Goal: Complete application form: Complete application form

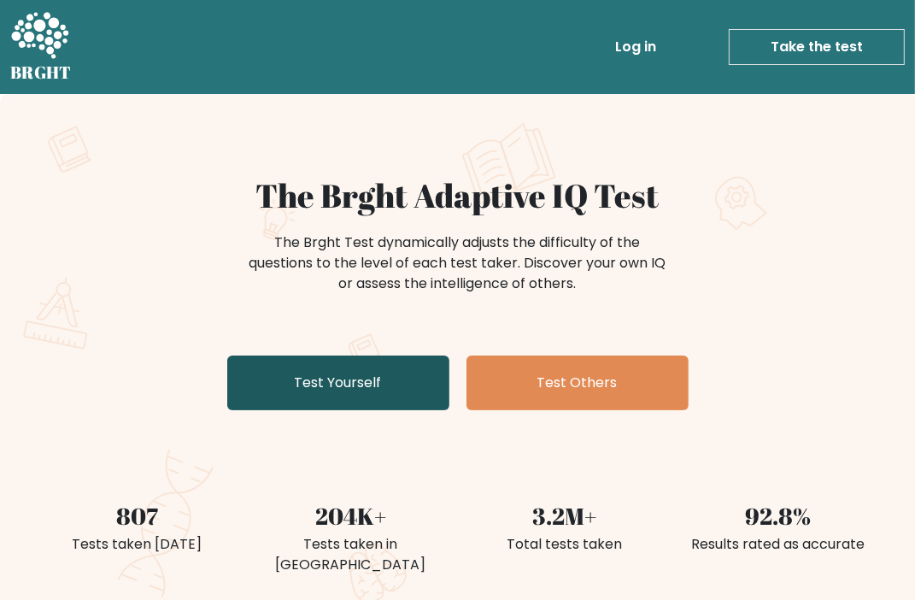
click at [400, 387] on link "Test Yourself" at bounding box center [338, 382] width 222 height 55
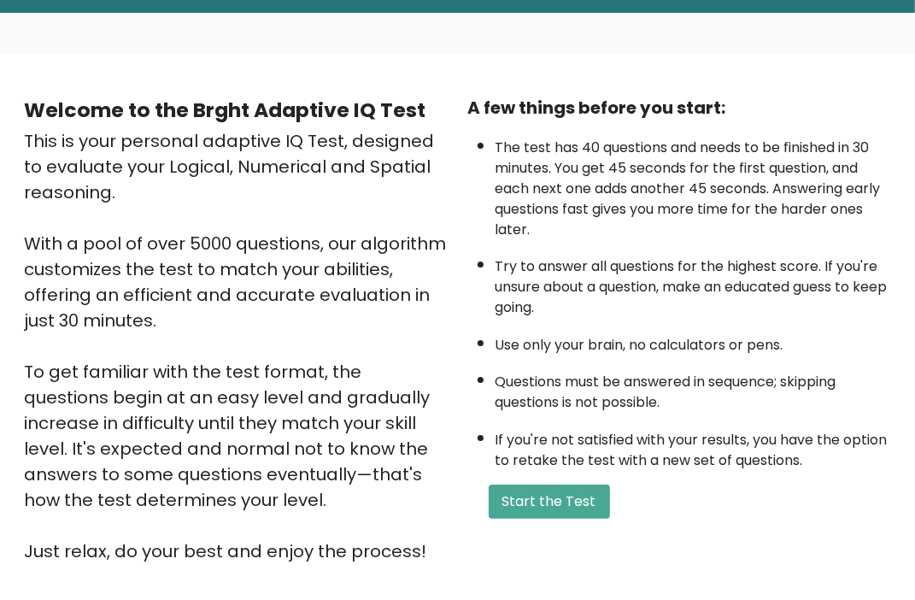
scroll to position [85, 0]
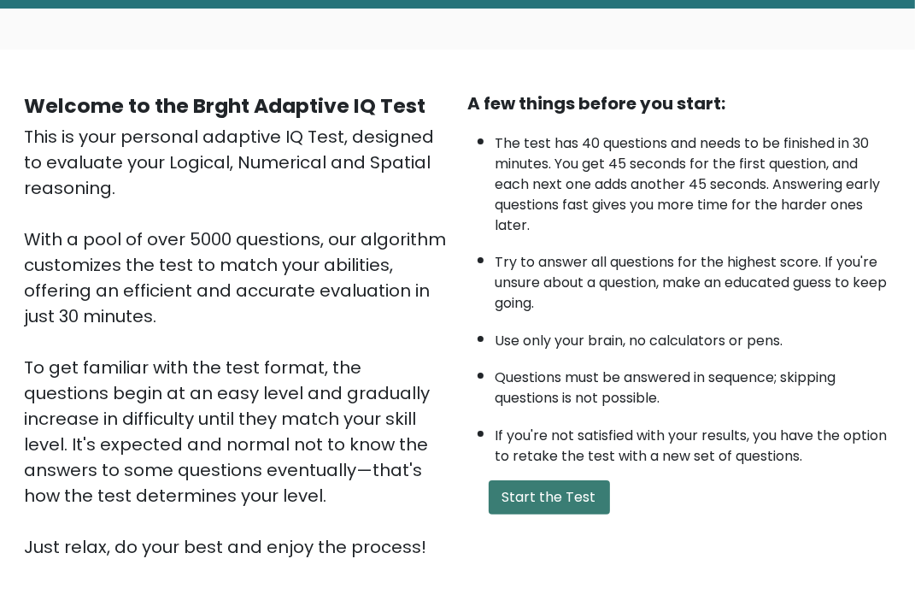
click at [560, 487] on button "Start the Test" at bounding box center [548, 497] width 121 height 34
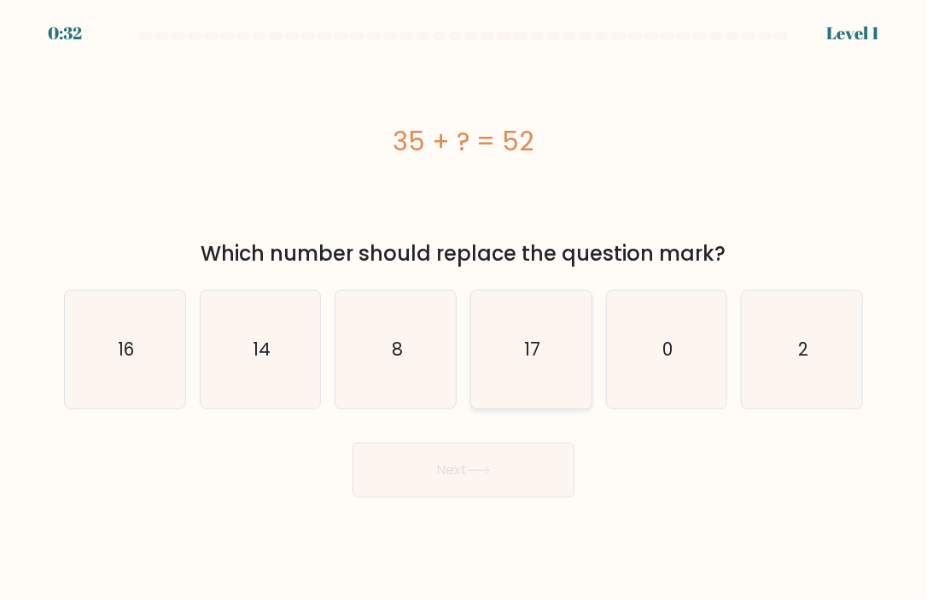
click at [527, 346] on text "17" at bounding box center [532, 348] width 16 height 25
click at [465, 308] on input "d. 17" at bounding box center [464, 304] width 1 height 9
radio input "true"
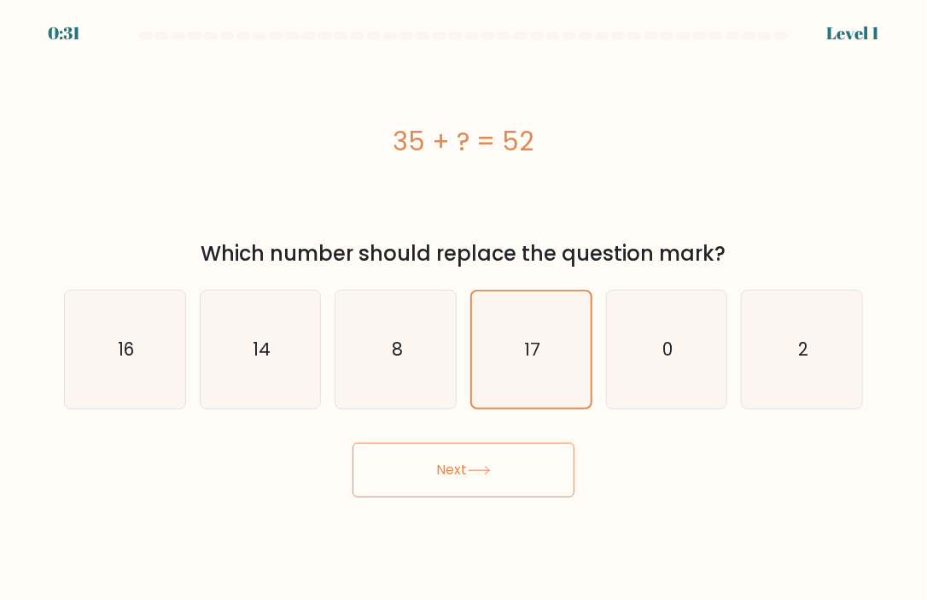
click at [505, 468] on button "Next" at bounding box center [464, 469] width 222 height 55
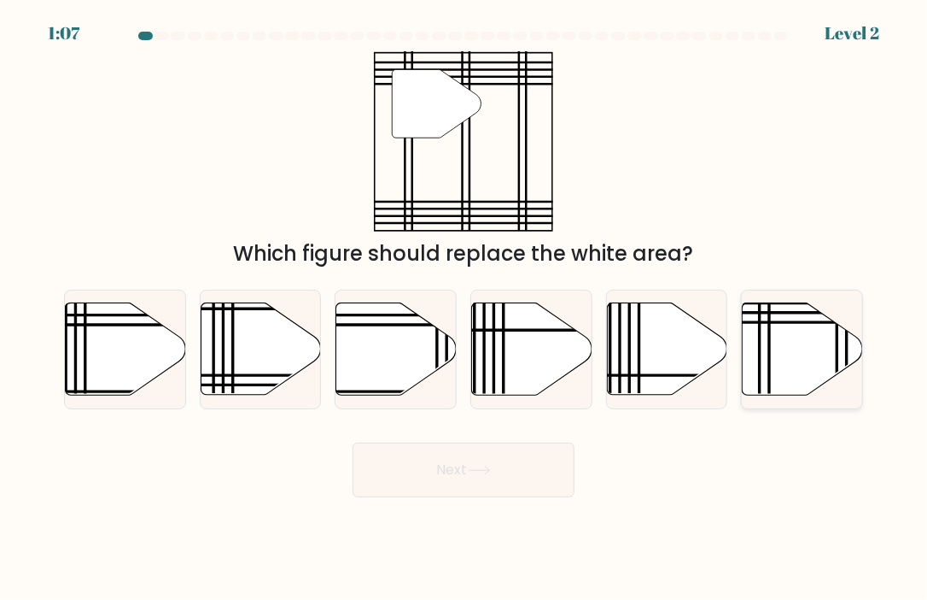
click at [805, 351] on icon at bounding box center [803, 348] width 120 height 92
click at [465, 308] on input "f." at bounding box center [464, 304] width 1 height 9
radio input "true"
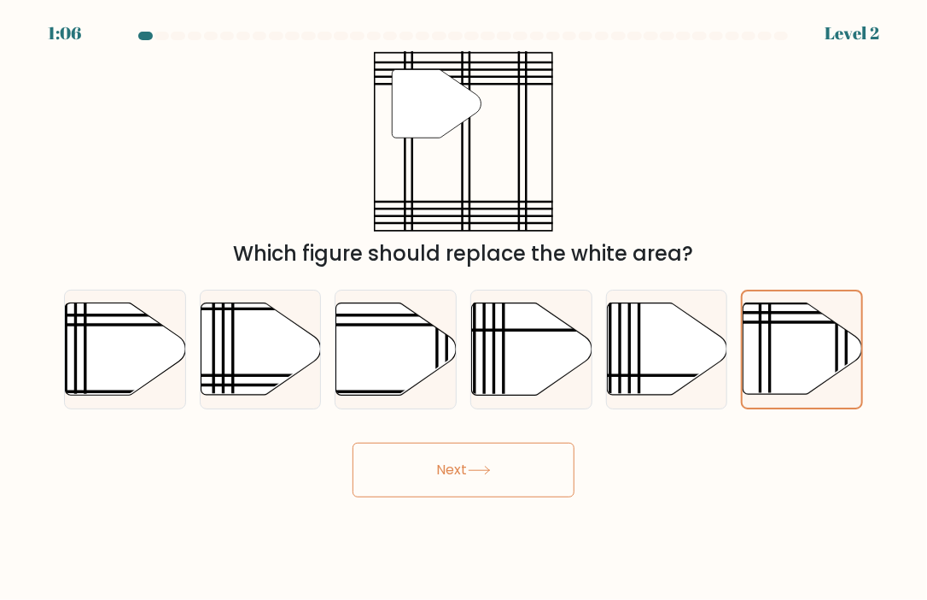
click at [506, 471] on button "Next" at bounding box center [464, 469] width 222 height 55
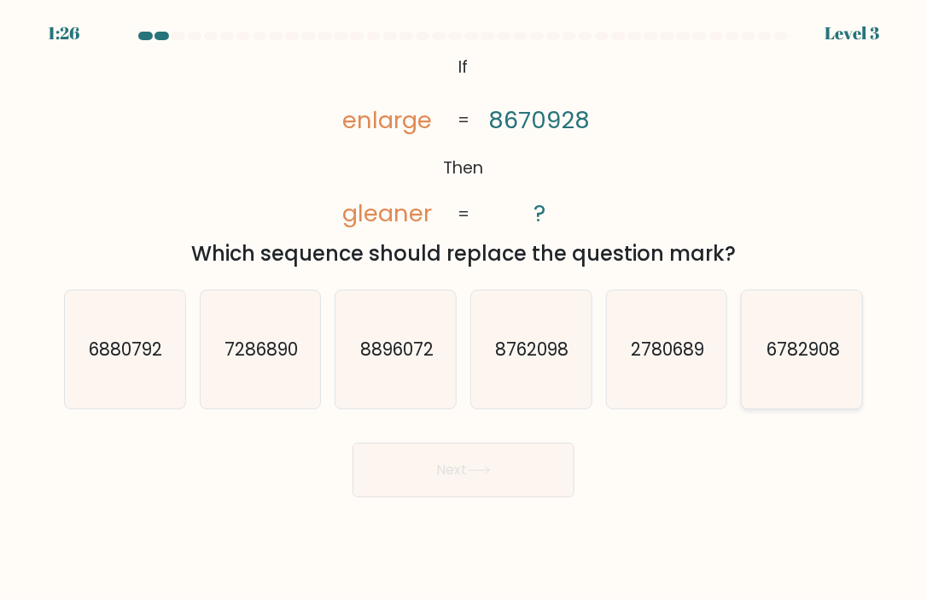
click at [814, 368] on icon "6782908" at bounding box center [803, 349] width 118 height 118
click at [465, 308] on input "f. 6782908" at bounding box center [464, 304] width 1 height 9
radio input "true"
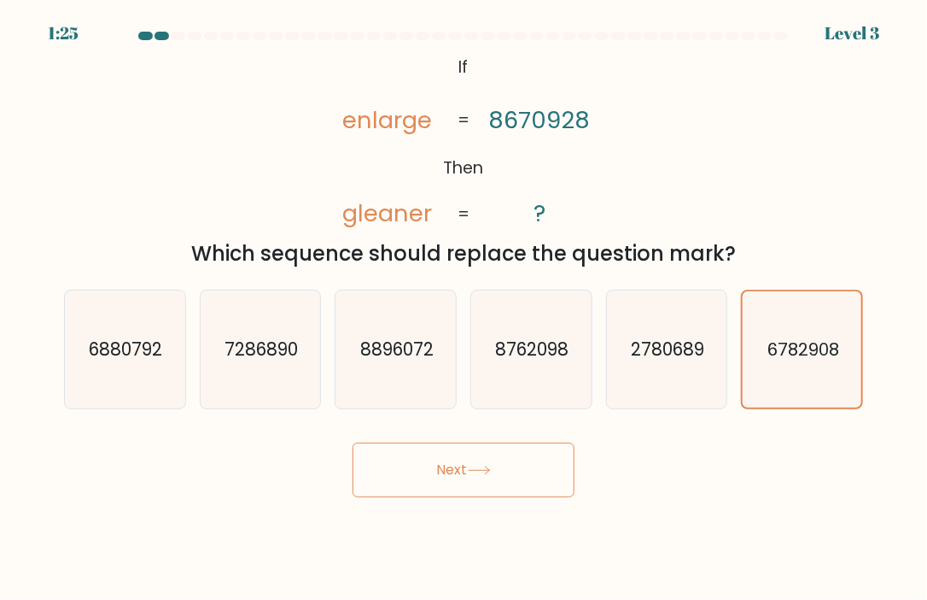
click at [491, 474] on icon at bounding box center [479, 469] width 23 height 9
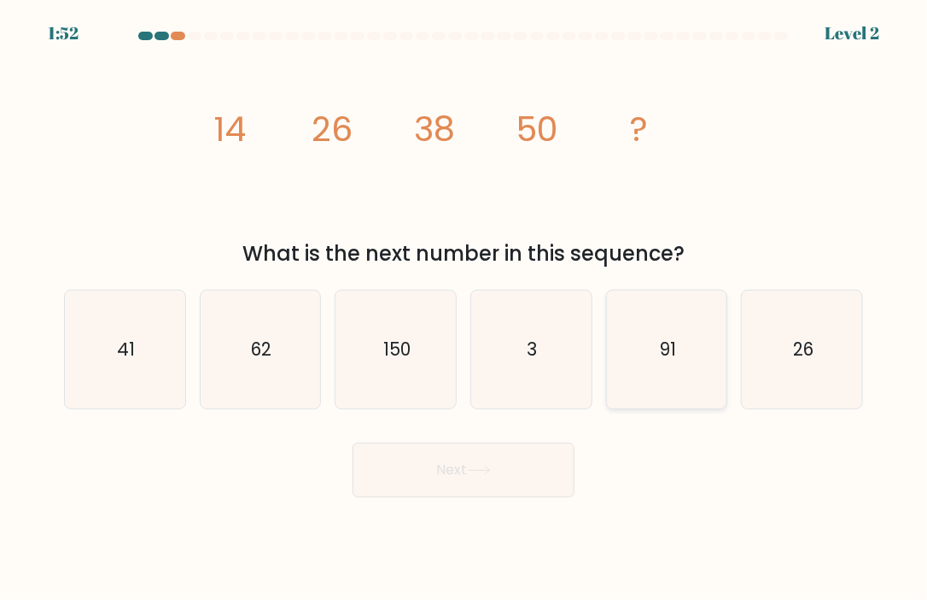
click at [670, 346] on text "91" at bounding box center [668, 348] width 16 height 25
click at [465, 308] on input "e. 91" at bounding box center [464, 304] width 1 height 9
radio input "true"
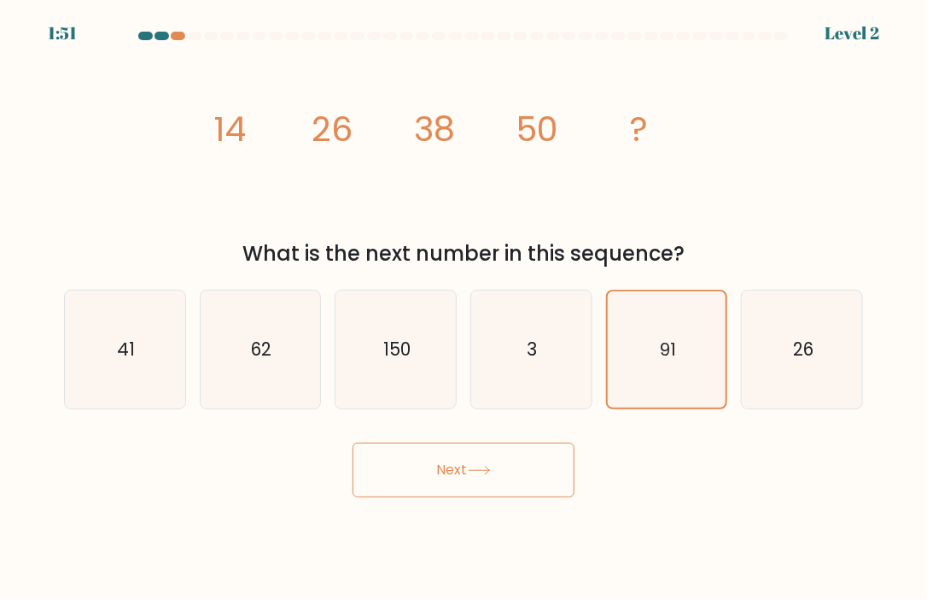
click at [444, 467] on button "Next" at bounding box center [464, 469] width 222 height 55
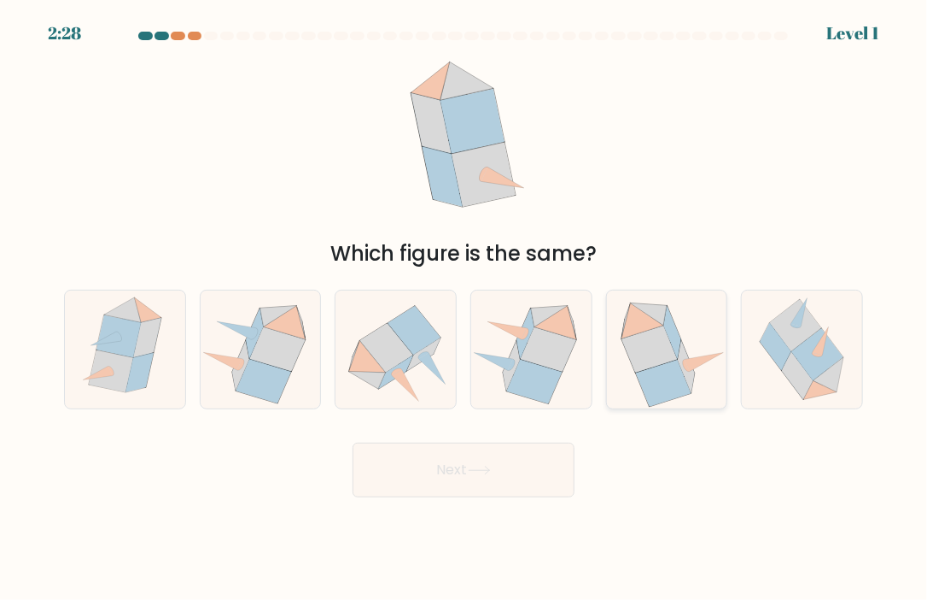
click at [666, 359] on icon at bounding box center [650, 349] width 56 height 47
click at [465, 308] on input "e." at bounding box center [464, 304] width 1 height 9
radio input "true"
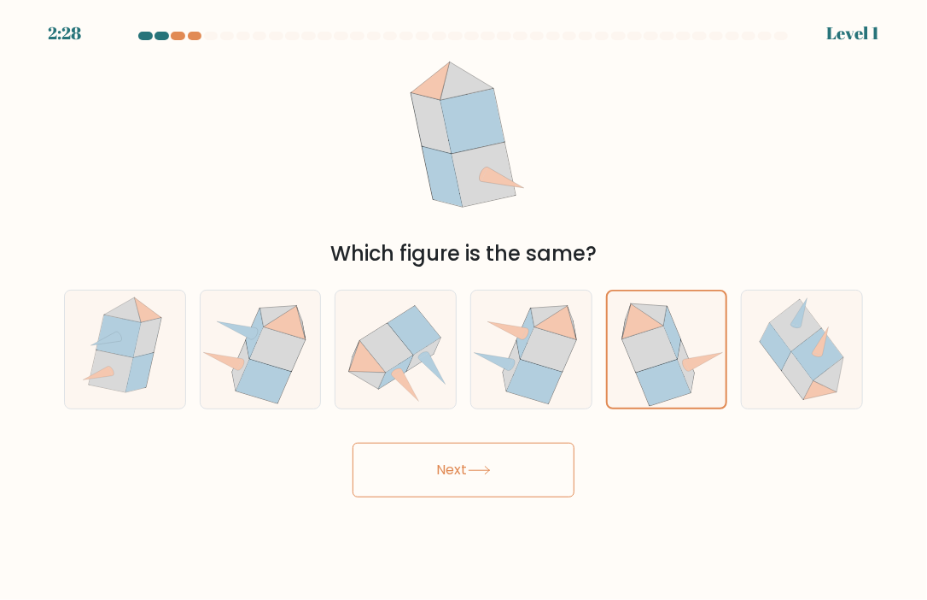
click at [506, 466] on button "Next" at bounding box center [464, 469] width 222 height 55
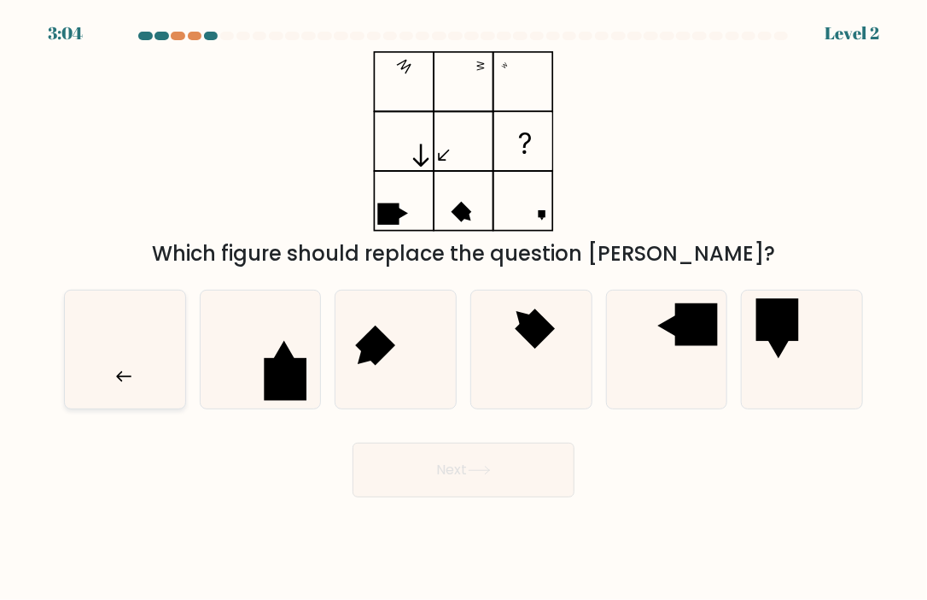
drag, startPoint x: 131, startPoint y: 349, endPoint x: 155, endPoint y: 339, distance: 26.8
click at [130, 345] on icon at bounding box center [125, 349] width 118 height 118
click at [464, 308] on input "a." at bounding box center [464, 304] width 1 height 9
radio input "true"
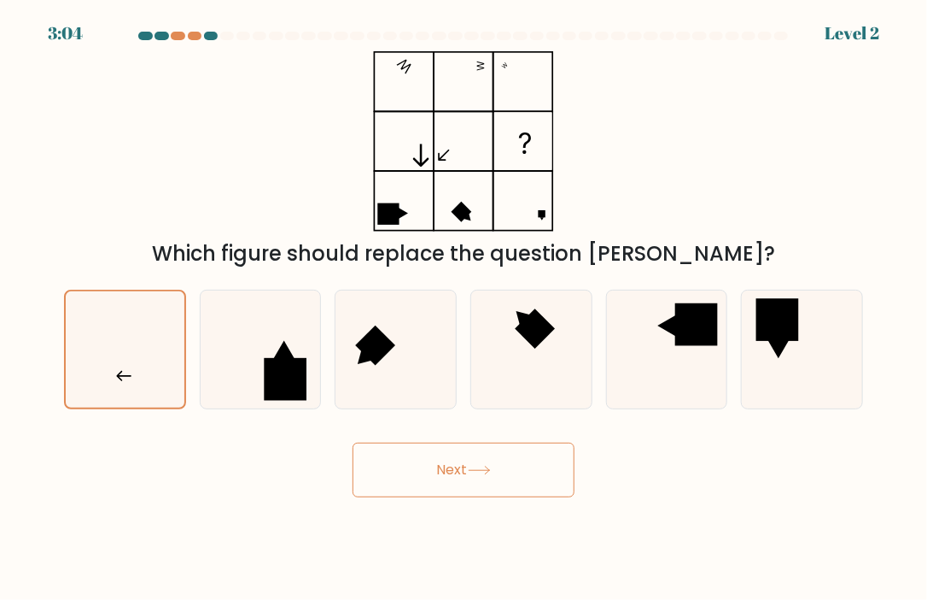
drag, startPoint x: 476, startPoint y: 453, endPoint x: 470, endPoint y: 446, distance: 9.7
drag, startPoint x: 470, startPoint y: 446, endPoint x: 510, endPoint y: 449, distance: 40.3
click at [510, 450] on button "Next" at bounding box center [464, 469] width 222 height 55
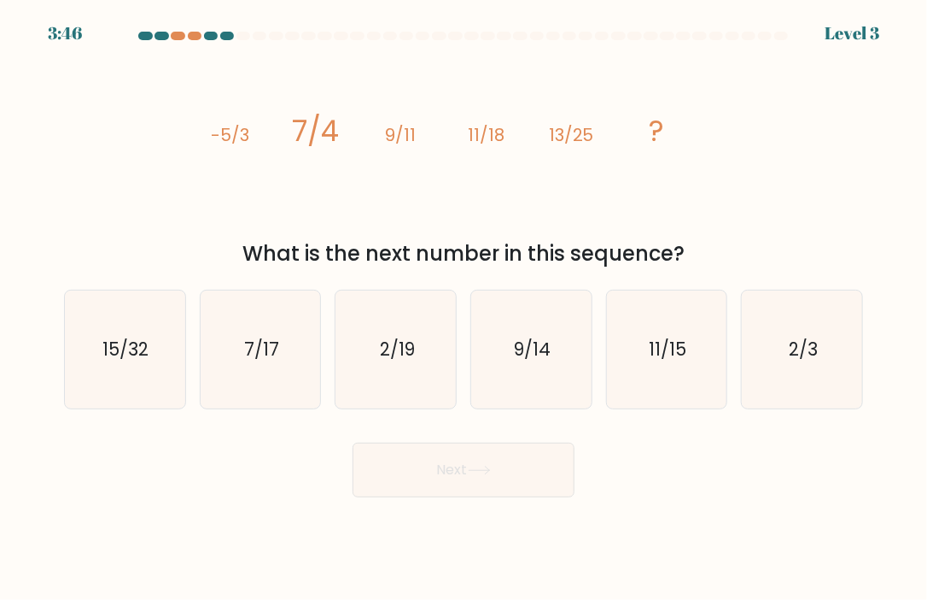
click at [453, 189] on icon "image/svg+xml -5/3 7/4 9/11 11/18 13/25 ?" at bounding box center [464, 141] width 512 height 180
click at [116, 360] on text "15/32" at bounding box center [126, 348] width 46 height 25
click at [464, 308] on input "a. 15/32" at bounding box center [464, 304] width 1 height 9
radio input "true"
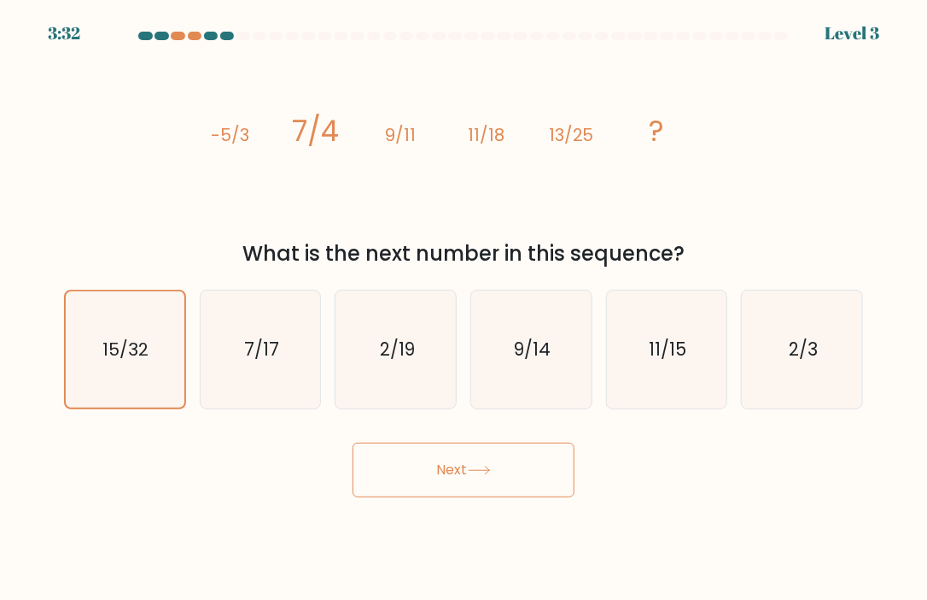
click at [529, 466] on button "Next" at bounding box center [464, 469] width 222 height 55
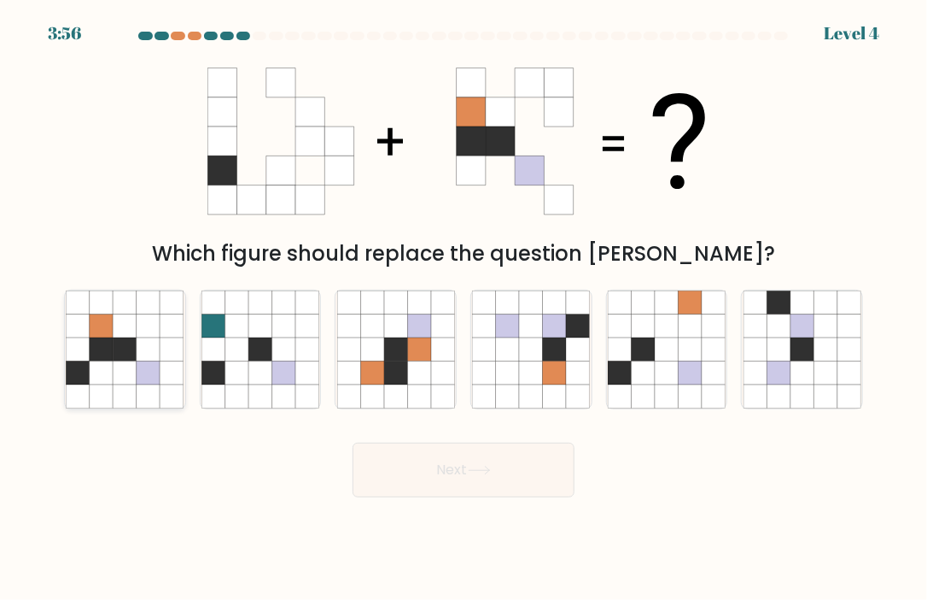
click at [149, 358] on icon at bounding box center [148, 348] width 23 height 23
click at [464, 308] on input "a." at bounding box center [464, 304] width 1 height 9
radio input "true"
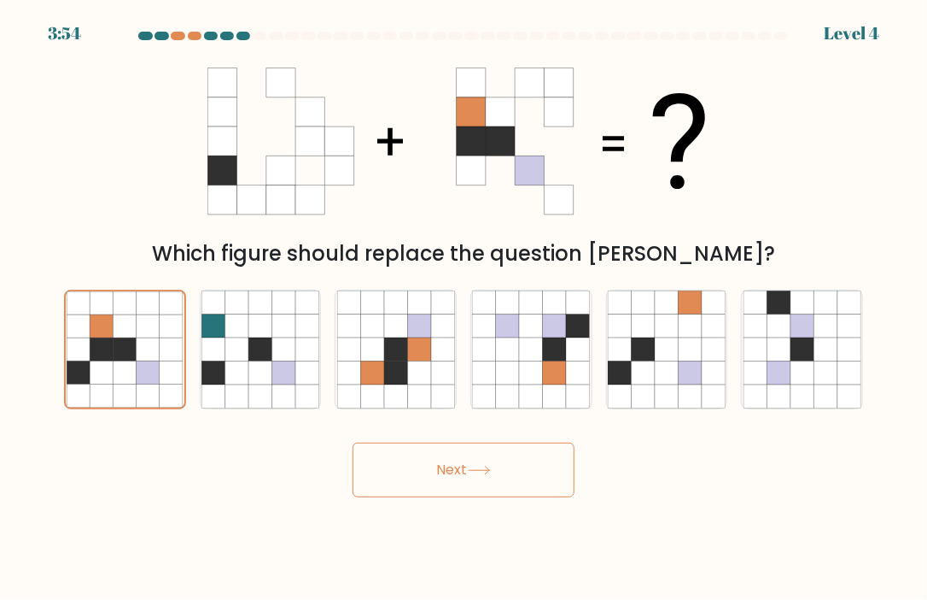
click at [491, 475] on icon at bounding box center [479, 469] width 23 height 9
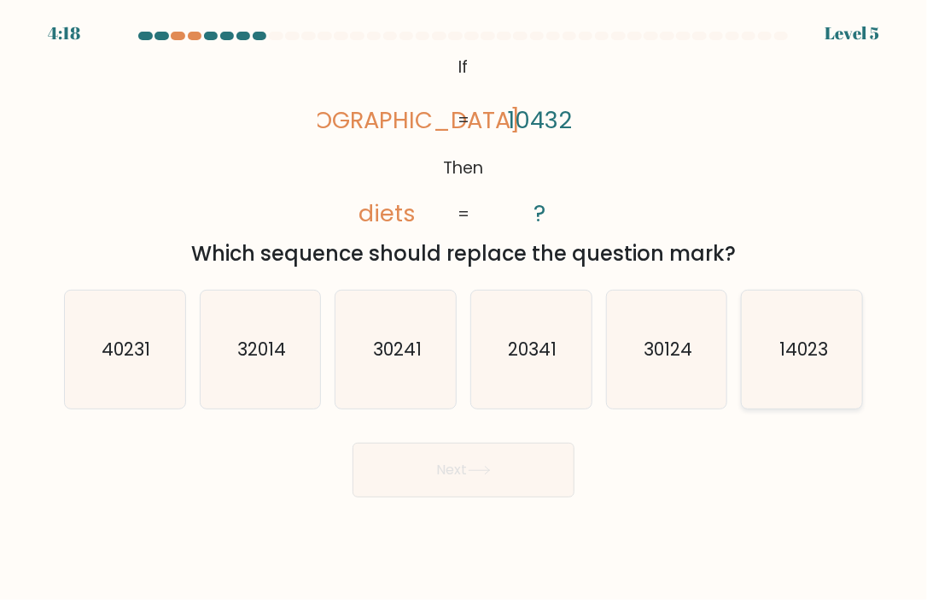
click at [813, 349] on text "14023" at bounding box center [803, 348] width 49 height 25
click at [465, 308] on input "f. 14023" at bounding box center [464, 304] width 1 height 9
radio input "true"
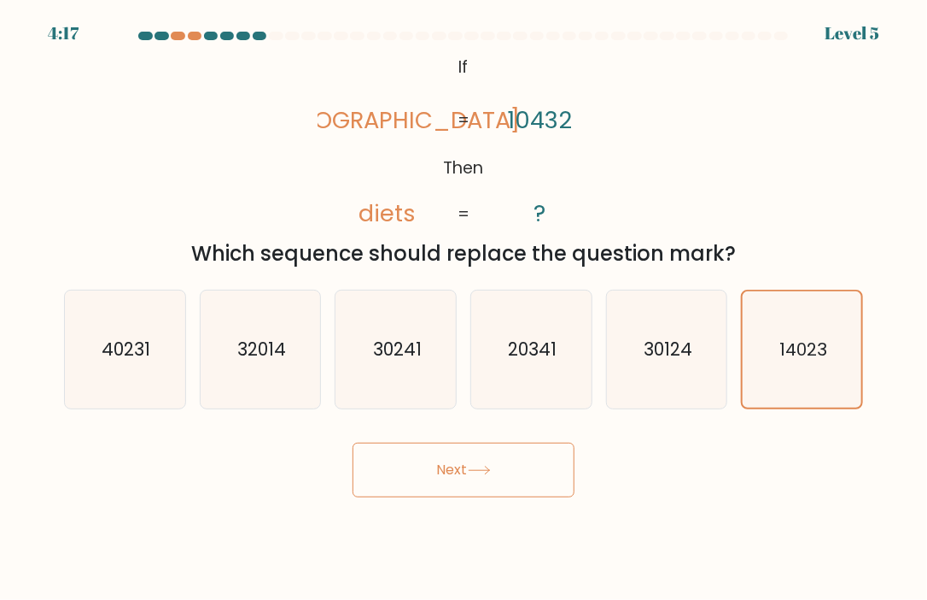
click at [533, 479] on button "Next" at bounding box center [464, 469] width 222 height 55
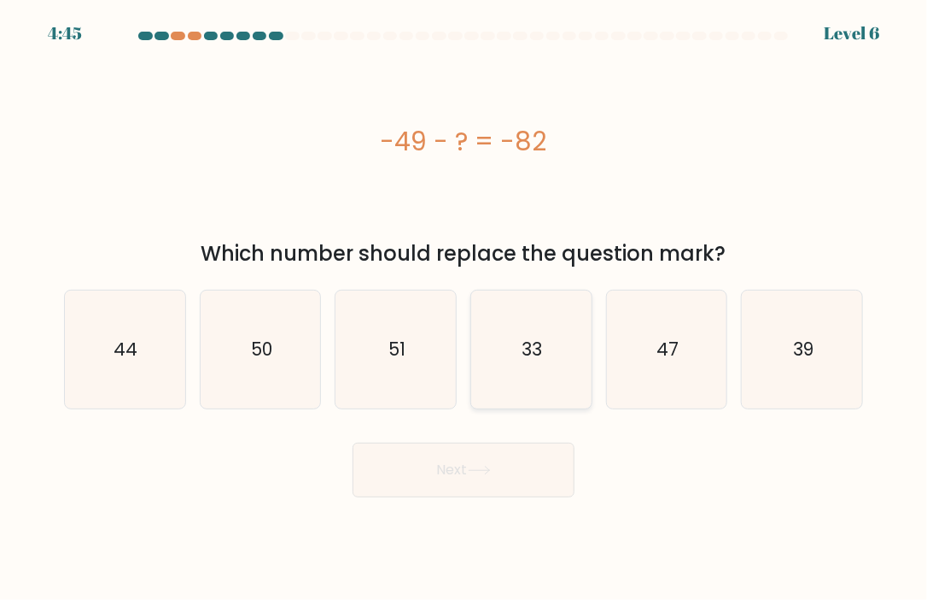
click at [550, 345] on icon "33" at bounding box center [531, 349] width 118 height 118
click at [465, 308] on input "d. 33" at bounding box center [464, 304] width 1 height 9
radio input "true"
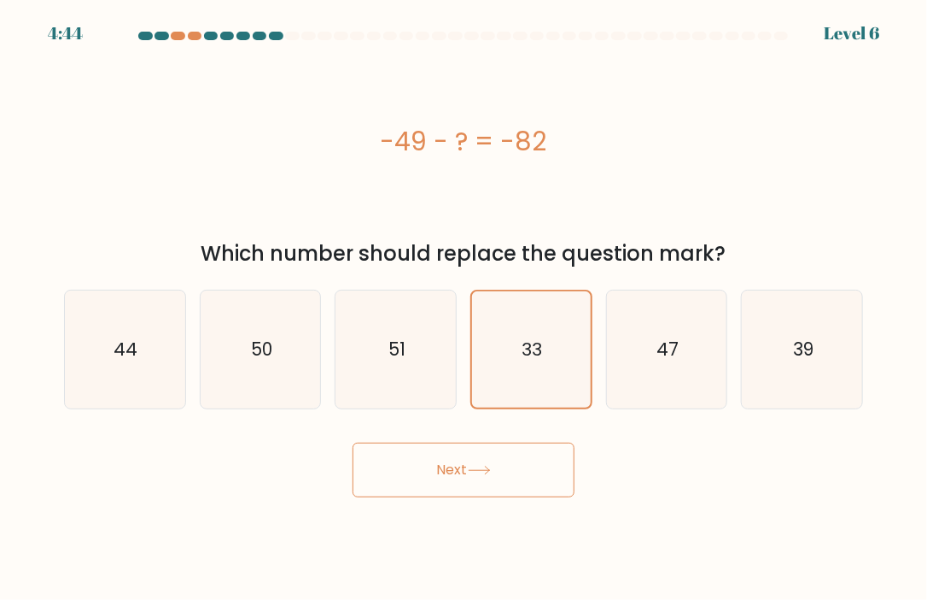
click at [502, 469] on button "Next" at bounding box center [464, 469] width 222 height 55
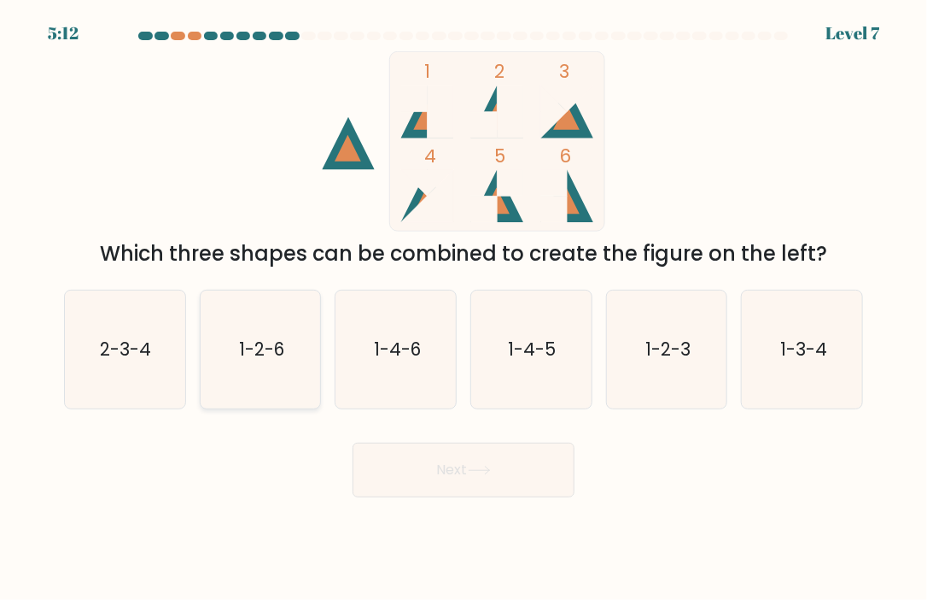
click at [260, 366] on icon "1-2-6" at bounding box center [261, 349] width 118 height 118
click at [464, 308] on input "b. 1-2-6" at bounding box center [464, 304] width 1 height 9
radio input "true"
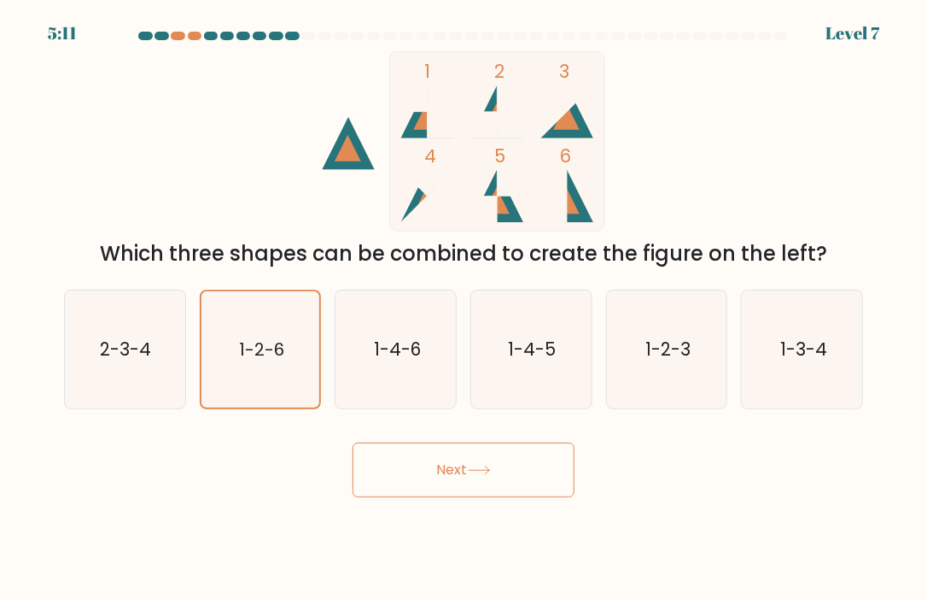
click at [496, 460] on button "Next" at bounding box center [464, 469] width 222 height 55
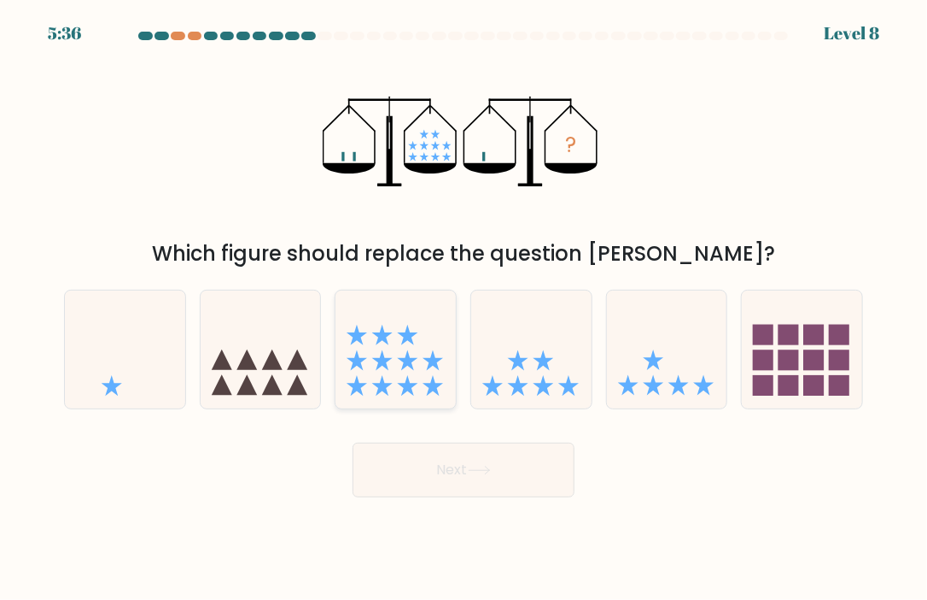
click at [396, 330] on icon at bounding box center [396, 349] width 120 height 100
click at [464, 308] on input "c." at bounding box center [464, 304] width 1 height 9
radio input "true"
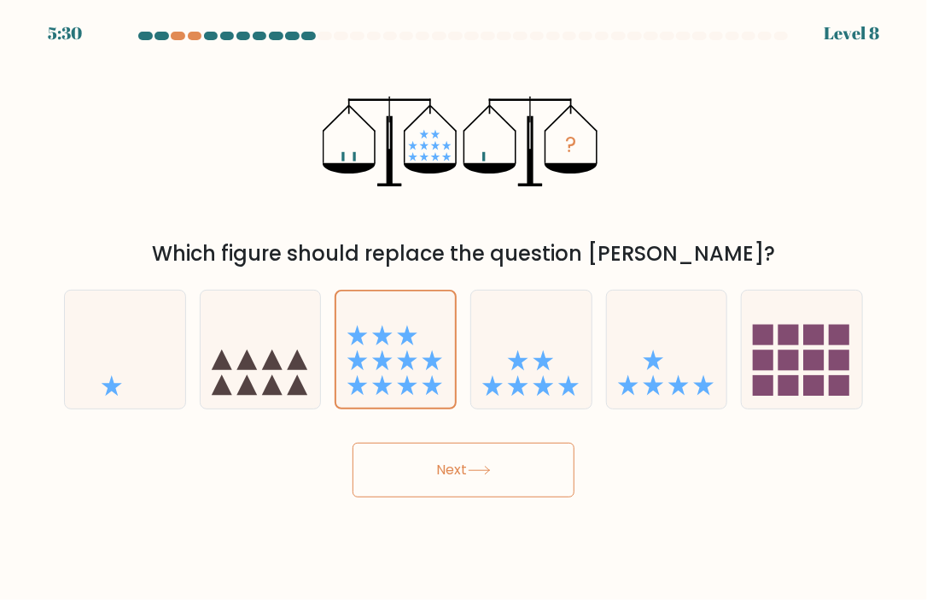
click at [501, 469] on button "Next" at bounding box center [464, 469] width 222 height 55
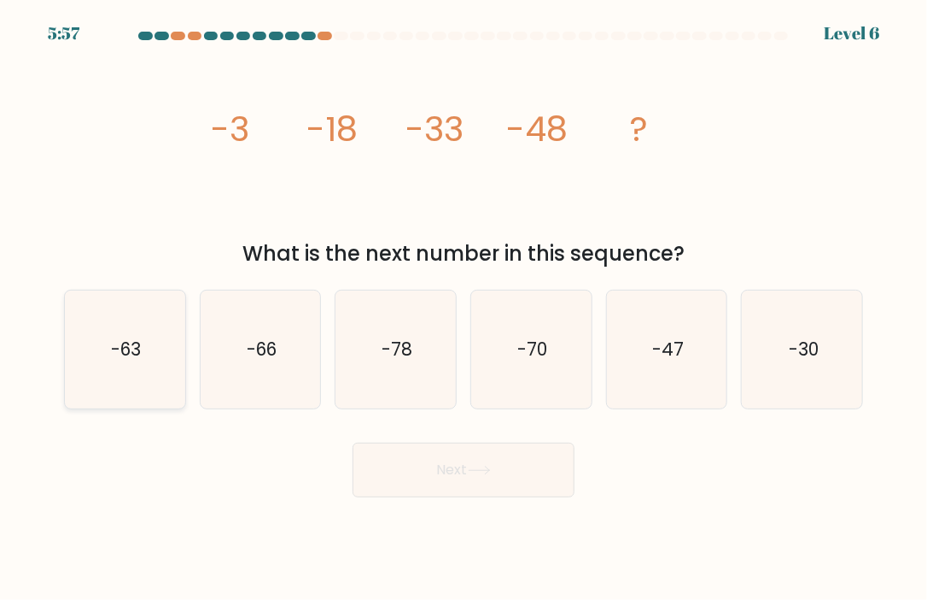
click at [157, 346] on icon "-63" at bounding box center [125, 349] width 118 height 118
click at [464, 308] on input "a. -63" at bounding box center [464, 304] width 1 height 9
radio input "true"
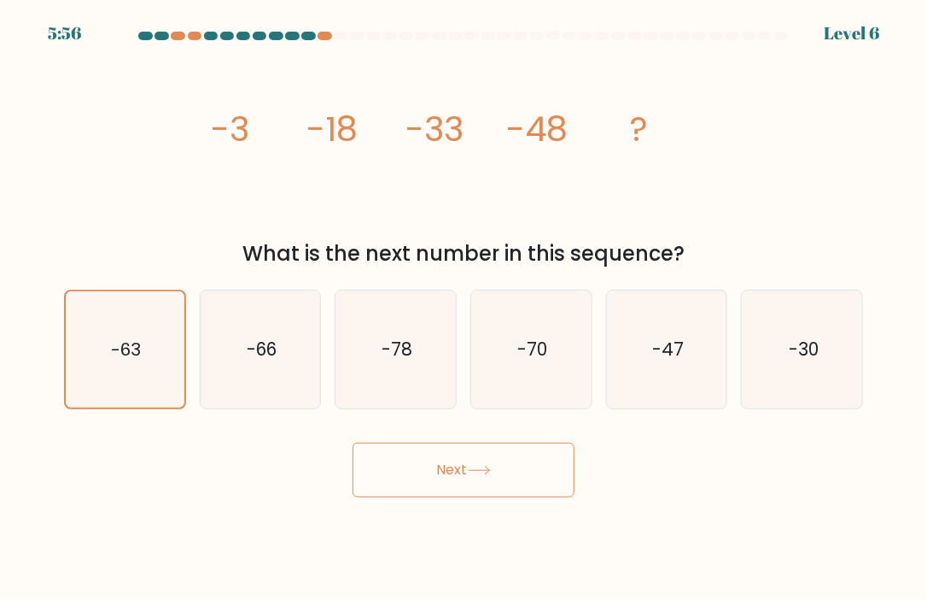
click at [507, 462] on button "Next" at bounding box center [464, 469] width 222 height 55
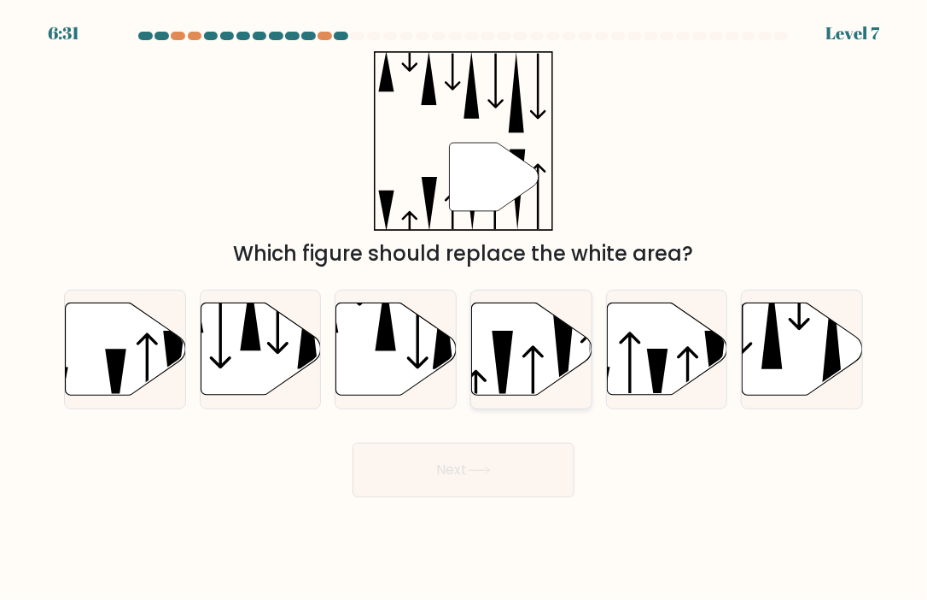
click at [536, 371] on icon at bounding box center [532, 348] width 120 height 92
click at [465, 308] on input "d." at bounding box center [464, 304] width 1 height 9
radio input "true"
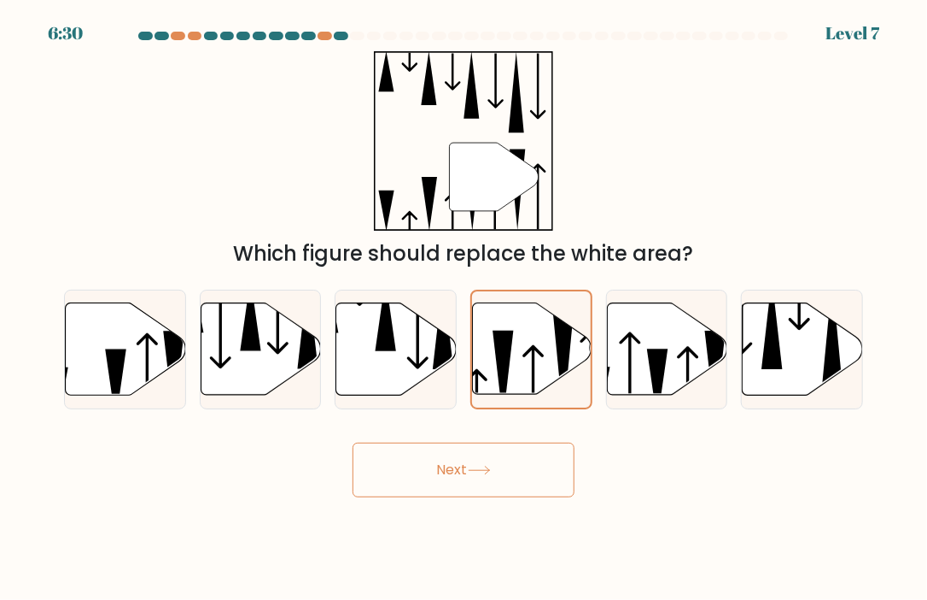
click at [515, 476] on button "Next" at bounding box center [464, 469] width 222 height 55
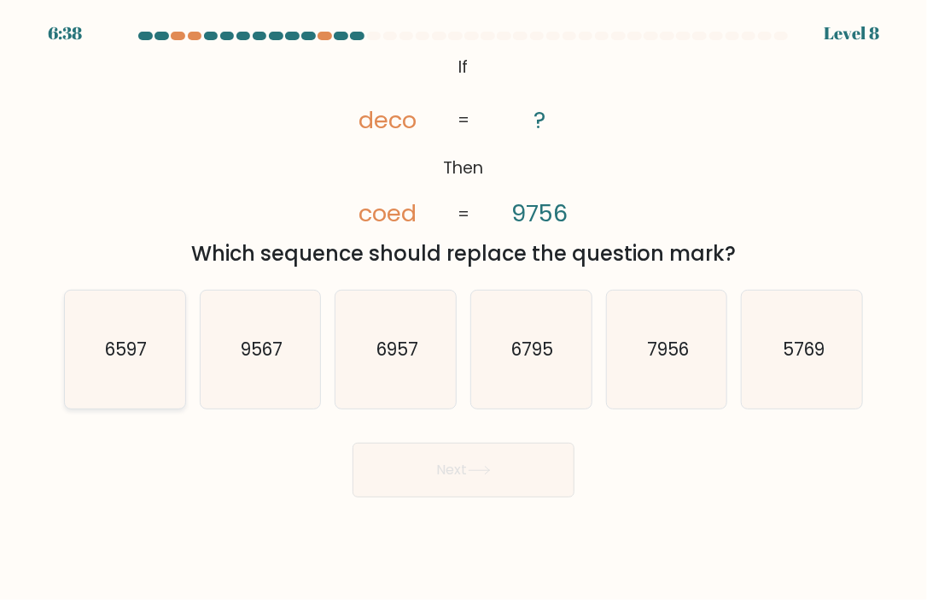
click at [150, 353] on icon "6597" at bounding box center [125, 349] width 118 height 118
click at [464, 308] on input "a. 6597" at bounding box center [464, 304] width 1 height 9
radio input "true"
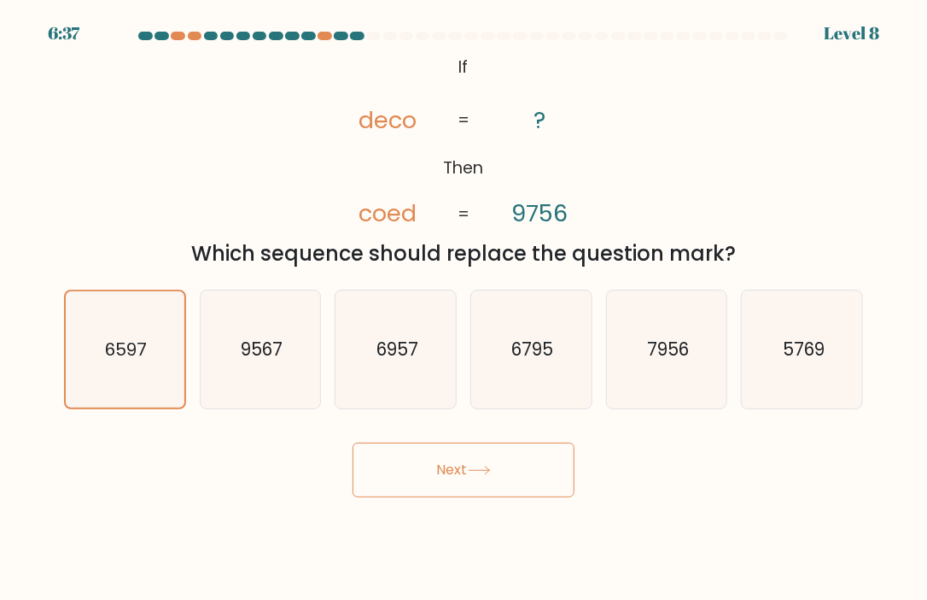
click at [494, 484] on button "Next" at bounding box center [464, 469] width 222 height 55
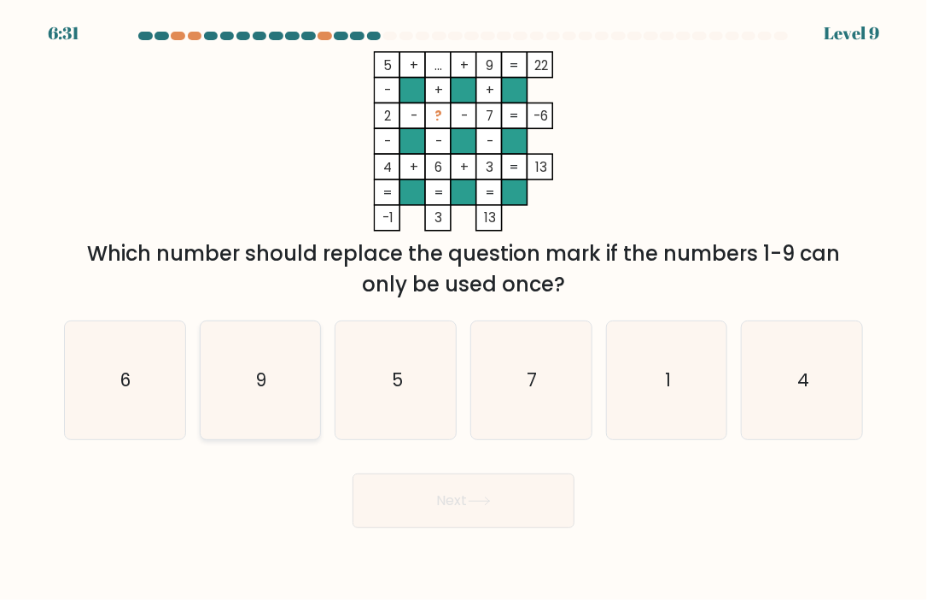
click at [253, 390] on icon "9" at bounding box center [261, 380] width 118 height 118
click at [464, 308] on input "b. 9" at bounding box center [464, 304] width 1 height 9
radio input "true"
click at [485, 501] on icon at bounding box center [479, 500] width 23 height 9
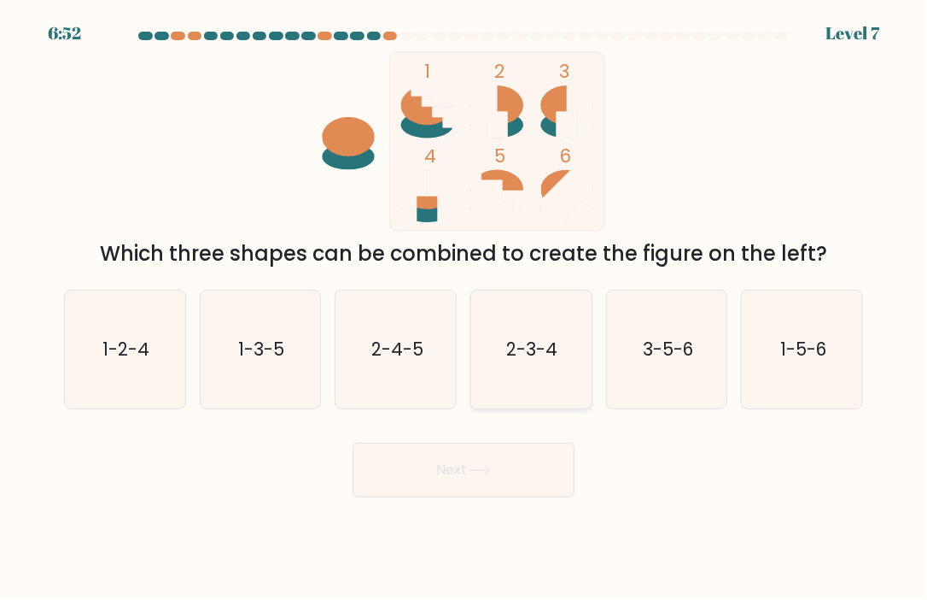
drag, startPoint x: 540, startPoint y: 349, endPoint x: 536, endPoint y: 370, distance: 20.8
click at [540, 351] on text "2-3-4" at bounding box center [532, 348] width 51 height 25
click at [465, 308] on input "d. 2-3-4" at bounding box center [464, 304] width 1 height 9
radio input "true"
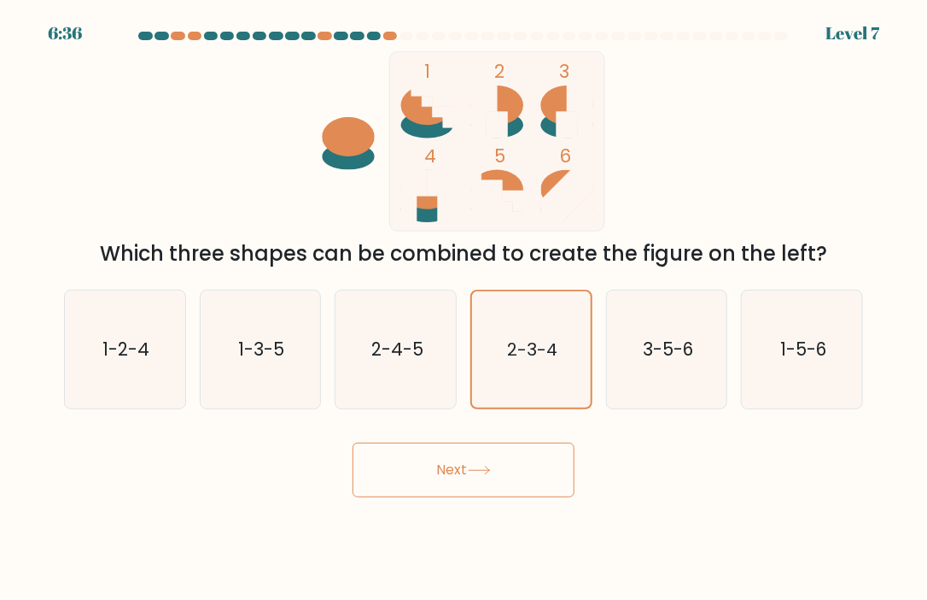
click at [481, 464] on button "Next" at bounding box center [464, 469] width 222 height 55
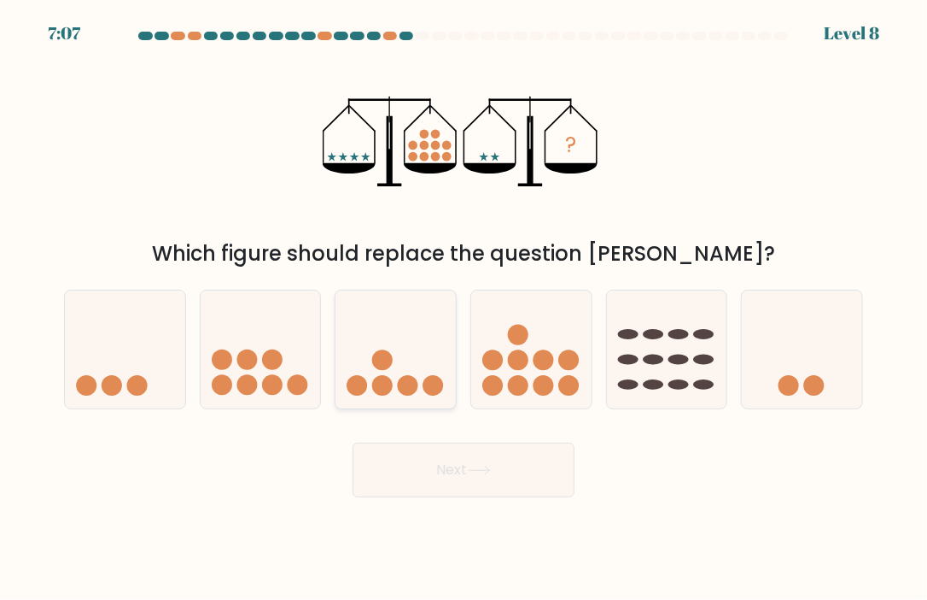
click at [407, 358] on icon at bounding box center [396, 349] width 120 height 100
click at [464, 308] on input "c." at bounding box center [464, 304] width 1 height 9
radio input "true"
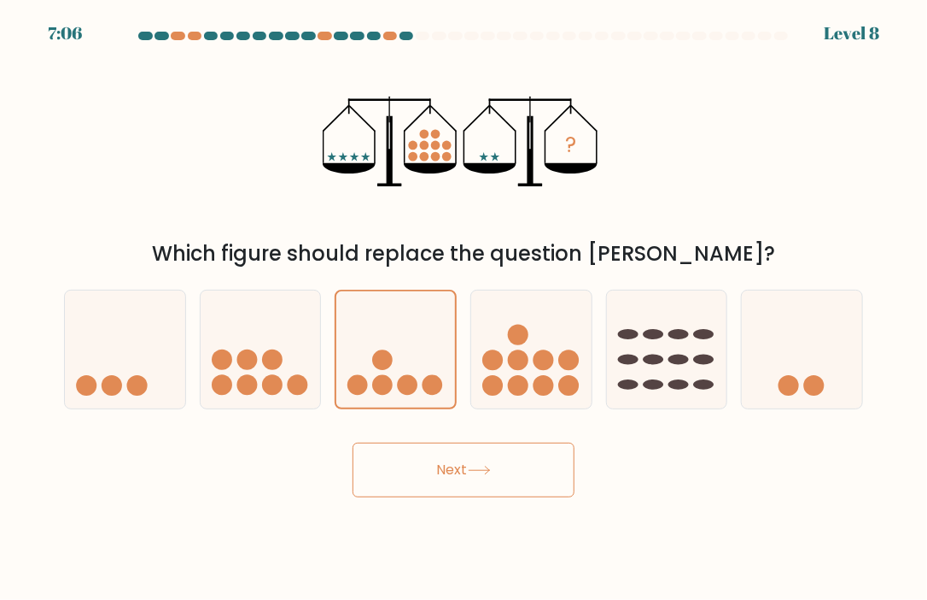
drag, startPoint x: 466, startPoint y: 476, endPoint x: 478, endPoint y: 475, distance: 12.0
click at [466, 476] on button "Next" at bounding box center [464, 469] width 222 height 55
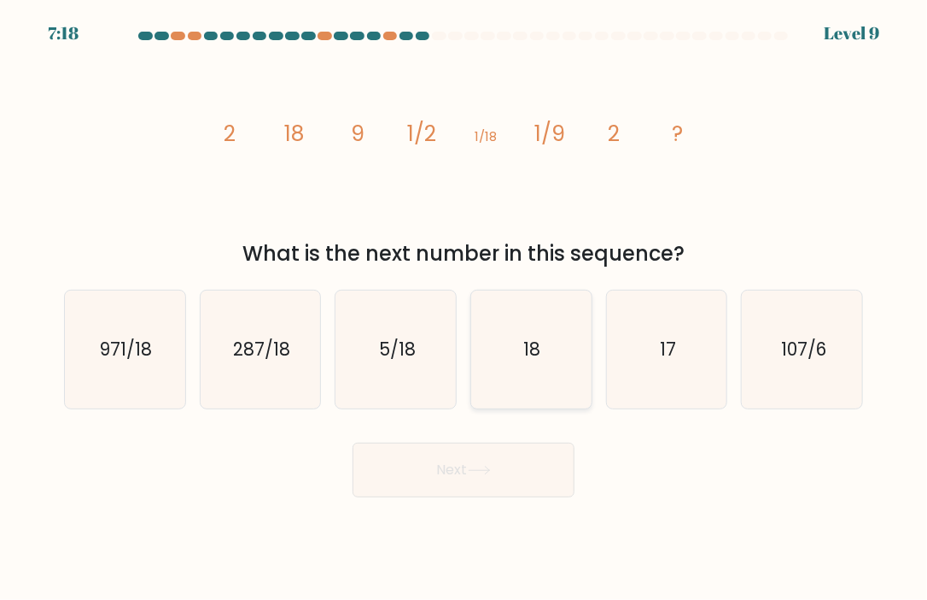
click at [560, 344] on icon "18" at bounding box center [531, 349] width 118 height 118
click at [465, 308] on input "d. 18" at bounding box center [464, 304] width 1 height 9
radio input "true"
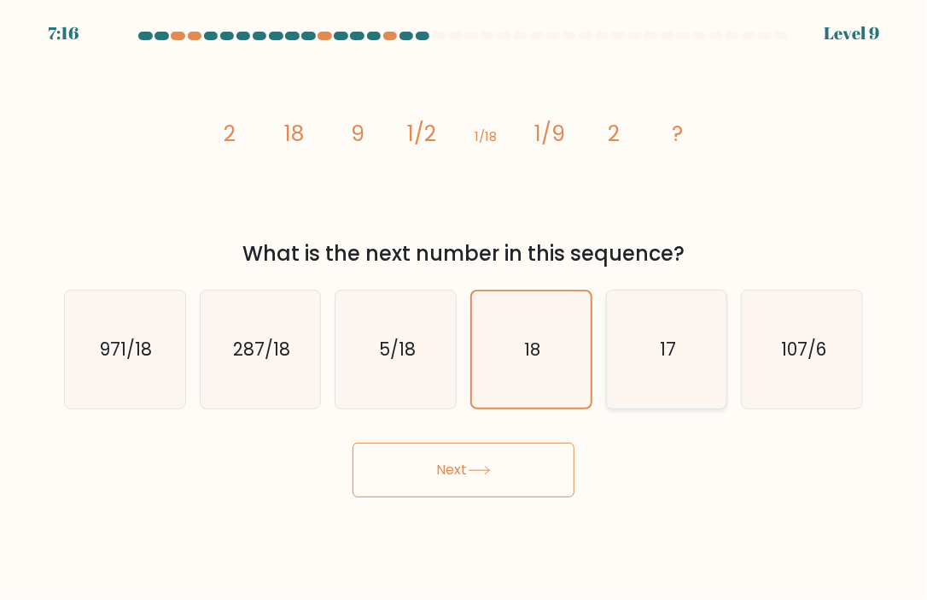
click at [652, 362] on icon "17" at bounding box center [667, 349] width 118 height 118
click at [465, 308] on input "e. 17" at bounding box center [464, 304] width 1 height 9
radio input "true"
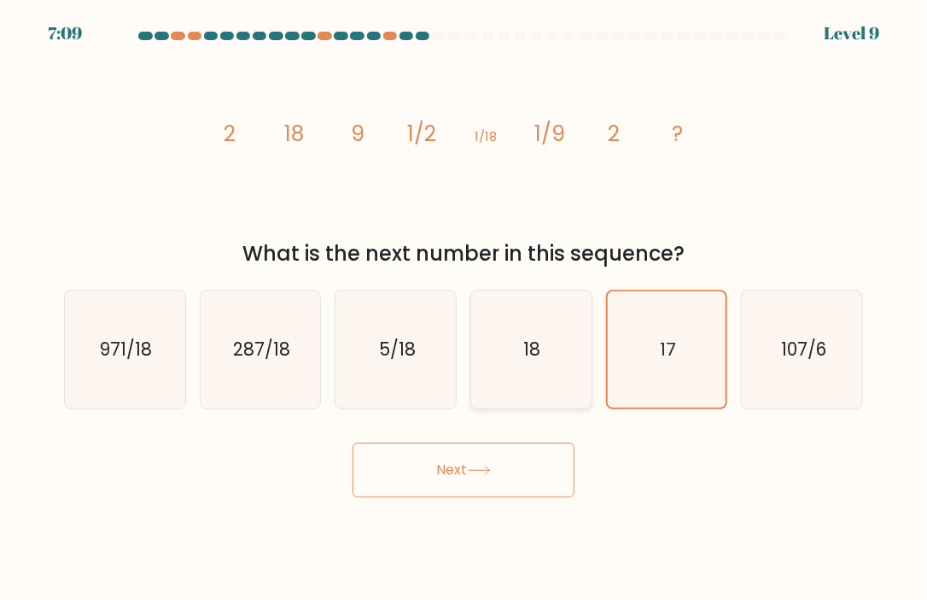
click at [578, 353] on icon "18" at bounding box center [531, 349] width 118 height 118
click at [465, 308] on input "d. 18" at bounding box center [464, 304] width 1 height 9
radio input "true"
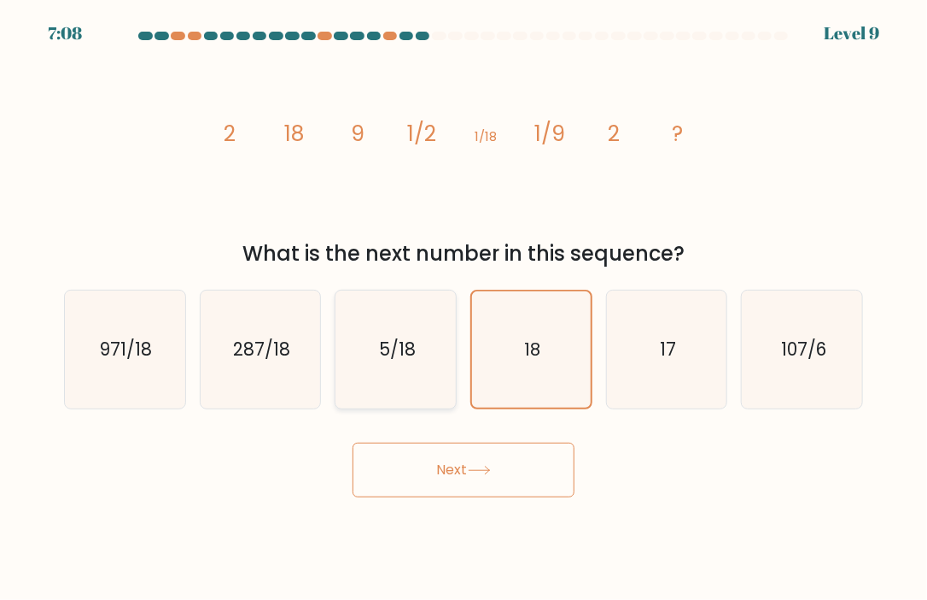
click at [412, 360] on text "5/18" at bounding box center [397, 348] width 37 height 25
click at [464, 308] on input "c. 5/18" at bounding box center [464, 304] width 1 height 9
radio input "true"
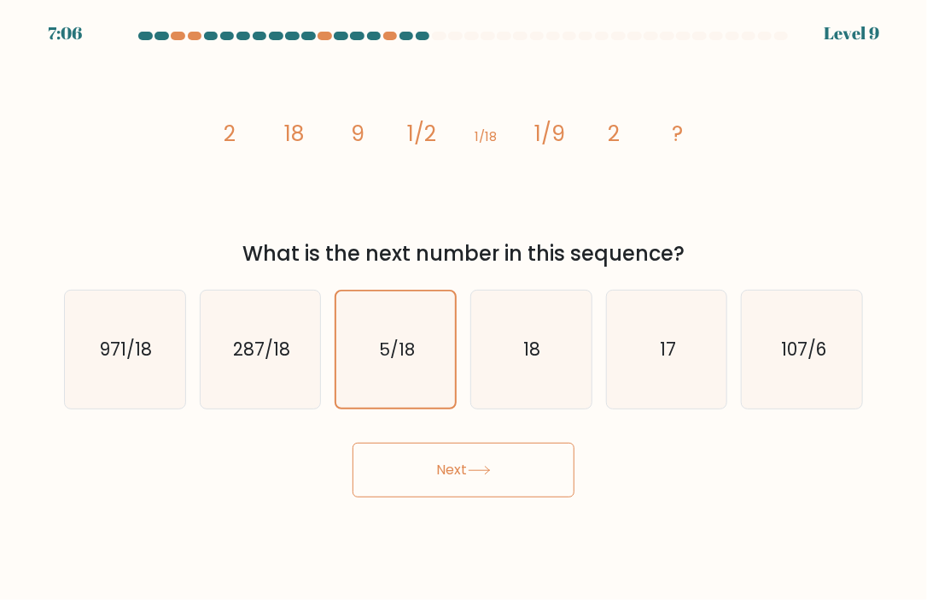
click at [508, 476] on button "Next" at bounding box center [464, 469] width 222 height 55
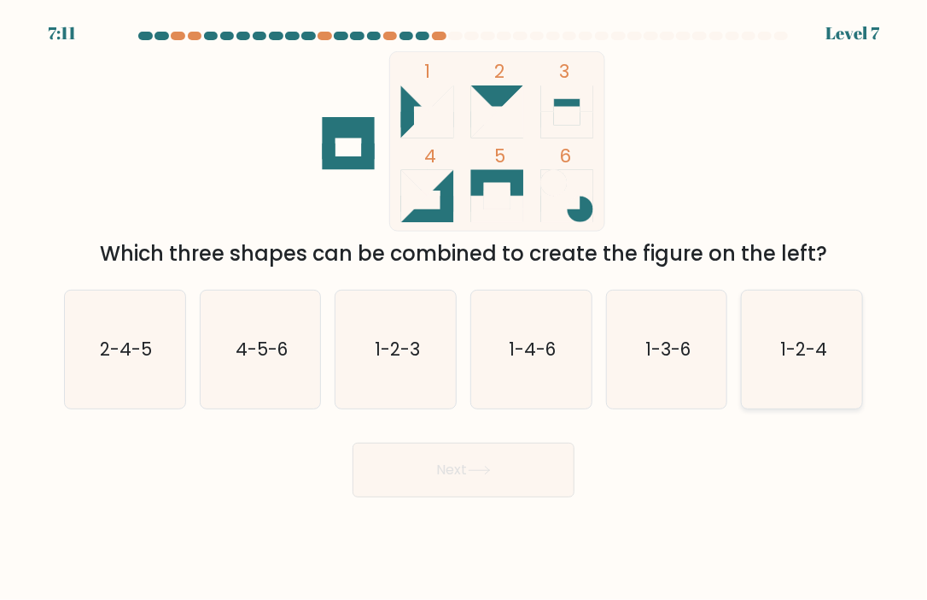
click at [817, 350] on text "1-2-4" at bounding box center [803, 348] width 47 height 25
click at [465, 308] on input "f. 1-2-4" at bounding box center [464, 304] width 1 height 9
radio input "true"
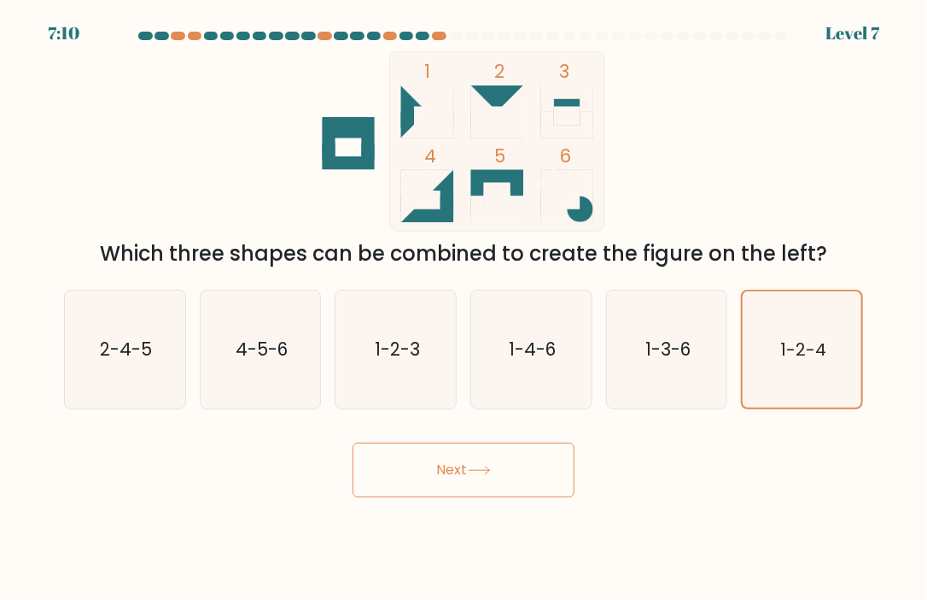
click at [528, 469] on button "Next" at bounding box center [464, 469] width 222 height 55
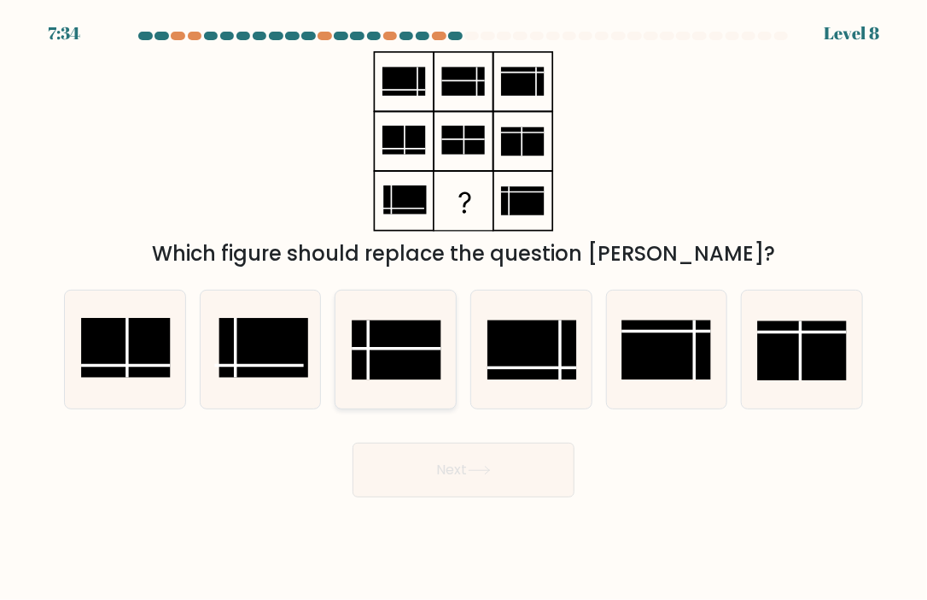
click at [410, 349] on rect at bounding box center [396, 348] width 89 height 59
click at [464, 308] on input "c." at bounding box center [464, 304] width 1 height 9
radio input "true"
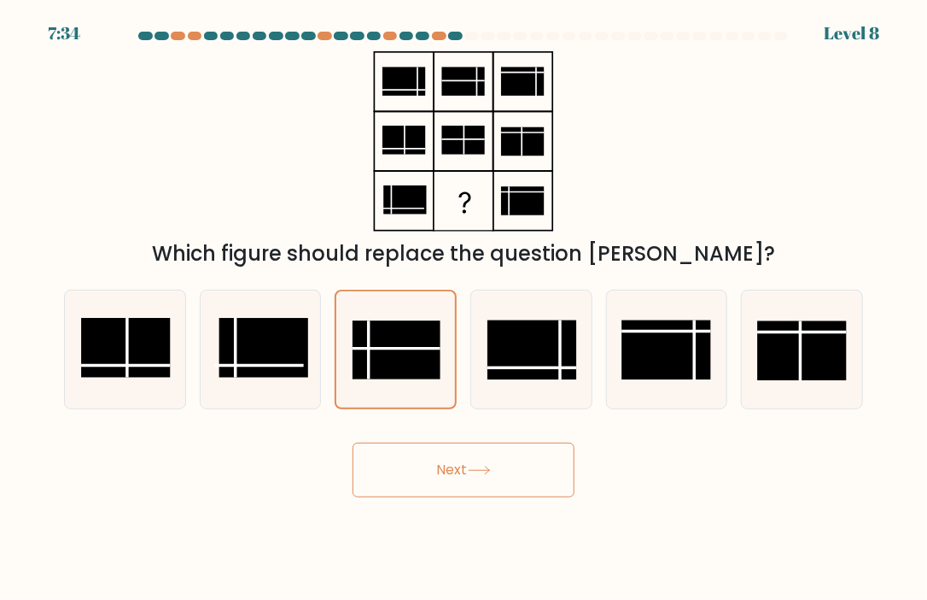
click at [533, 470] on button "Next" at bounding box center [464, 469] width 222 height 55
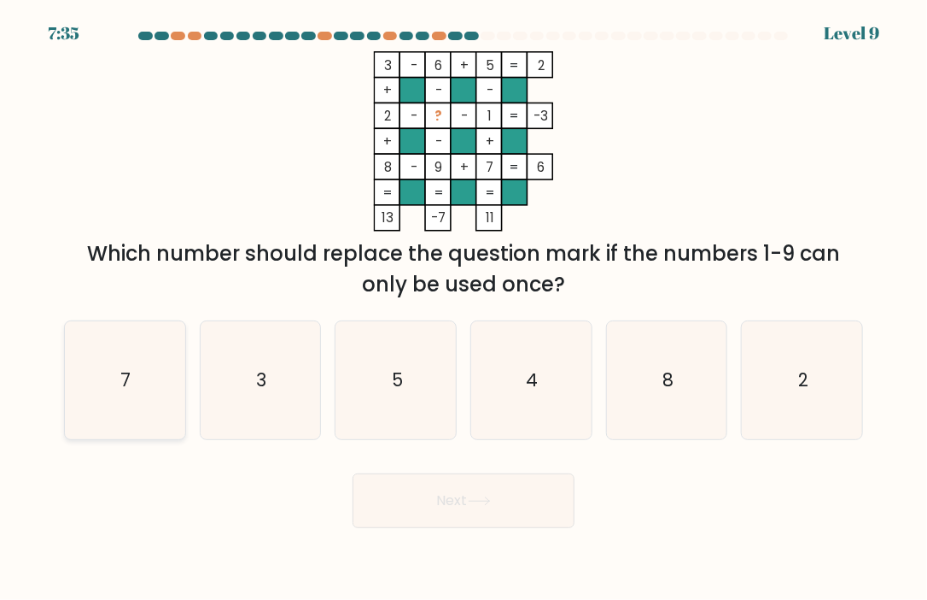
click at [153, 349] on icon "7" at bounding box center [125, 380] width 118 height 118
click at [464, 308] on input "a. 7" at bounding box center [464, 304] width 1 height 9
radio input "true"
click at [492, 506] on button "Next" at bounding box center [464, 500] width 222 height 55
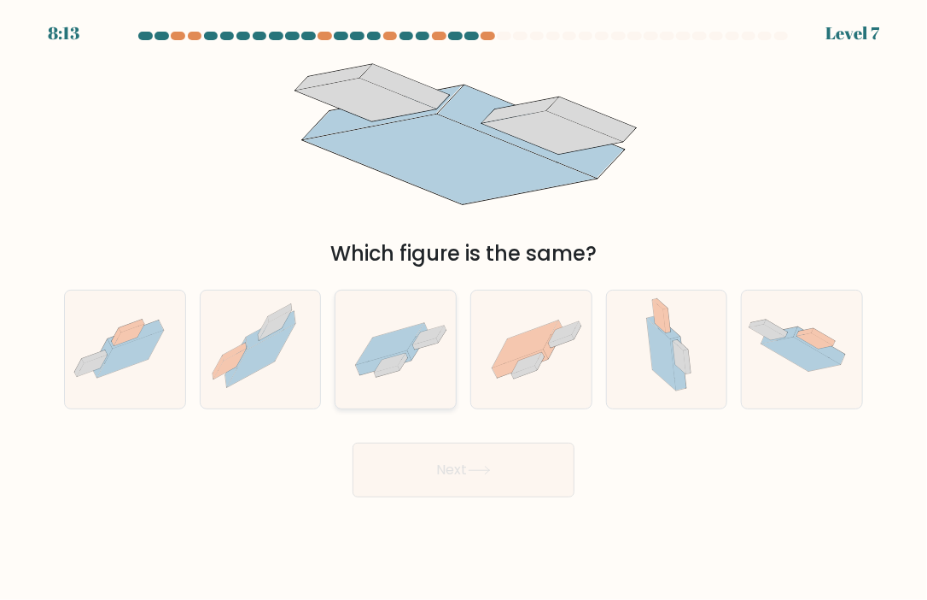
click at [400, 360] on icon at bounding box center [391, 363] width 32 height 19
click at [464, 308] on input "c." at bounding box center [464, 304] width 1 height 9
radio input "true"
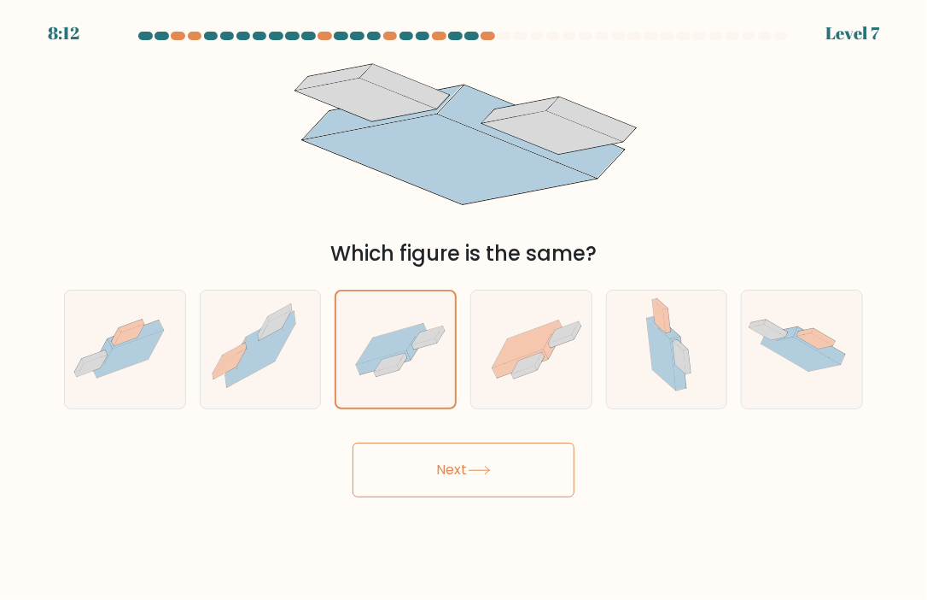
click at [509, 485] on button "Next" at bounding box center [464, 469] width 222 height 55
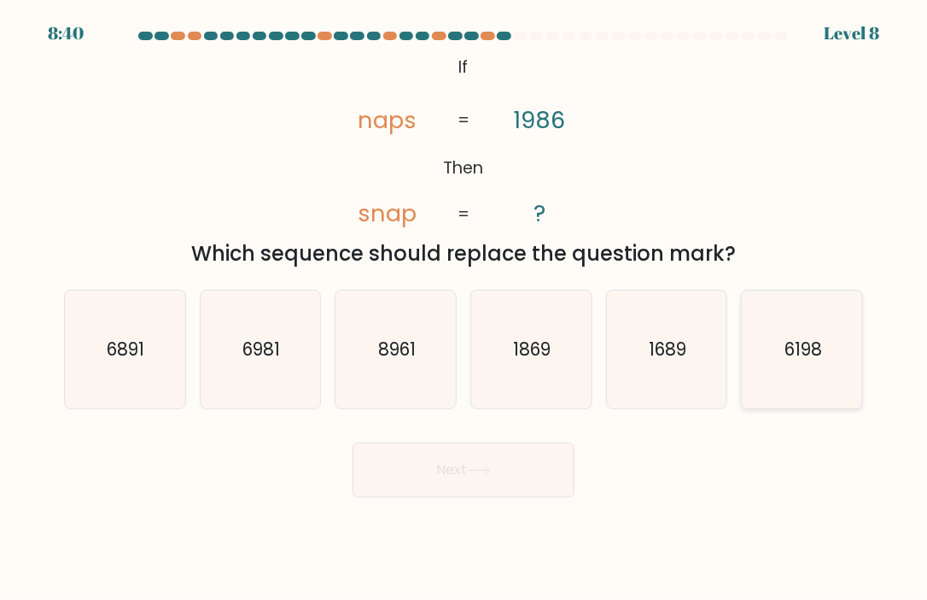
click at [798, 354] on text "6198" at bounding box center [804, 348] width 38 height 25
click at [465, 308] on input "f. 6198" at bounding box center [464, 304] width 1 height 9
radio input "true"
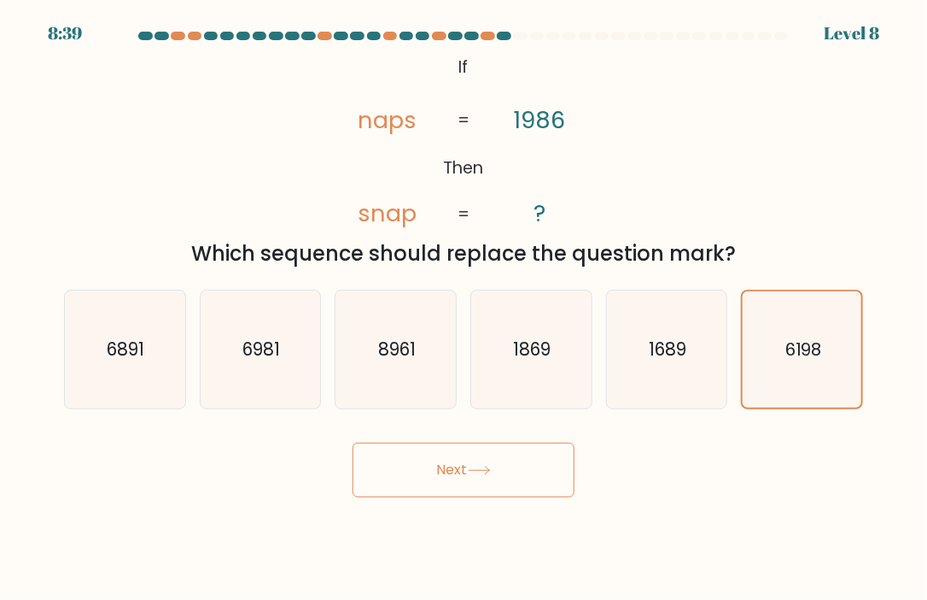
click at [509, 472] on button "Next" at bounding box center [464, 469] width 222 height 55
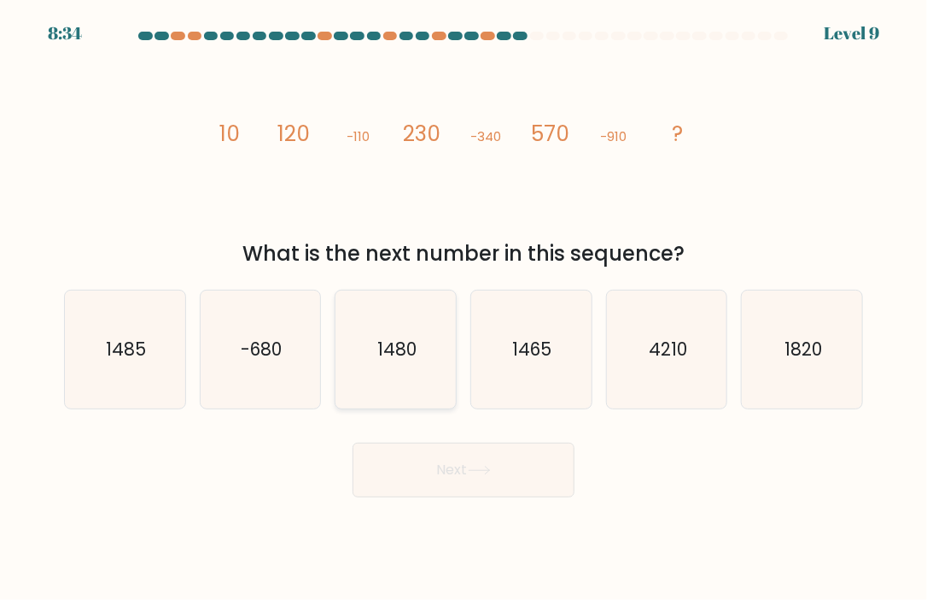
click at [387, 376] on icon "1480" at bounding box center [396, 349] width 118 height 118
click at [464, 308] on input "c. 1480" at bounding box center [464, 304] width 1 height 9
radio input "true"
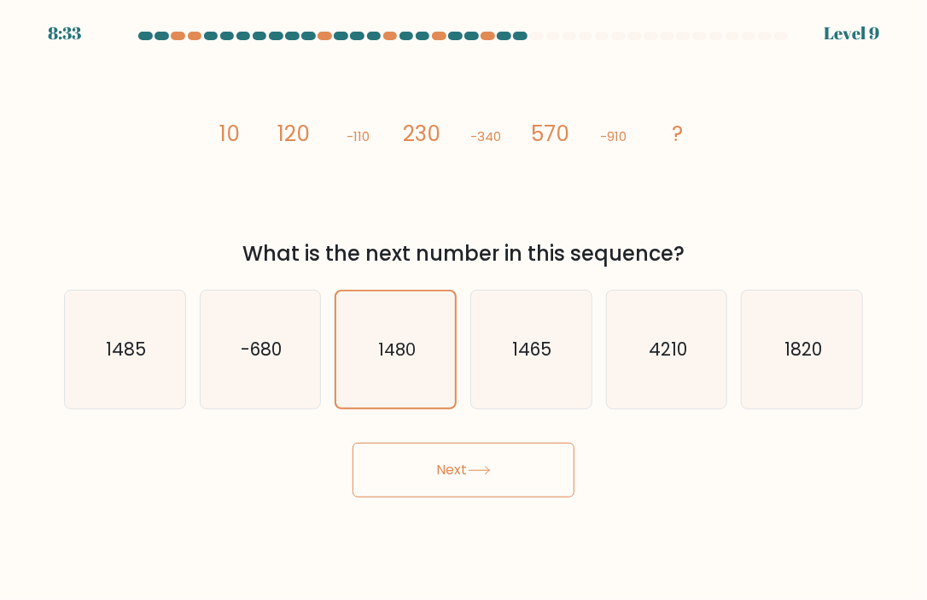
click at [509, 472] on button "Next" at bounding box center [464, 469] width 222 height 55
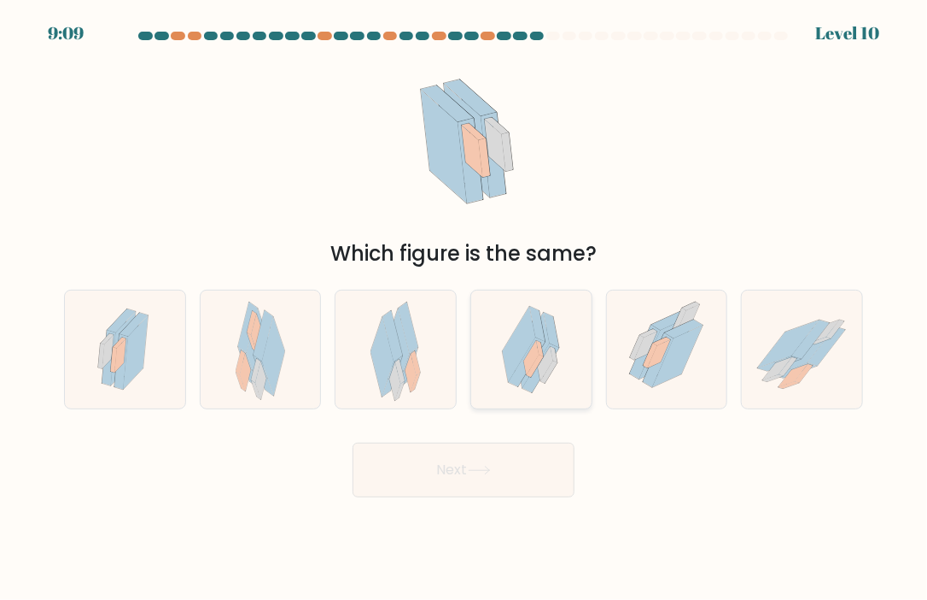
click at [540, 349] on icon at bounding box center [540, 348] width 7 height 16
click at [465, 308] on input "d." at bounding box center [464, 304] width 1 height 9
radio input "true"
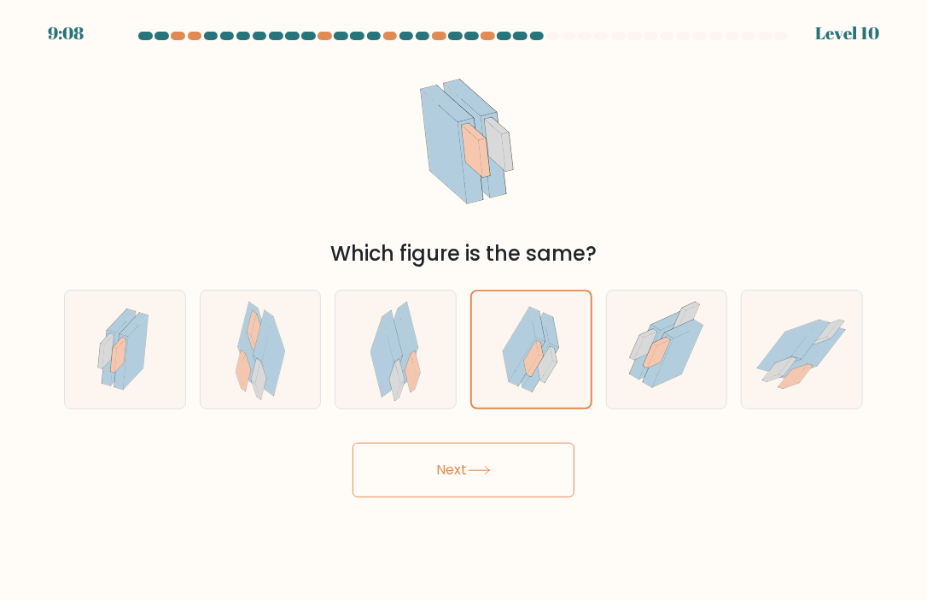
click at [536, 459] on button "Next" at bounding box center [464, 469] width 222 height 55
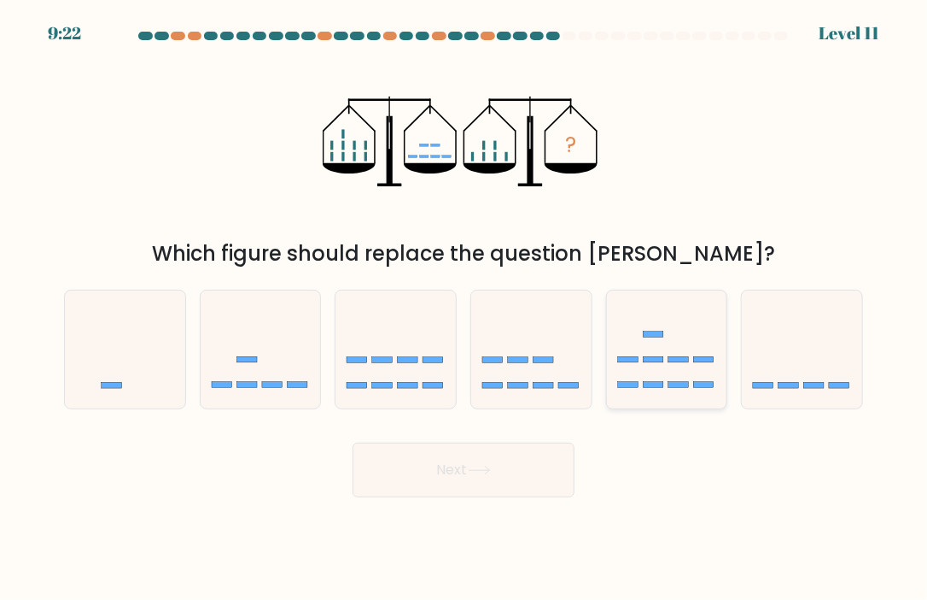
click at [653, 368] on icon at bounding box center [667, 349] width 120 height 100
click at [465, 308] on input "e." at bounding box center [464, 304] width 1 height 9
radio input "true"
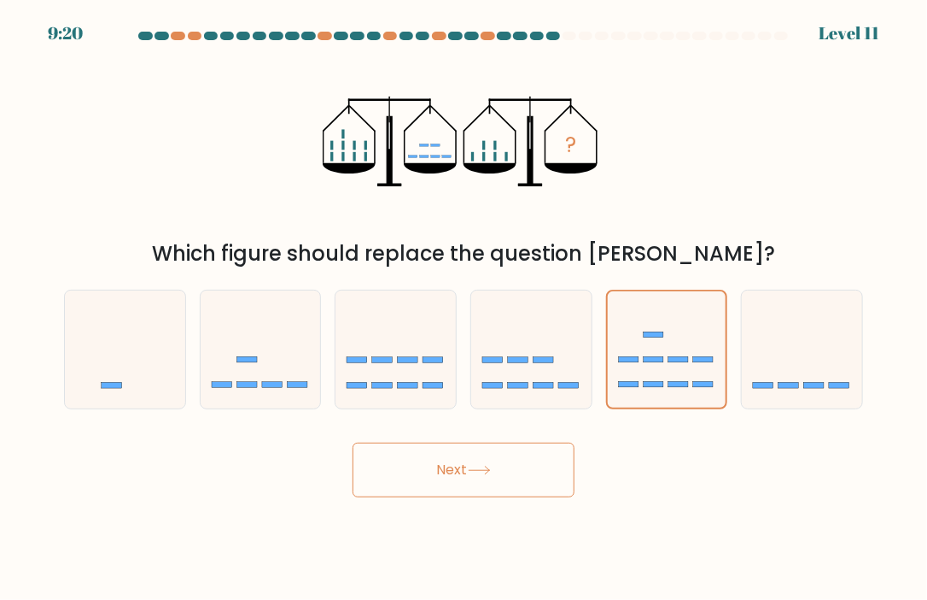
click at [519, 476] on button "Next" at bounding box center [464, 469] width 222 height 55
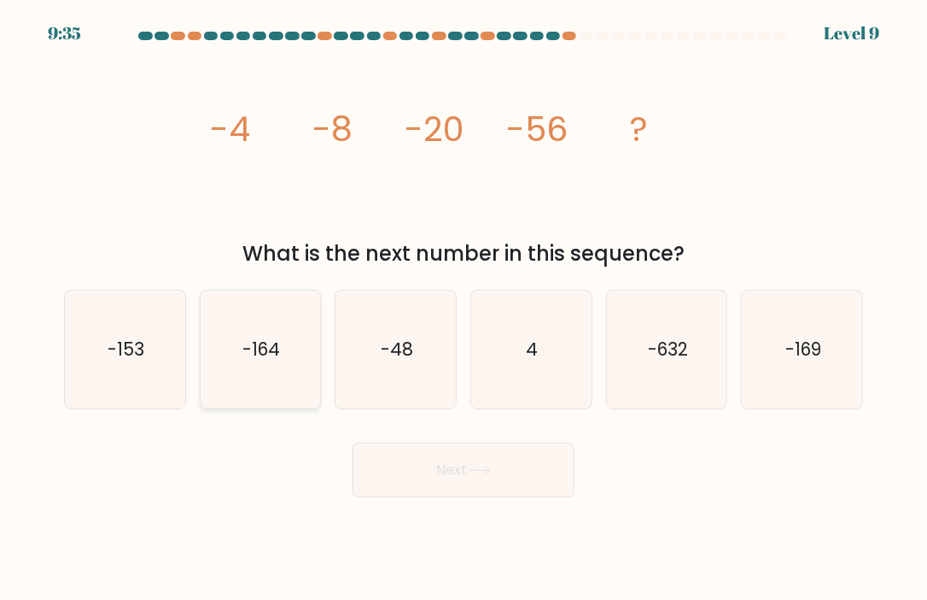
click at [275, 333] on icon "-164" at bounding box center [261, 349] width 118 height 118
click at [464, 308] on input "b. -164" at bounding box center [464, 304] width 1 height 9
radio input "true"
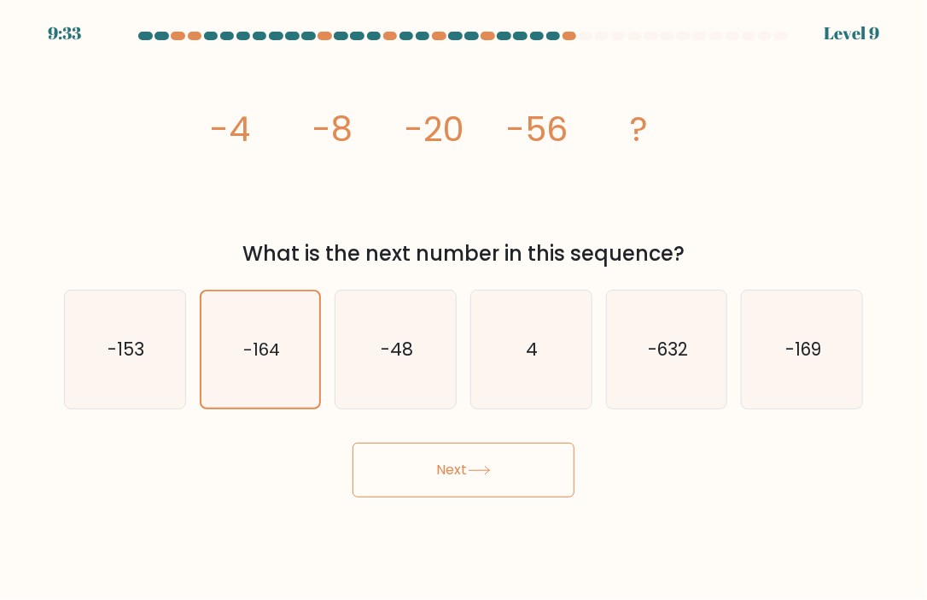
click at [499, 465] on button "Next" at bounding box center [464, 469] width 222 height 55
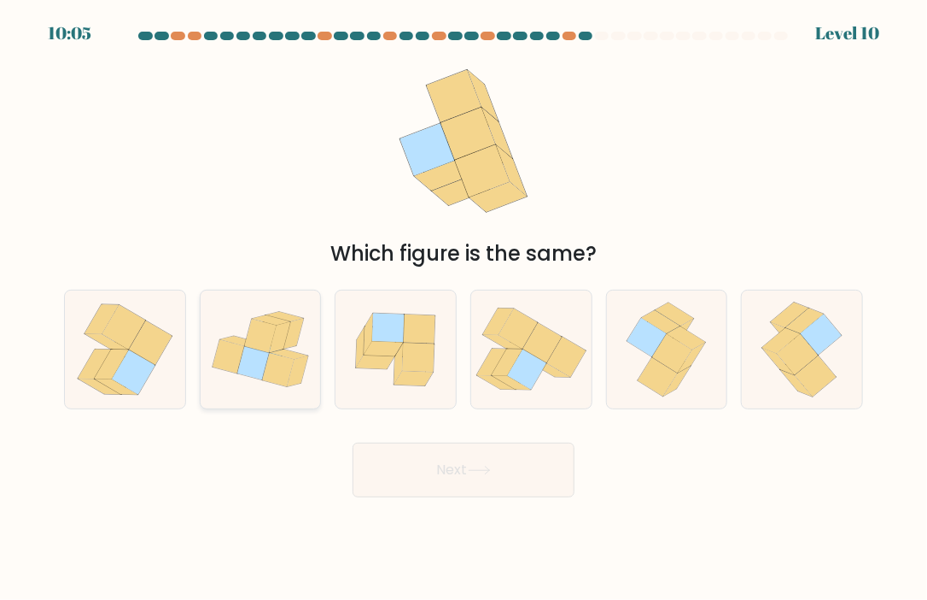
click at [238, 353] on icon at bounding box center [229, 356] width 32 height 34
click at [464, 308] on input "b." at bounding box center [464, 304] width 1 height 9
radio input "true"
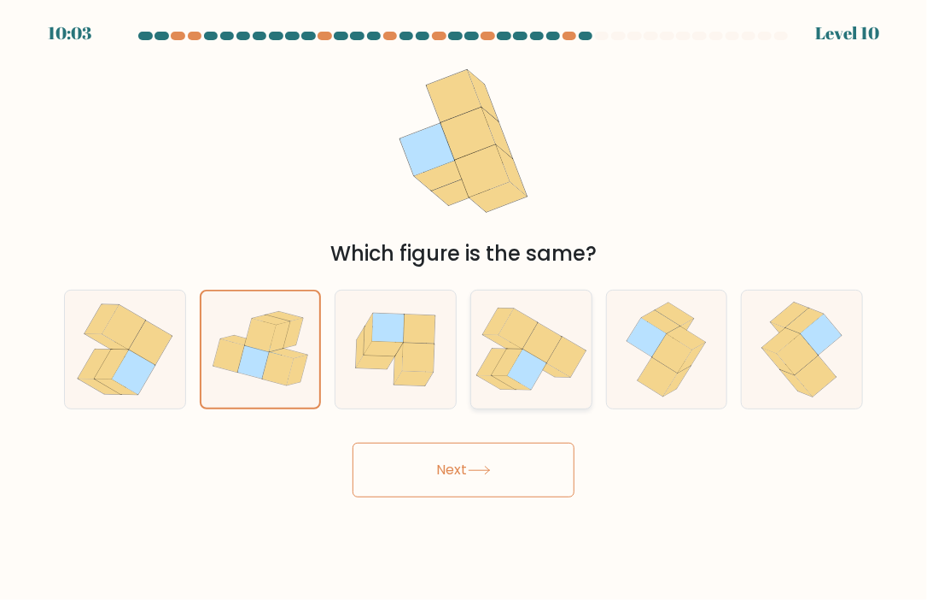
click at [501, 332] on icon at bounding box center [518, 329] width 39 height 40
click at [465, 308] on input "d." at bounding box center [464, 304] width 1 height 9
radio input "true"
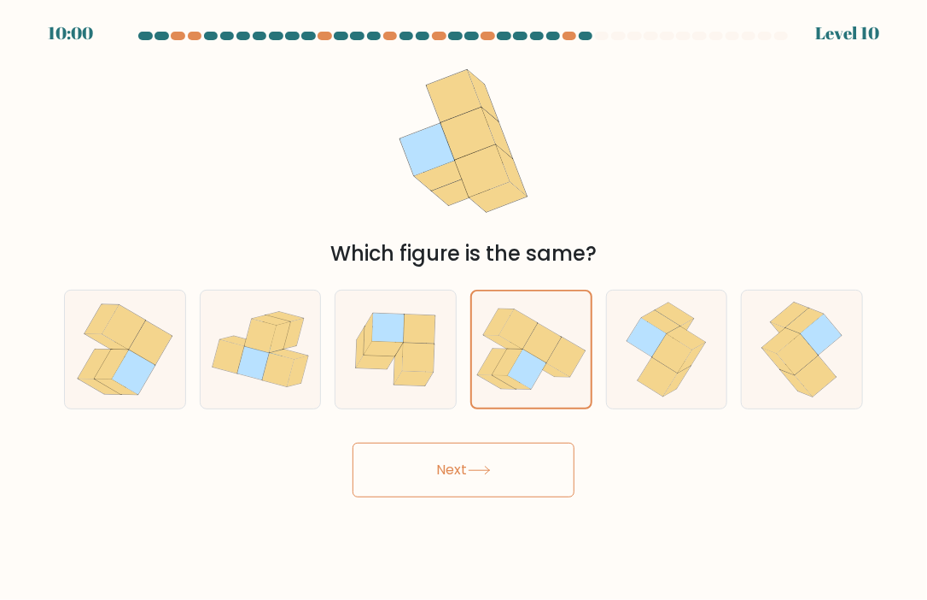
click at [458, 470] on button "Next" at bounding box center [464, 469] width 222 height 55
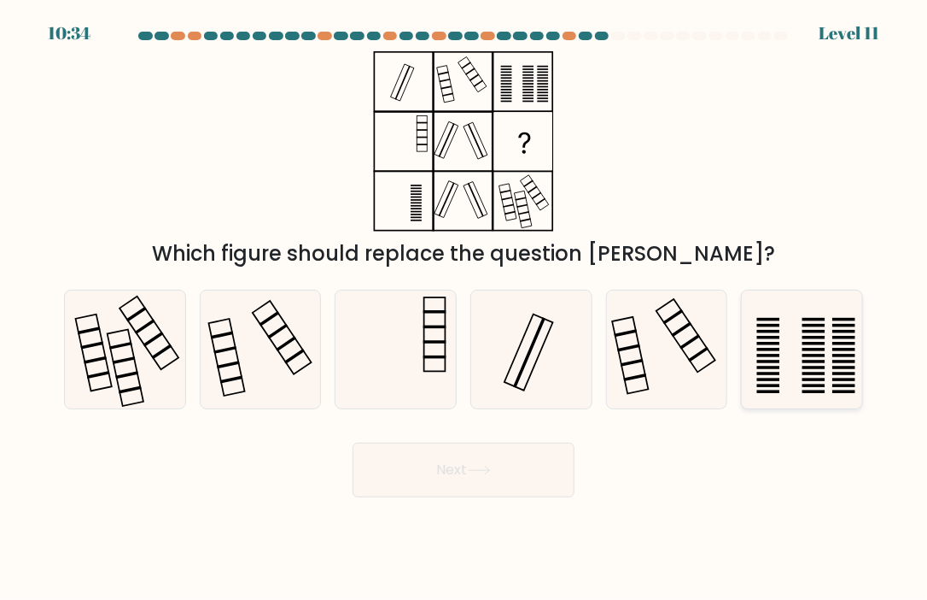
click at [789, 353] on icon at bounding box center [803, 349] width 118 height 118
click at [465, 308] on input "f." at bounding box center [464, 304] width 1 height 9
radio input "true"
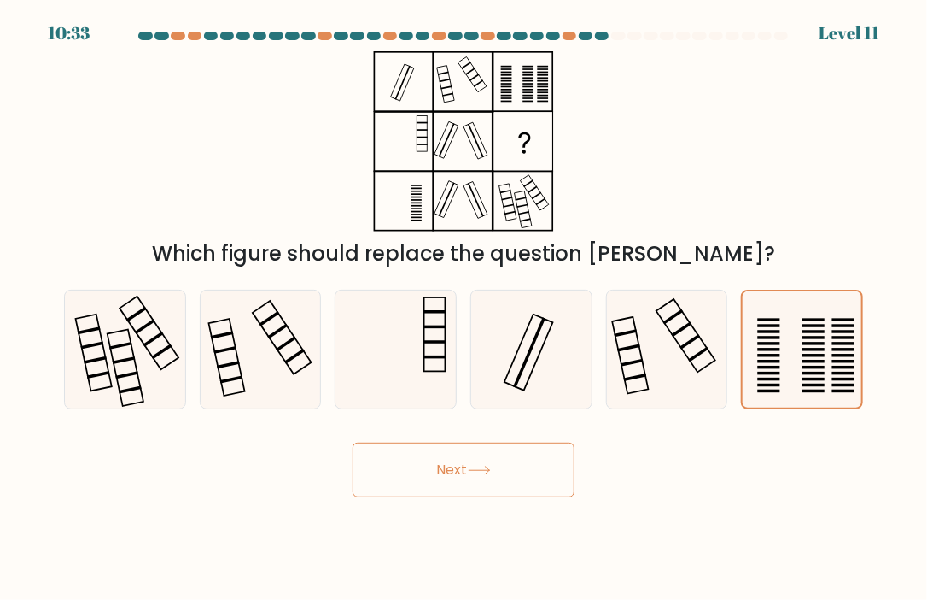
click at [512, 466] on button "Next" at bounding box center [464, 469] width 222 height 55
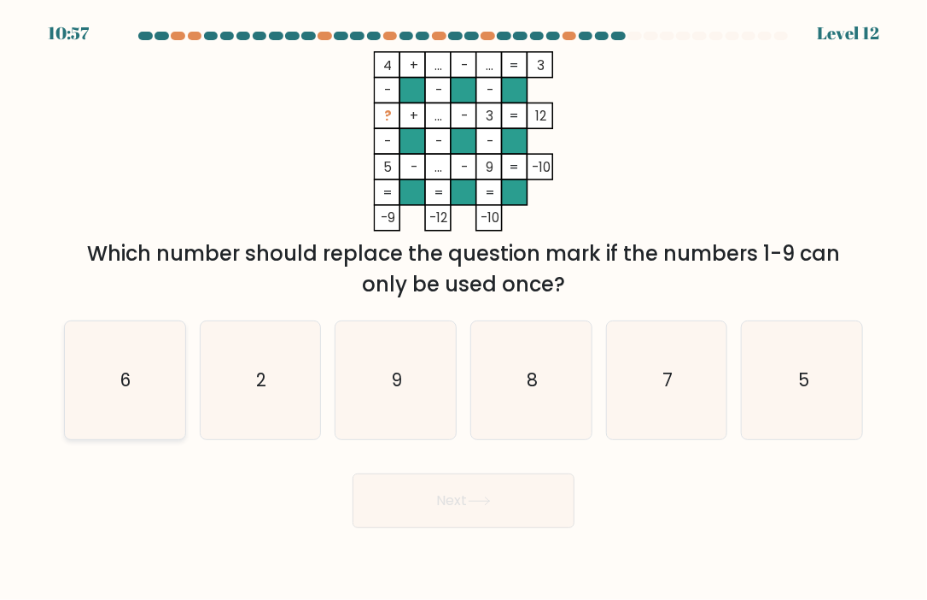
click at [114, 404] on icon "6" at bounding box center [125, 380] width 118 height 118
click at [464, 308] on input "a. 6" at bounding box center [464, 304] width 1 height 9
radio input "true"
click at [453, 497] on button "Next" at bounding box center [464, 500] width 222 height 55
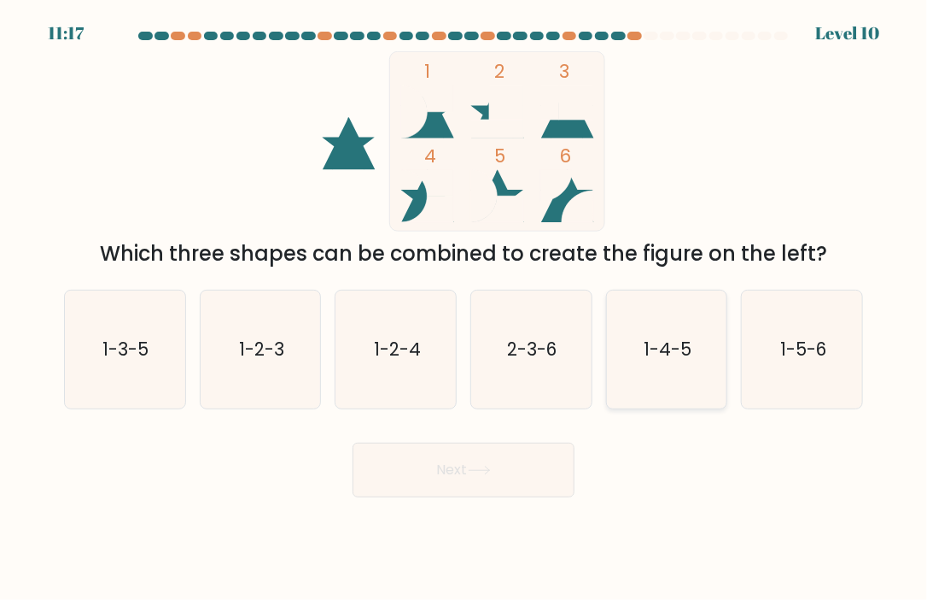
click at [672, 352] on text "1-4-5" at bounding box center [668, 348] width 48 height 25
click at [465, 308] on input "e. 1-4-5" at bounding box center [464, 304] width 1 height 9
radio input "true"
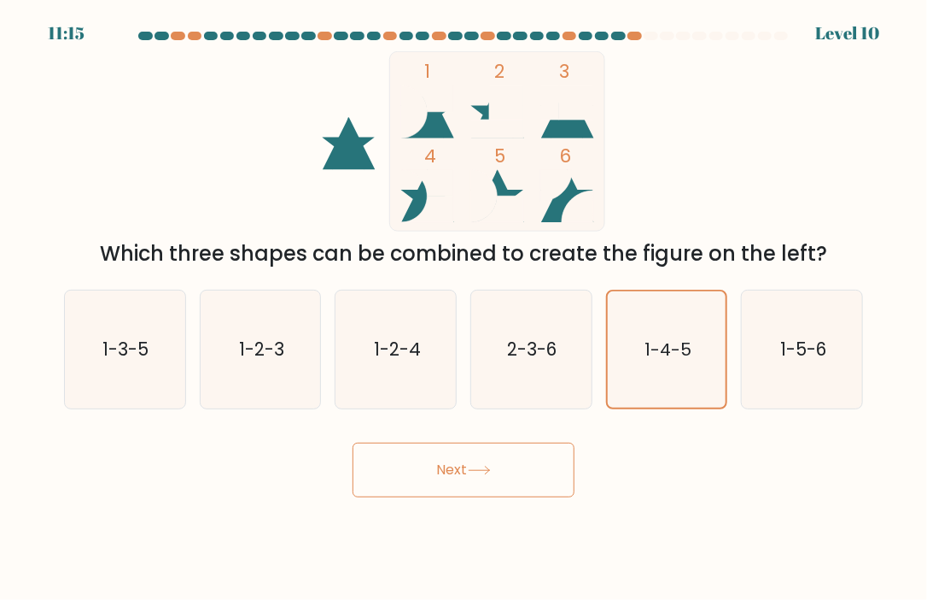
click at [484, 469] on icon at bounding box center [479, 469] width 23 height 9
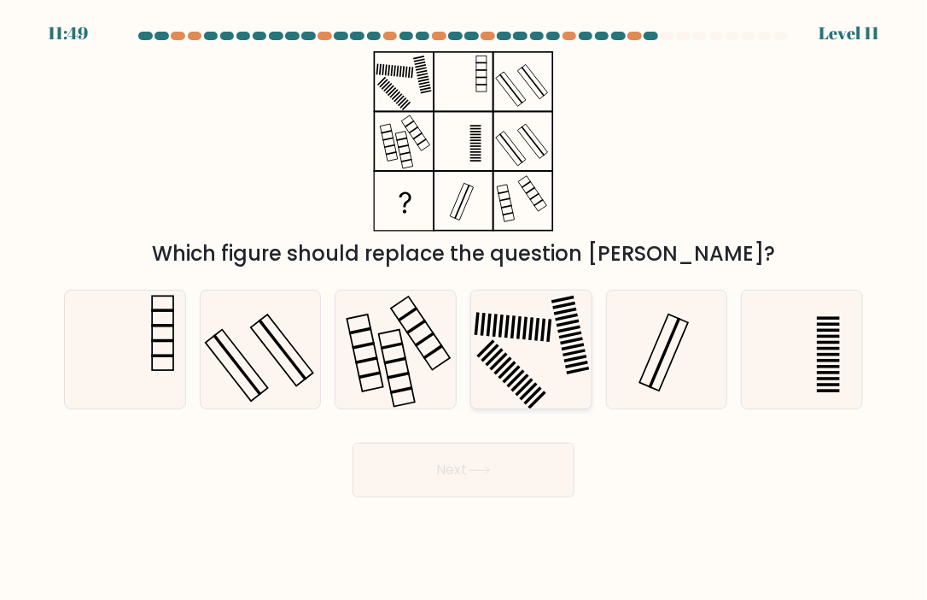
click at [528, 342] on icon at bounding box center [531, 349] width 118 height 118
click at [465, 308] on input "d." at bounding box center [464, 304] width 1 height 9
radio input "true"
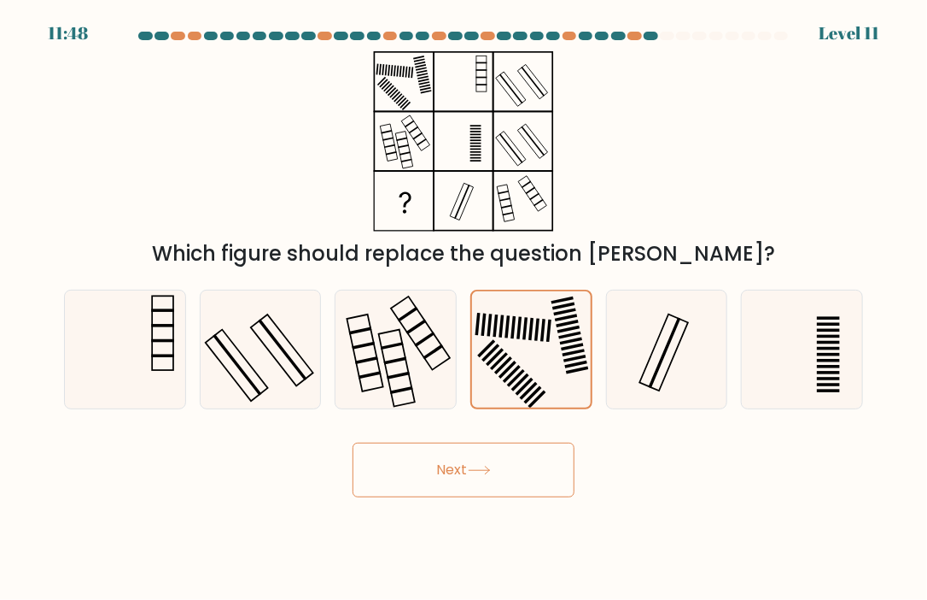
click at [488, 489] on button "Next" at bounding box center [464, 469] width 222 height 55
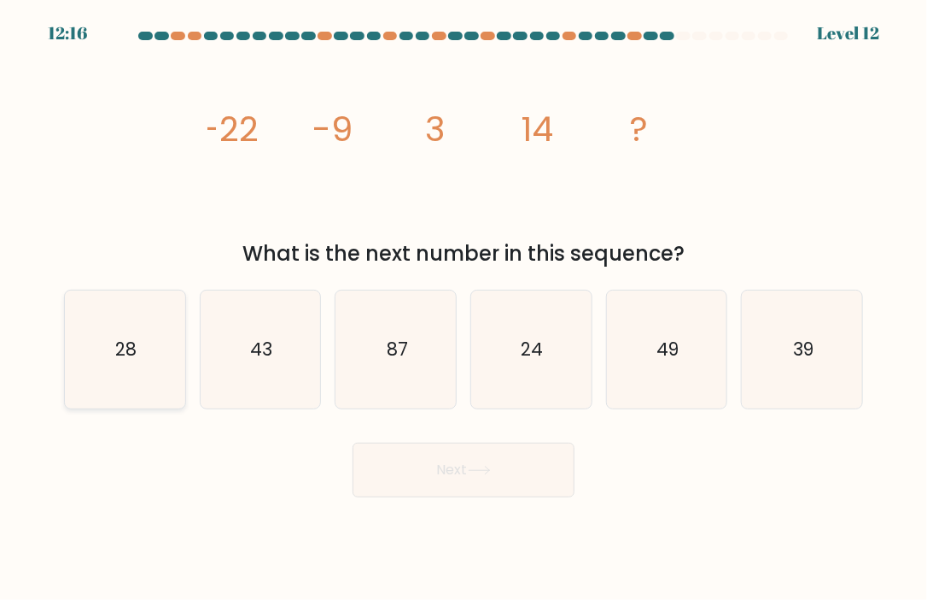
click at [117, 362] on icon "28" at bounding box center [125, 349] width 118 height 118
click at [464, 308] on input "a. 28" at bounding box center [464, 304] width 1 height 9
radio input "true"
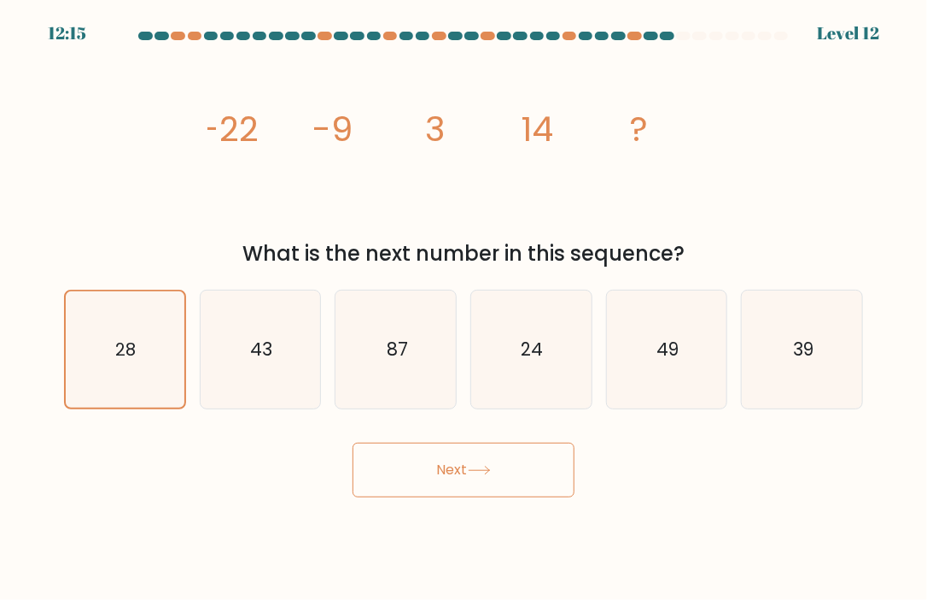
click at [443, 454] on button "Next" at bounding box center [464, 469] width 222 height 55
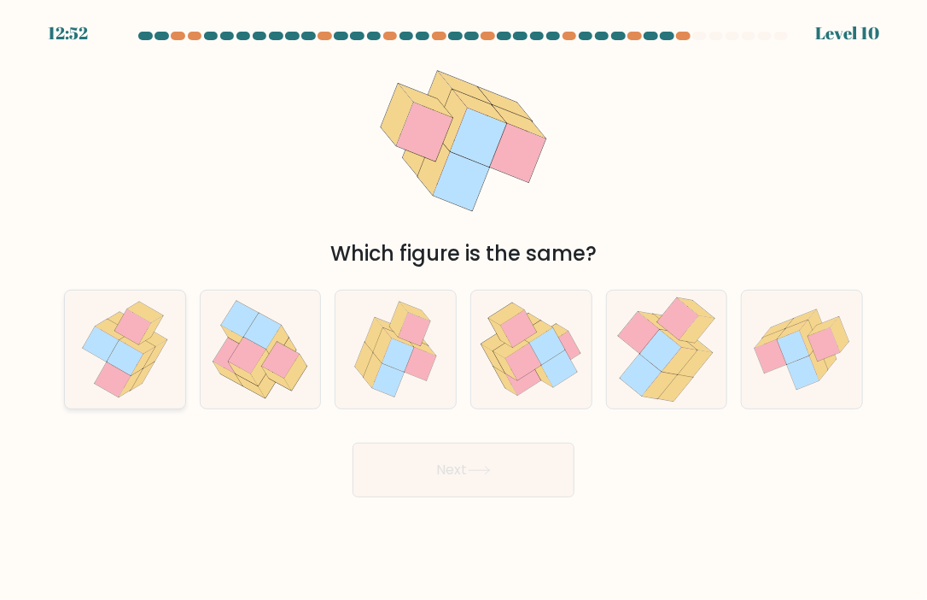
click at [132, 358] on icon at bounding box center [125, 357] width 36 height 35
click at [464, 308] on input "a." at bounding box center [464, 304] width 1 height 9
radio input "true"
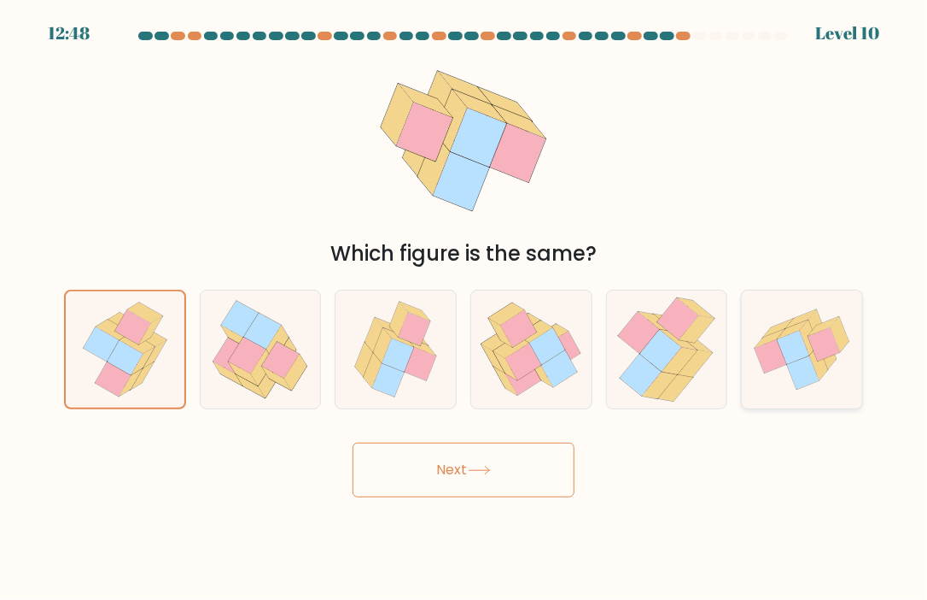
click at [811, 347] on icon at bounding box center [802, 349] width 120 height 102
click at [465, 308] on input "f." at bounding box center [464, 304] width 1 height 9
radio input "true"
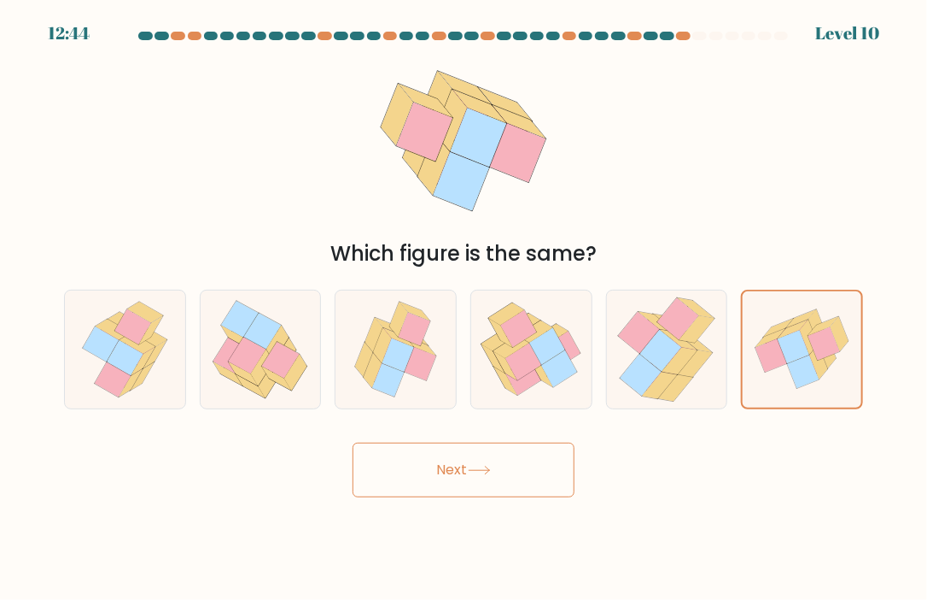
click at [493, 486] on button "Next" at bounding box center [464, 469] width 222 height 55
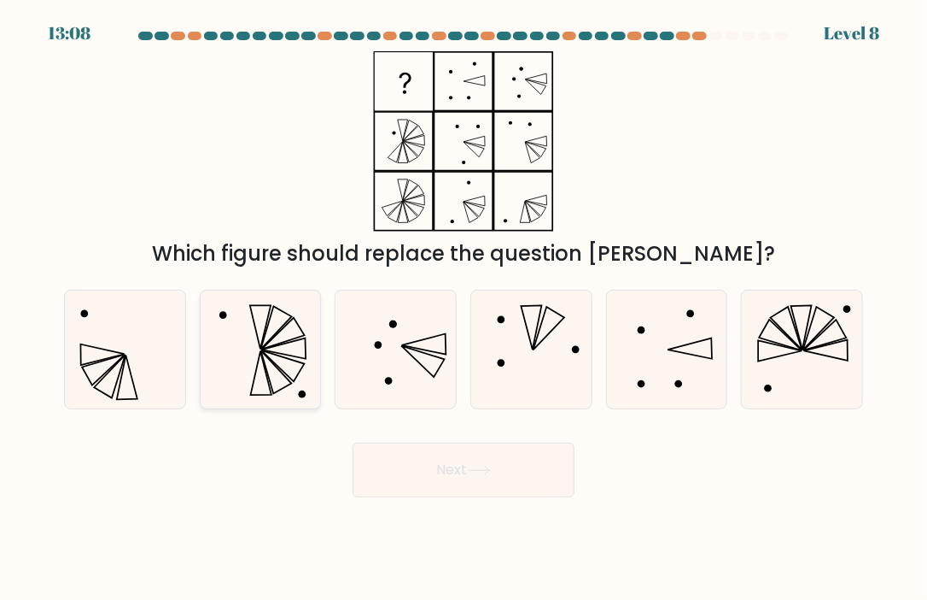
click at [265, 344] on icon at bounding box center [276, 327] width 31 height 43
click at [464, 308] on input "b." at bounding box center [464, 304] width 1 height 9
radio input "true"
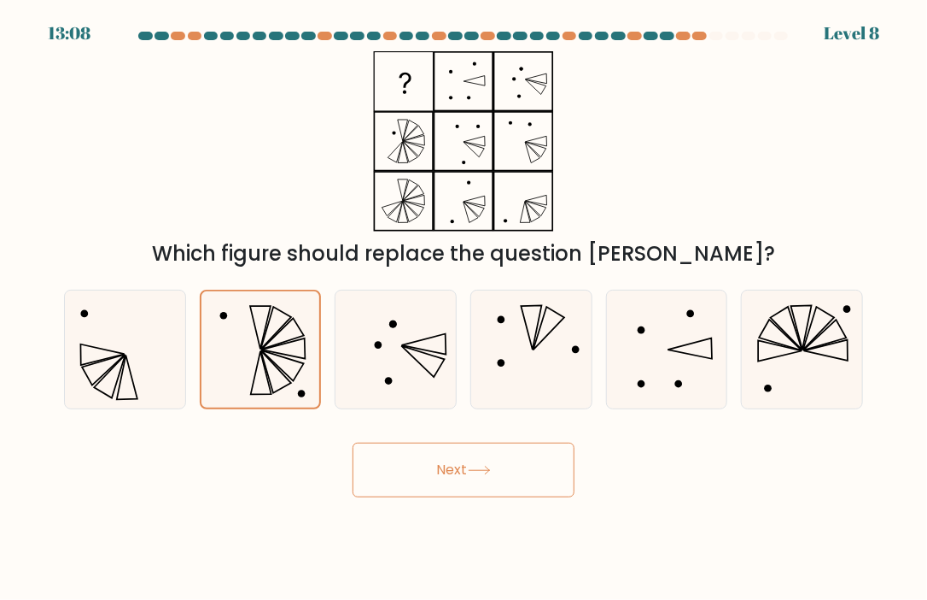
click at [475, 475] on icon at bounding box center [479, 469] width 23 height 9
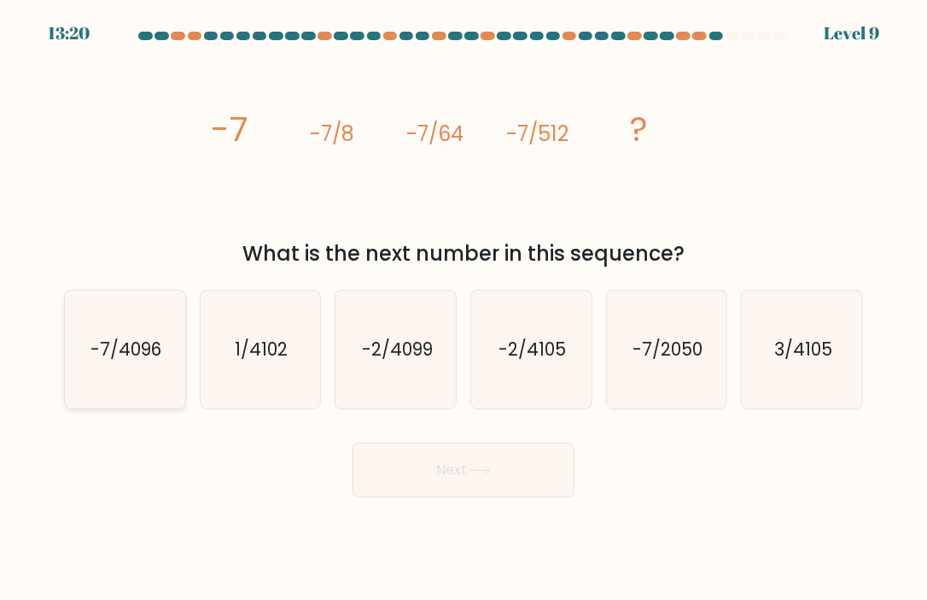
click at [167, 359] on icon "-7/4096" at bounding box center [125, 349] width 118 height 118
click at [464, 308] on input "a. -7/4096" at bounding box center [464, 304] width 1 height 9
radio input "true"
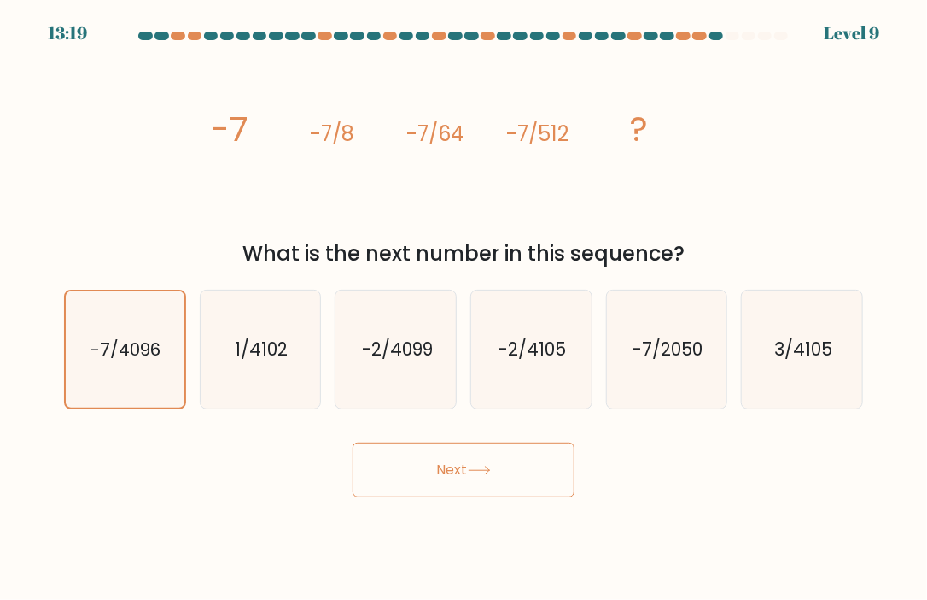
click at [496, 475] on button "Next" at bounding box center [464, 469] width 222 height 55
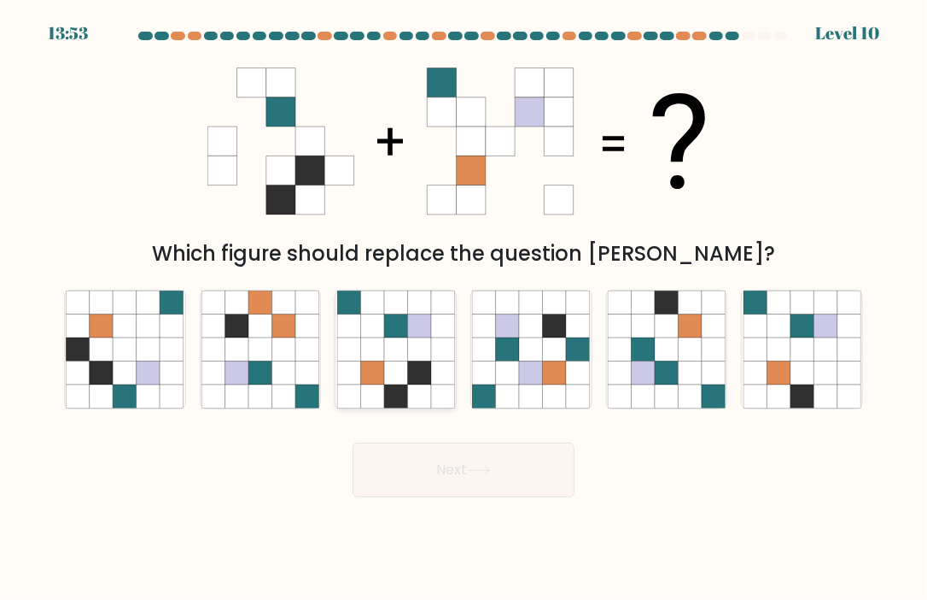
click at [424, 375] on icon at bounding box center [418, 371] width 23 height 23
click at [464, 308] on input "c." at bounding box center [464, 304] width 1 height 9
radio input "true"
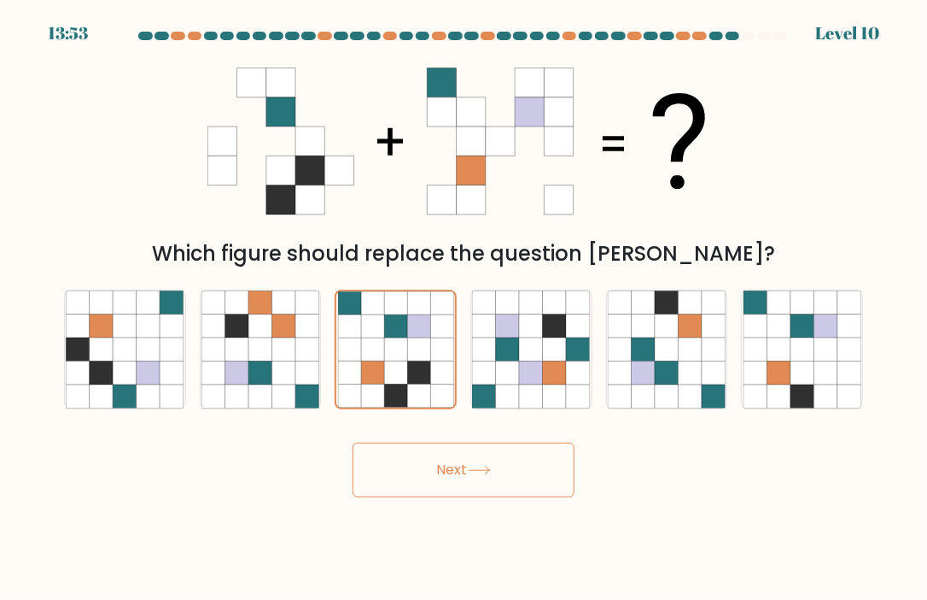
click at [512, 491] on button "Next" at bounding box center [464, 469] width 222 height 55
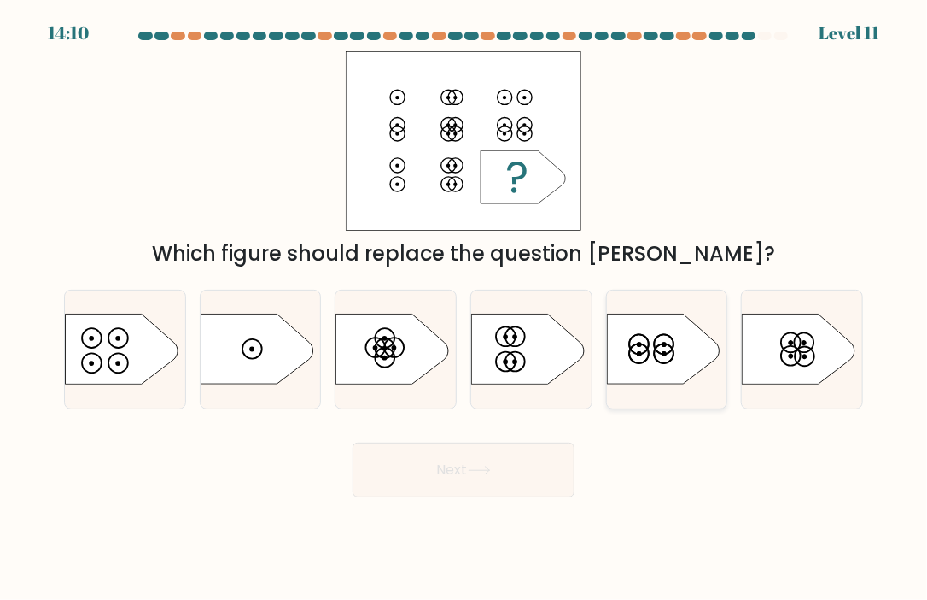
click at [639, 352] on circle at bounding box center [639, 353] width 3 height 3
click at [465, 308] on input "e." at bounding box center [464, 304] width 1 height 9
radio input "true"
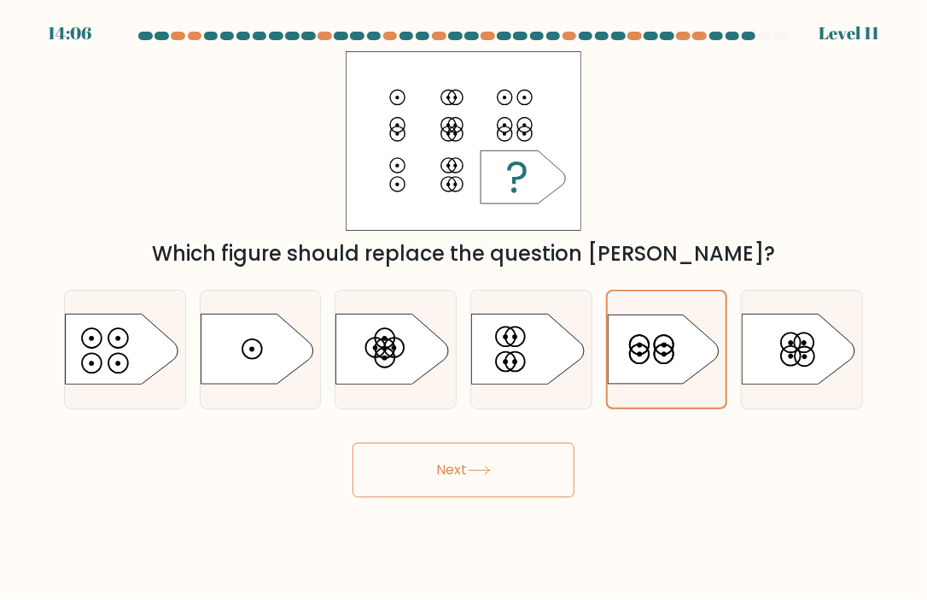
click at [518, 486] on button "Next" at bounding box center [464, 469] width 222 height 55
click at [529, 465] on button "Next" at bounding box center [464, 469] width 222 height 55
click at [518, 467] on button "Next" at bounding box center [464, 469] width 222 height 55
click at [490, 464] on button "Next" at bounding box center [464, 469] width 222 height 55
click at [526, 342] on icon at bounding box center [527, 348] width 113 height 70
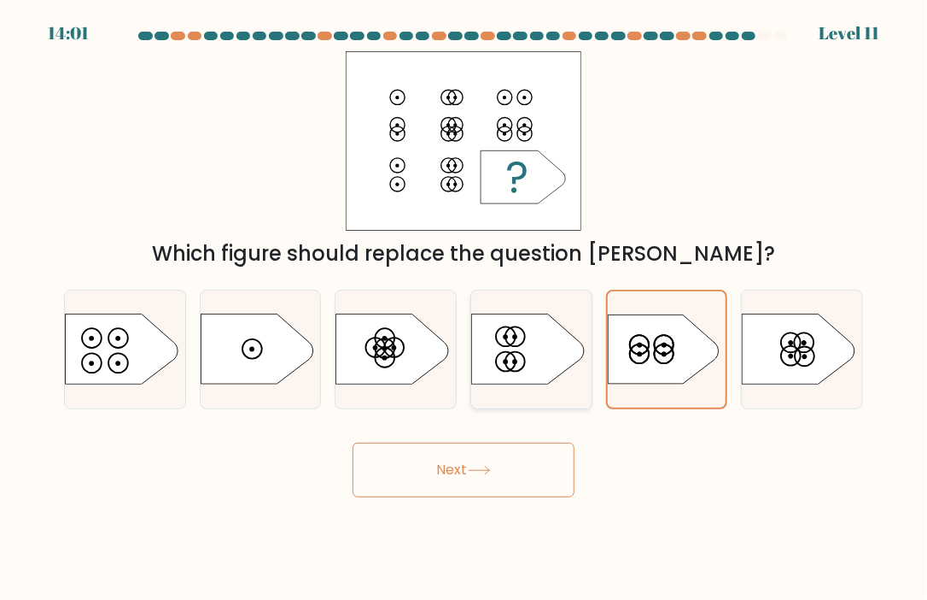
click at [465, 308] on input "d." at bounding box center [464, 304] width 1 height 9
radio input "true"
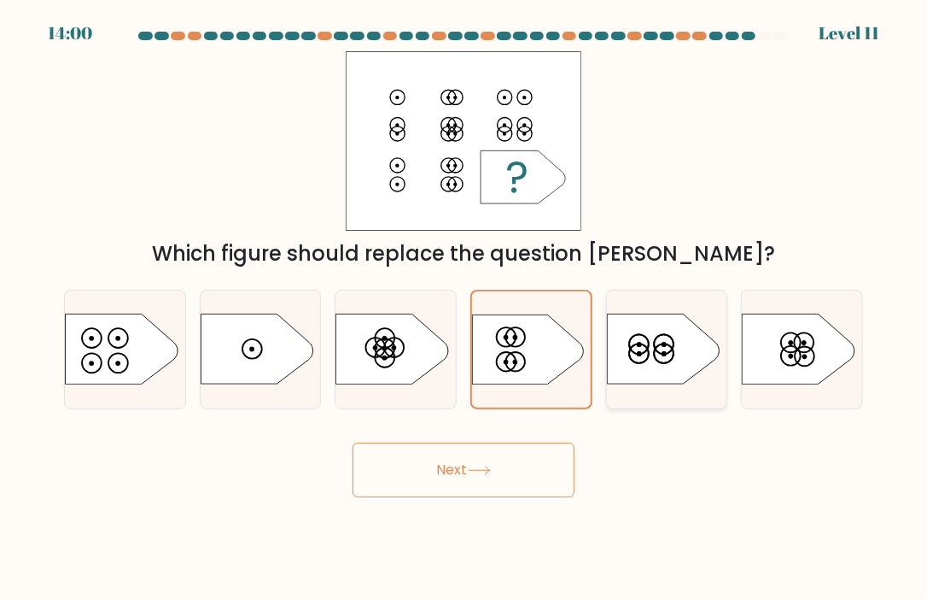
click at [649, 354] on circle at bounding box center [639, 354] width 20 height 20
click at [465, 308] on input "e." at bounding box center [464, 304] width 1 height 9
radio input "true"
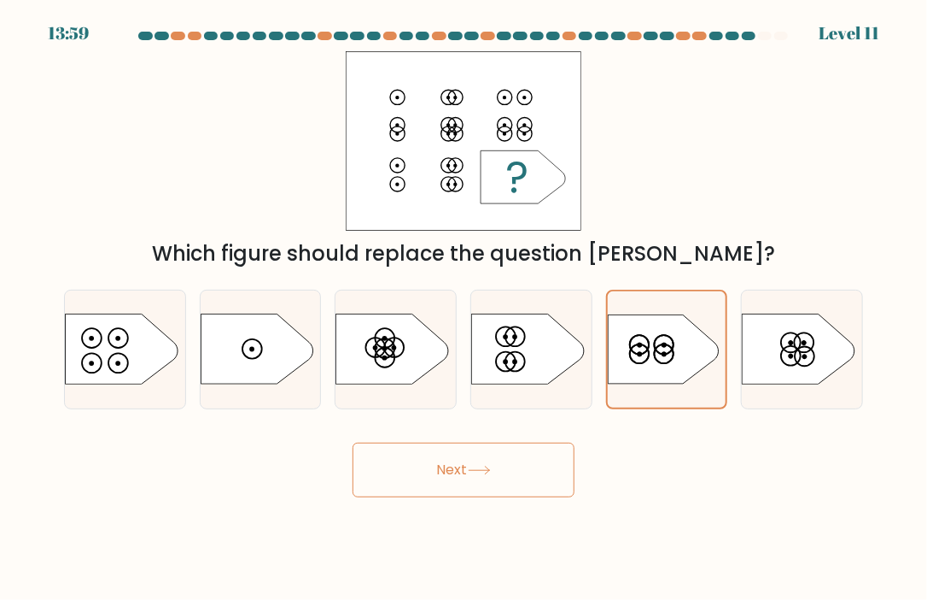
click at [475, 491] on button "Next" at bounding box center [464, 469] width 222 height 55
click at [484, 465] on icon at bounding box center [479, 469] width 23 height 9
click at [483, 465] on icon at bounding box center [479, 469] width 23 height 9
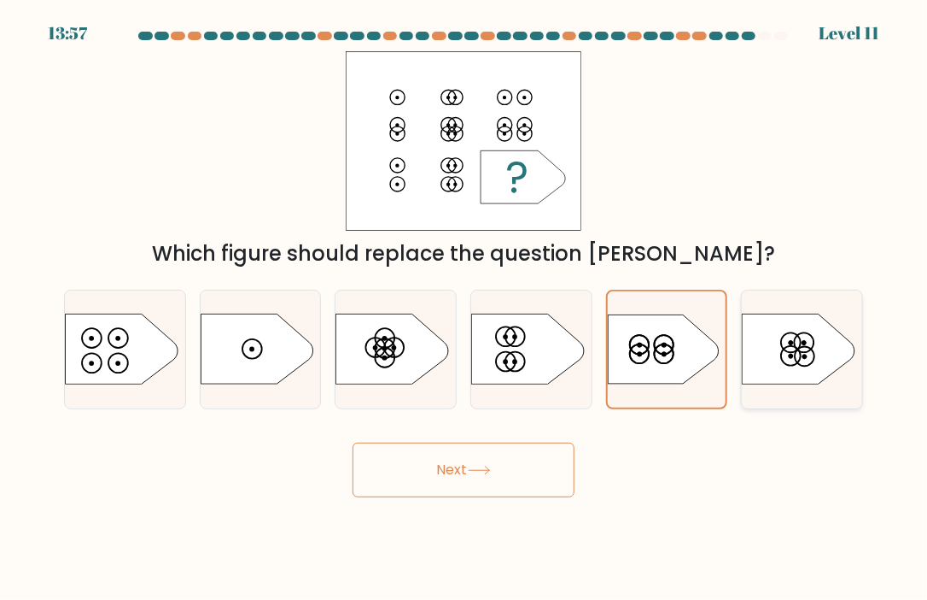
drag, startPoint x: 783, startPoint y: 348, endPoint x: 745, endPoint y: 360, distance: 40.2
click at [786, 352] on icon at bounding box center [802, 348] width 120 height 71
click at [465, 308] on input "f." at bounding box center [464, 304] width 1 height 9
radio input "true"
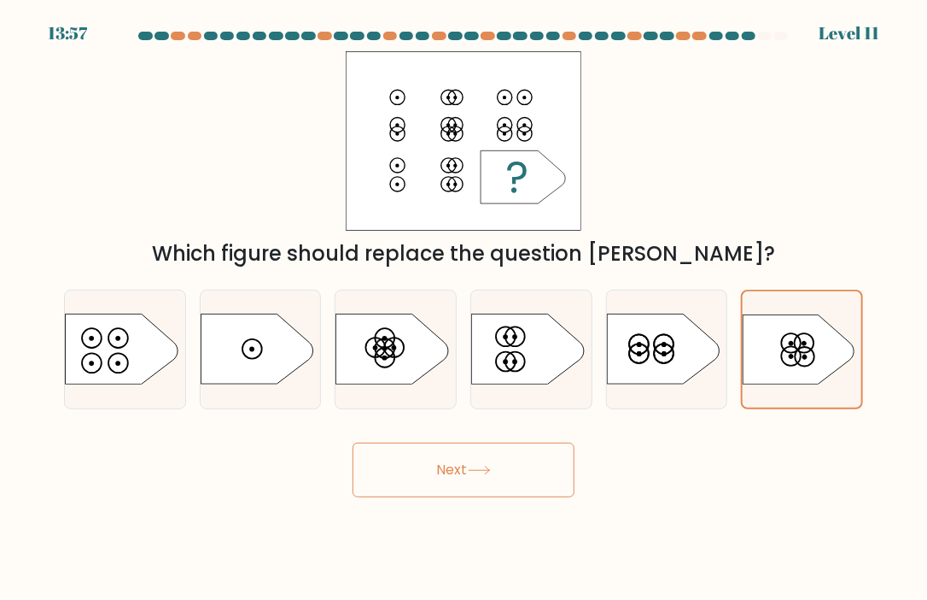
click at [453, 459] on button "Next" at bounding box center [464, 469] width 222 height 55
click at [465, 474] on button "Next" at bounding box center [464, 469] width 222 height 55
click at [530, 353] on icon at bounding box center [527, 348] width 113 height 70
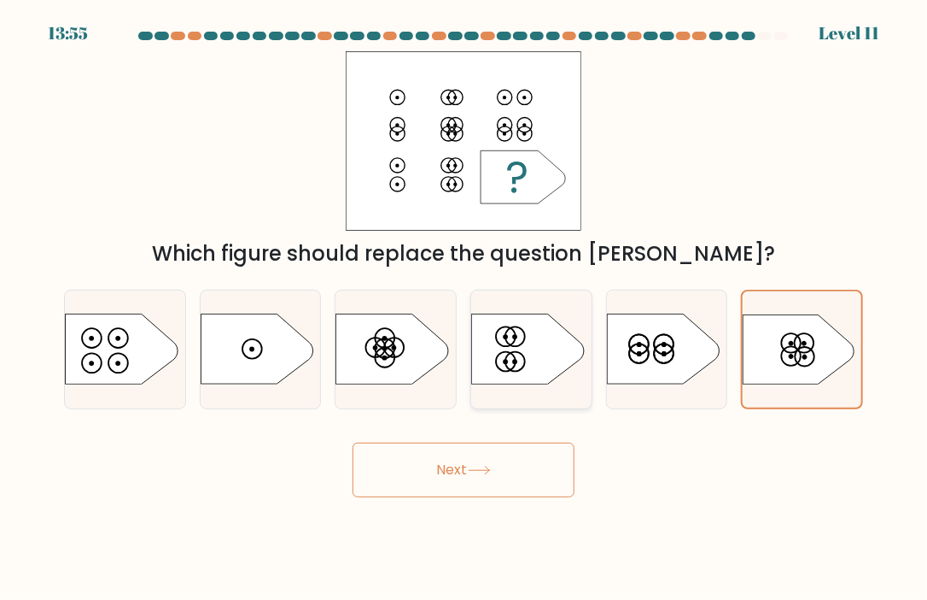
click at [465, 308] on input "d." at bounding box center [464, 304] width 1 height 9
radio input "true"
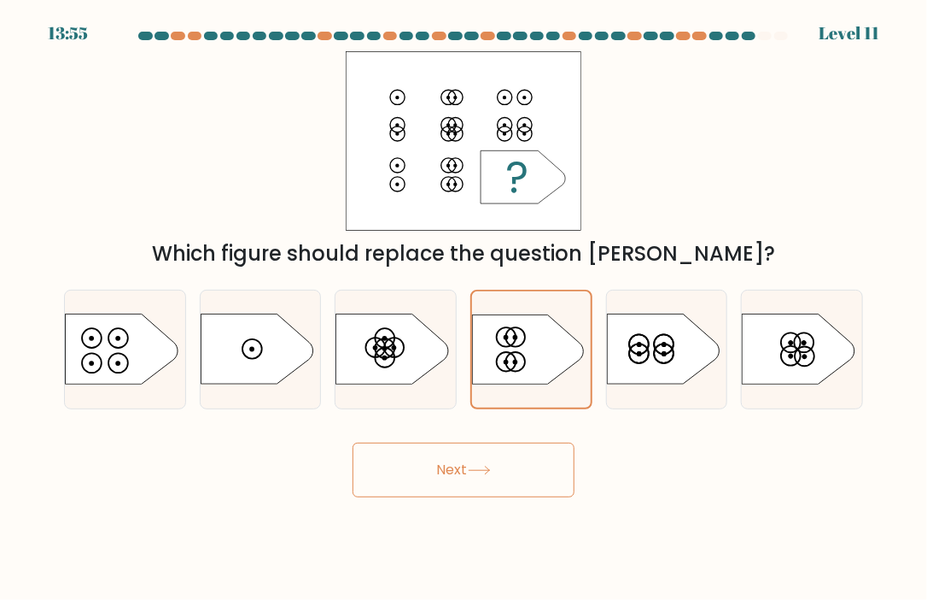
drag, startPoint x: 459, startPoint y: 509, endPoint x: 473, endPoint y: 478, distance: 33.6
click at [459, 510] on body "13:55 Level 11" at bounding box center [463, 300] width 927 height 600
click at [473, 478] on button "Next" at bounding box center [464, 469] width 222 height 55
click at [477, 472] on icon at bounding box center [479, 469] width 23 height 9
click at [478, 472] on icon at bounding box center [479, 469] width 23 height 9
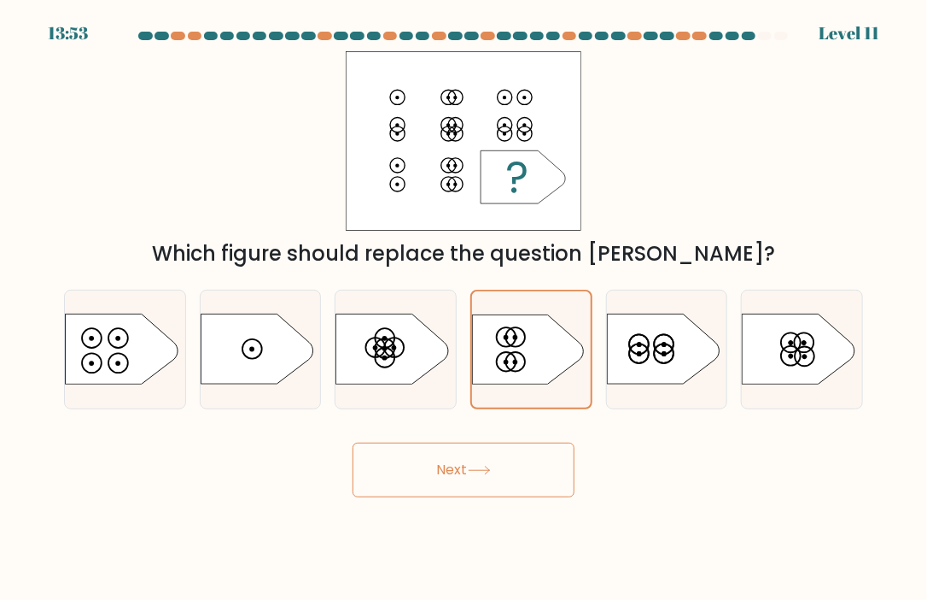
click at [471, 480] on button "Next" at bounding box center [464, 469] width 222 height 55
drag, startPoint x: 471, startPoint y: 480, endPoint x: 469, endPoint y: 465, distance: 15.6
click at [469, 468] on button "Next" at bounding box center [464, 469] width 222 height 55
click at [465, 453] on button "Next" at bounding box center [464, 469] width 222 height 55
click at [410, 370] on icon at bounding box center [392, 348] width 113 height 70
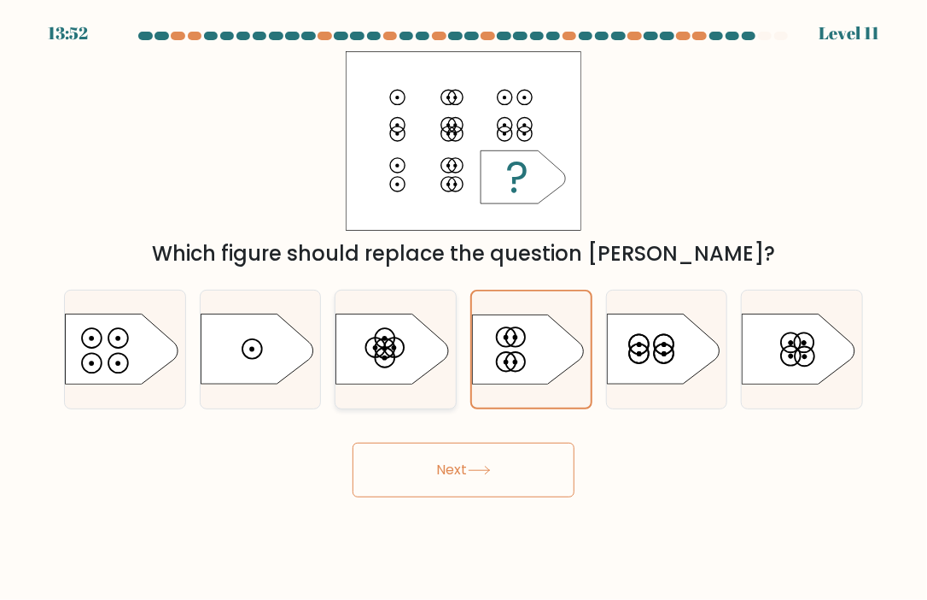
click at [464, 308] on input "c." at bounding box center [464, 304] width 1 height 9
radio input "true"
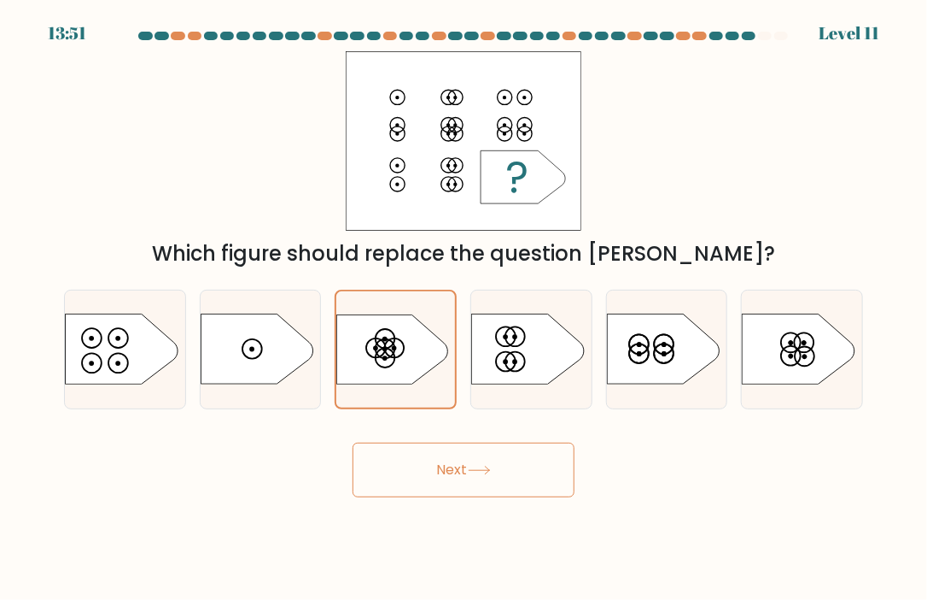
click at [472, 481] on button "Next" at bounding box center [464, 469] width 222 height 55
click at [533, 347] on icon at bounding box center [527, 348] width 113 height 70
click at [465, 308] on input "d." at bounding box center [464, 304] width 1 height 9
radio input "true"
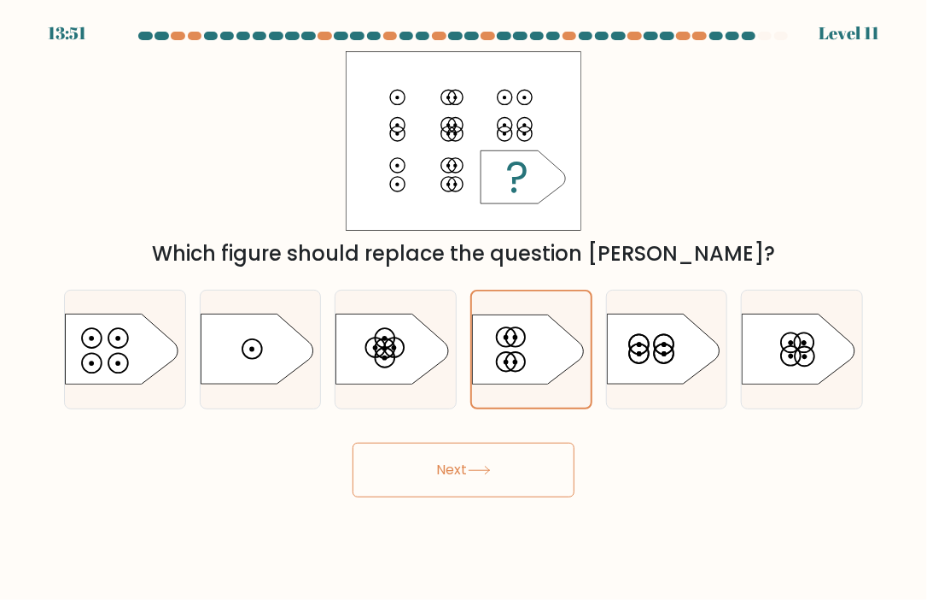
click at [528, 494] on button "Next" at bounding box center [464, 469] width 222 height 55
click at [515, 471] on button "Next" at bounding box center [464, 469] width 222 height 55
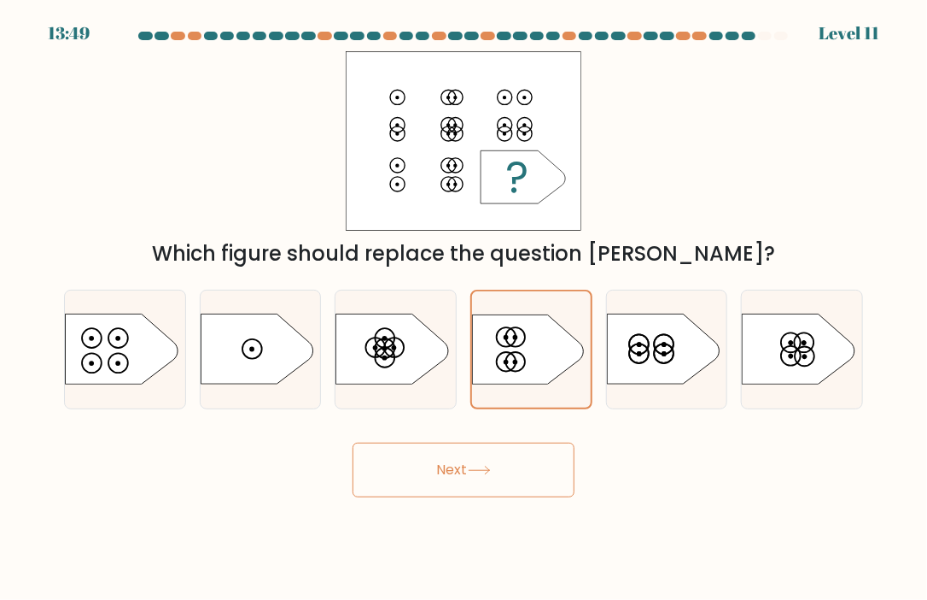
click at [515, 471] on button "Next" at bounding box center [464, 469] width 222 height 55
click at [619, 337] on icon at bounding box center [663, 348] width 113 height 70
click at [465, 308] on input "e." at bounding box center [464, 304] width 1 height 9
radio input "true"
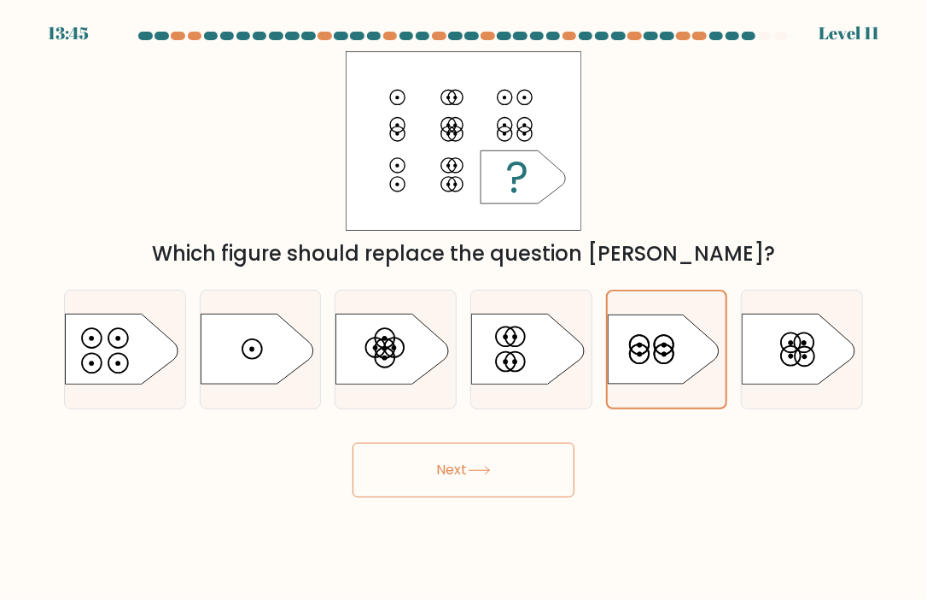
click at [485, 468] on icon at bounding box center [479, 469] width 23 height 9
drag, startPoint x: 485, startPoint y: 468, endPoint x: 409, endPoint y: 432, distance: 84.0
click at [409, 432] on div "Next" at bounding box center [464, 463] width 820 height 67
click at [403, 485] on button "Next" at bounding box center [464, 469] width 222 height 55
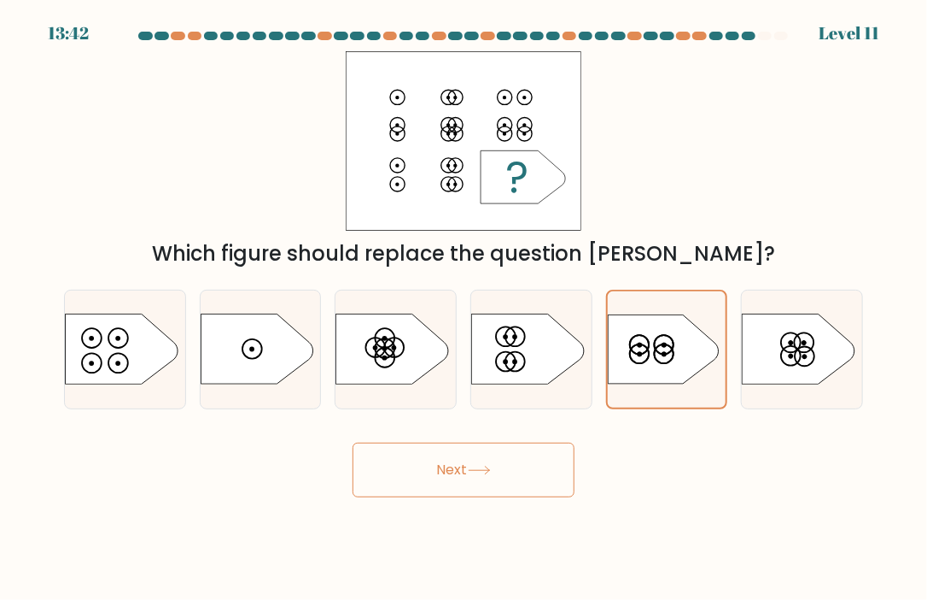
click at [403, 485] on button "Next" at bounding box center [464, 469] width 222 height 55
click at [827, 387] on div at bounding box center [802, 350] width 122 height 120
click at [465, 308] on input "f." at bounding box center [464, 304] width 1 height 9
radio input "true"
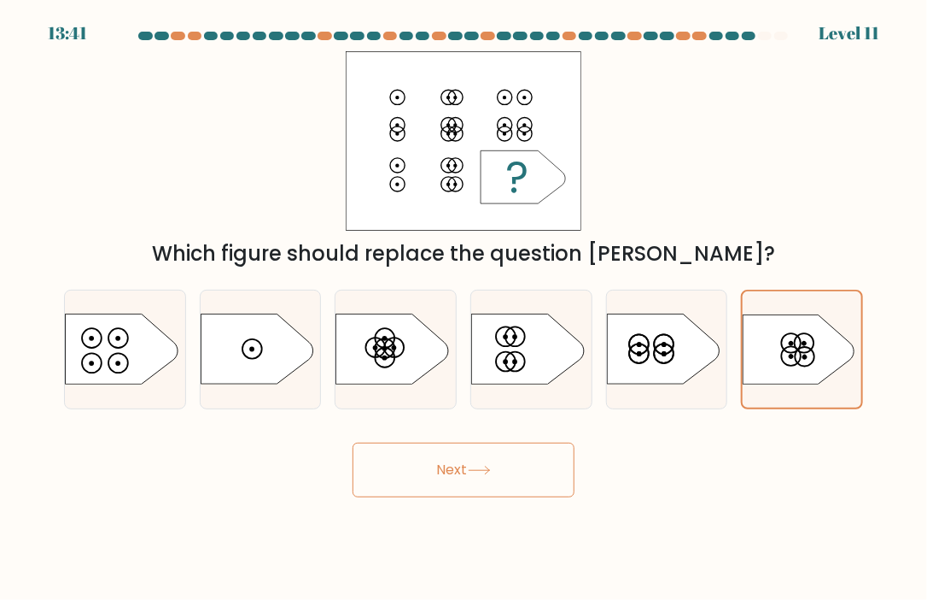
click at [536, 475] on button "Next" at bounding box center [464, 469] width 222 height 55
click at [172, 377] on icon at bounding box center [125, 348] width 120 height 71
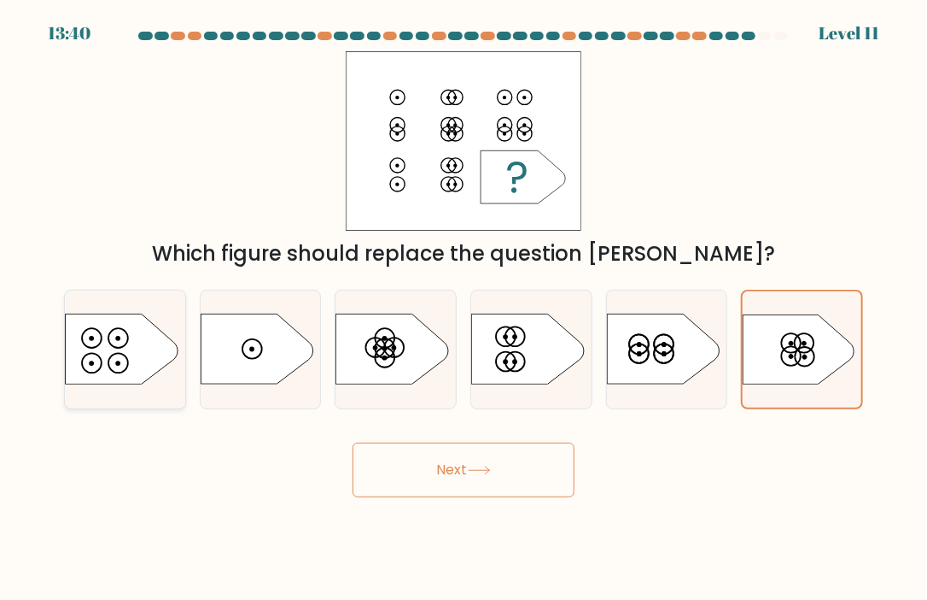
click at [464, 308] on input "a." at bounding box center [464, 304] width 1 height 9
radio input "true"
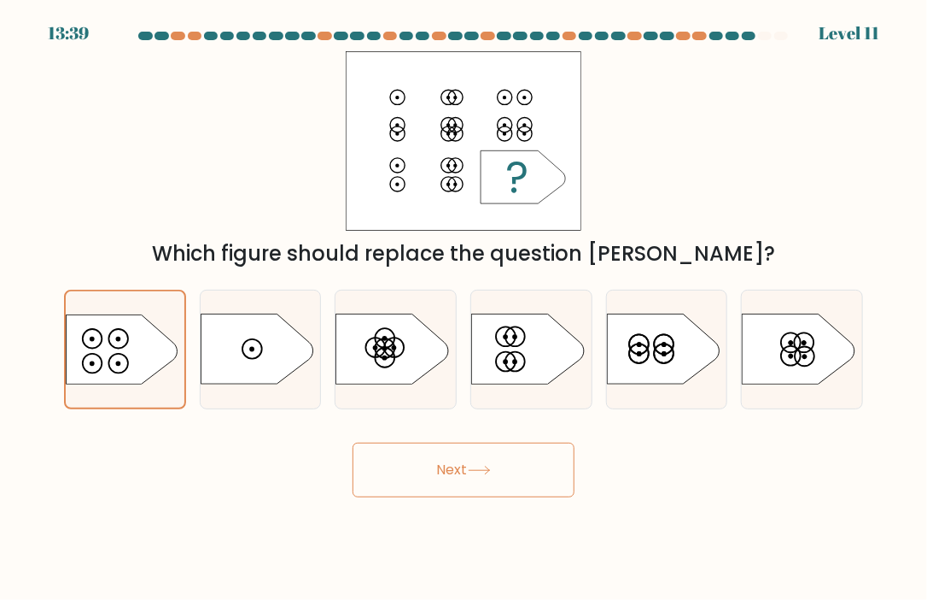
click at [430, 459] on button "Next" at bounding box center [464, 469] width 222 height 55
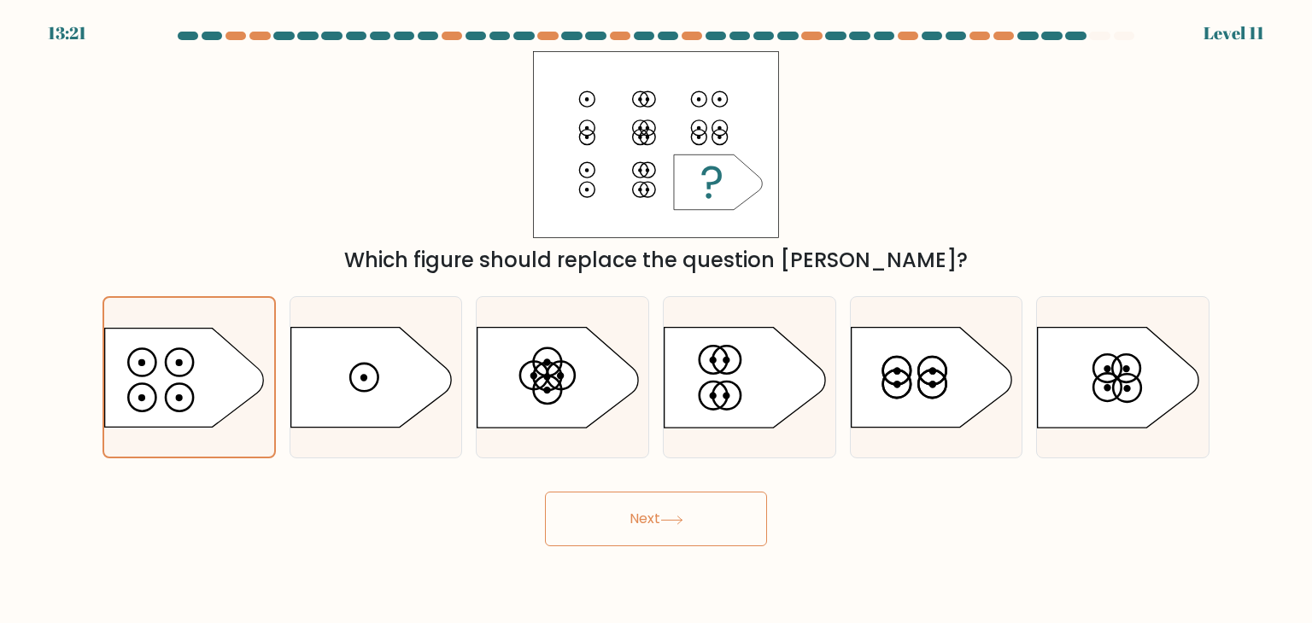
click at [927, 143] on div "Which figure should replace the question mark?" at bounding box center [655, 163] width 1127 height 225
drag, startPoint x: 954, startPoint y: 140, endPoint x: 680, endPoint y: 510, distance: 460.3
click at [680, 510] on button "Next" at bounding box center [656, 519] width 222 height 55
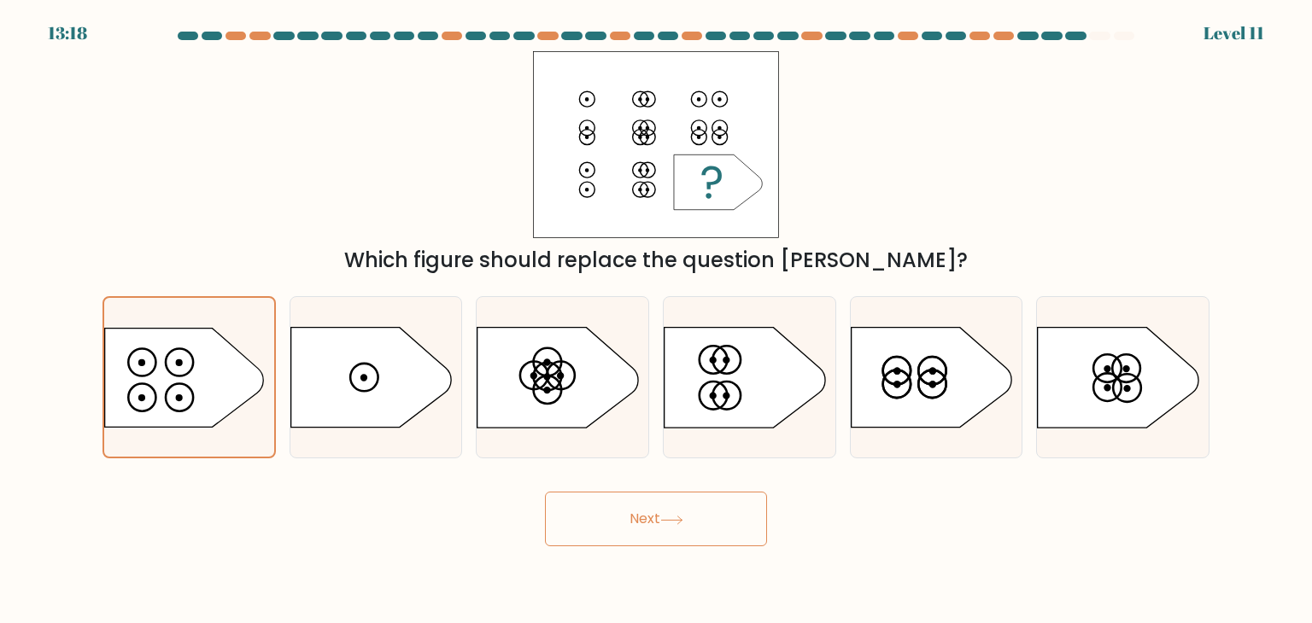
click at [680, 510] on button "Next" at bounding box center [656, 519] width 222 height 55
drag, startPoint x: 680, startPoint y: 510, endPoint x: 878, endPoint y: 369, distance: 243.1
click at [681, 507] on button "Next" at bounding box center [656, 519] width 222 height 55
click at [903, 352] on icon at bounding box center [931, 378] width 161 height 100
click at [657, 320] on input "e." at bounding box center [656, 316] width 1 height 9
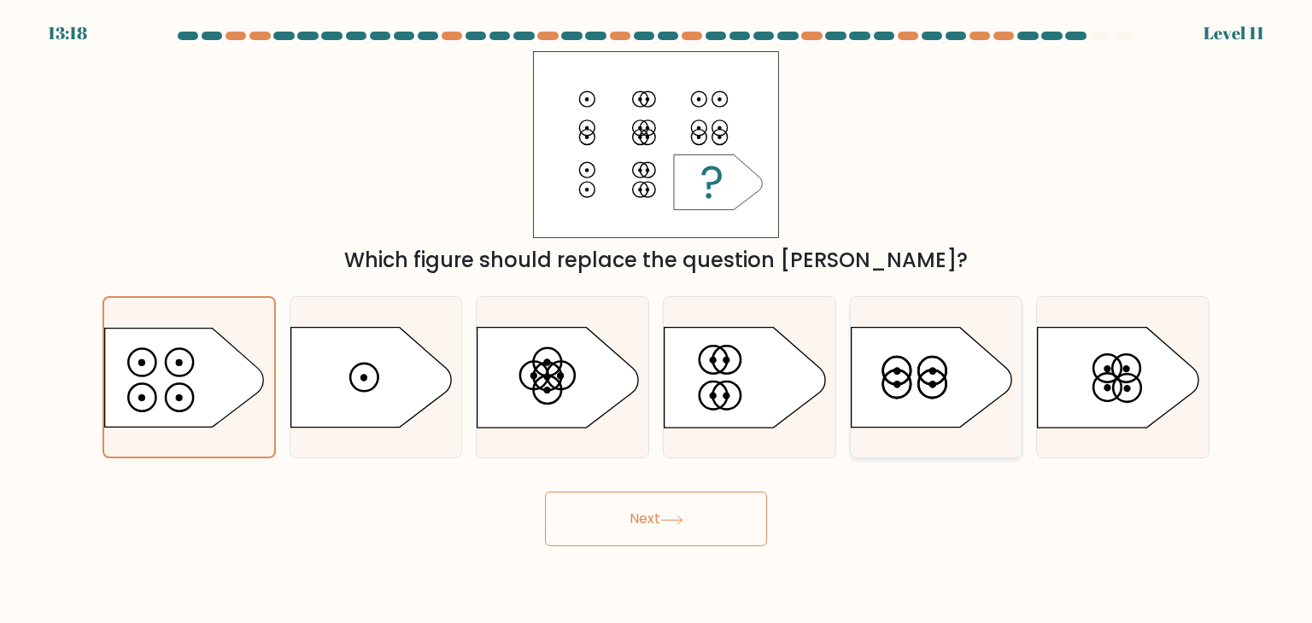
radio input "true"
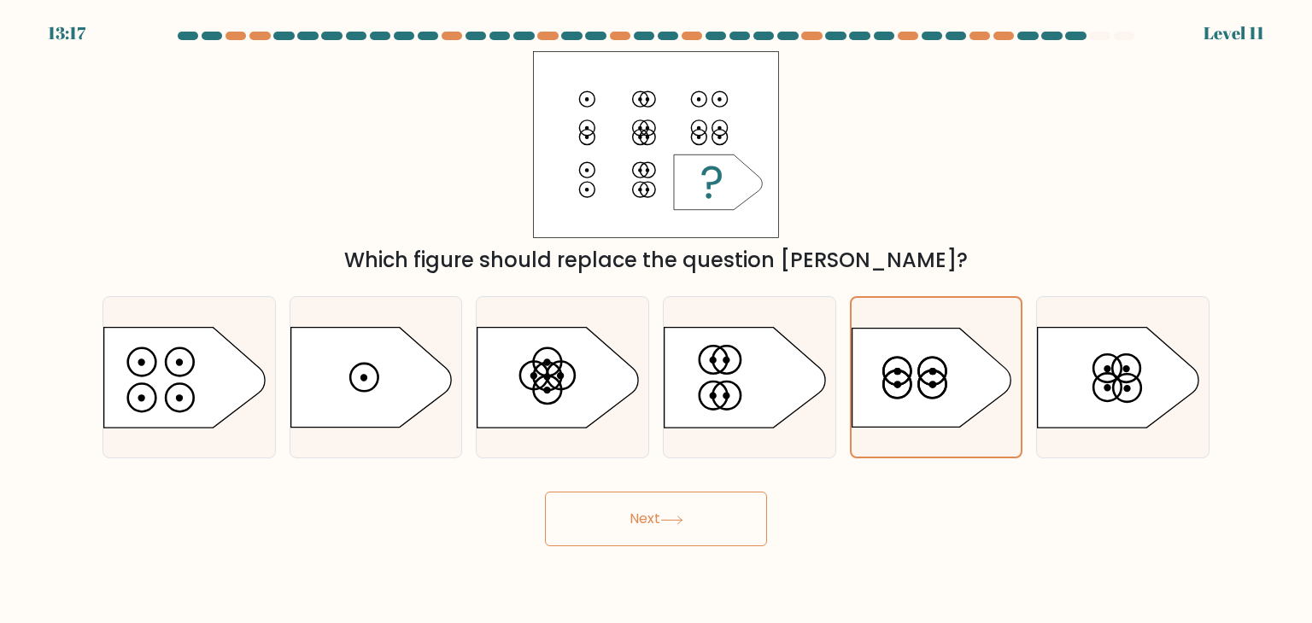
click at [699, 528] on button "Next" at bounding box center [656, 519] width 222 height 55
drag, startPoint x: 699, startPoint y: 528, endPoint x: 669, endPoint y: 547, distance: 36.0
click at [669, 547] on body "13:14 Level 11" at bounding box center [656, 311] width 1312 height 623
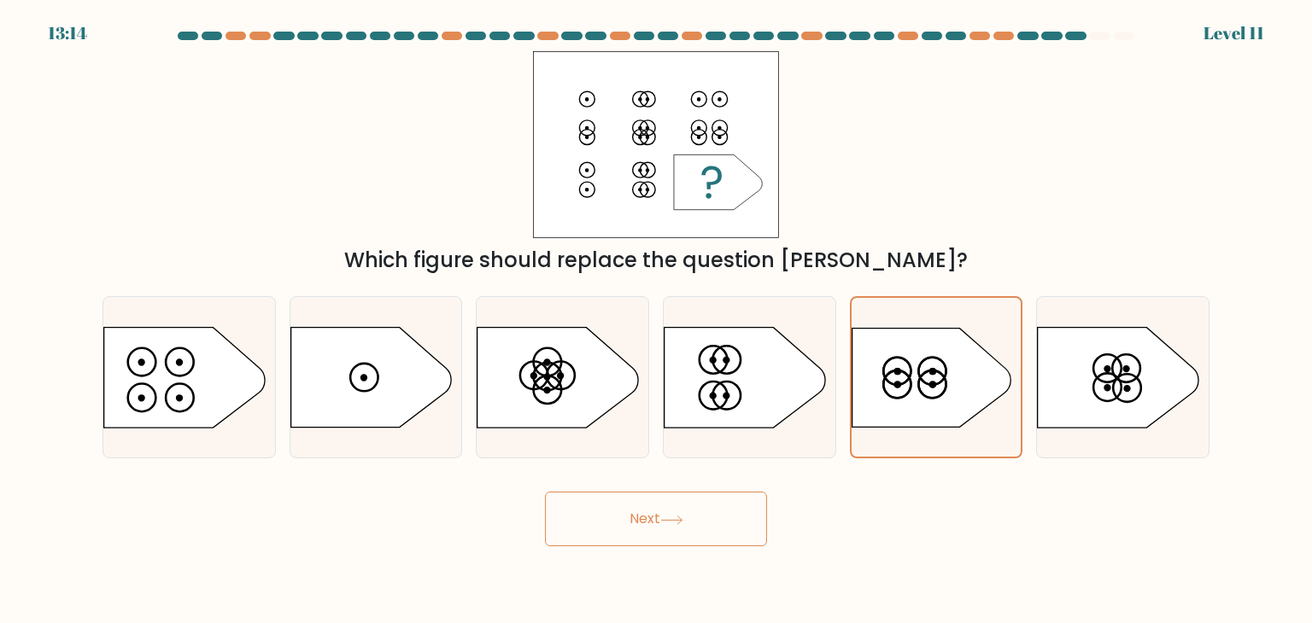
click at [666, 546] on button "Next" at bounding box center [656, 519] width 222 height 55
click at [665, 546] on button "Next" at bounding box center [656, 519] width 222 height 55
click at [663, 543] on button "Next" at bounding box center [656, 519] width 222 height 55
click at [430, 494] on div "Next" at bounding box center [655, 512] width 1127 height 67
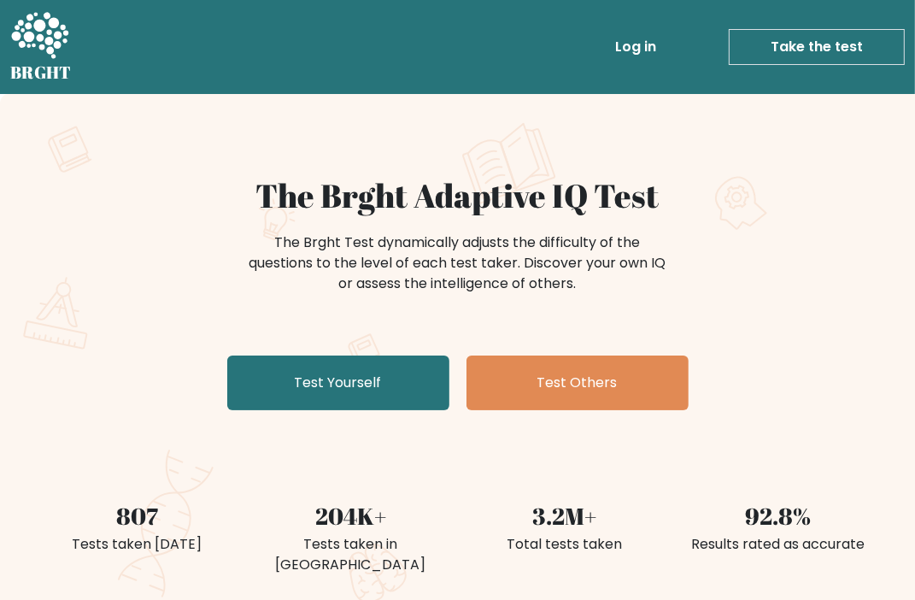
click at [724, 22] on ul "Log in Take the test Take the test" at bounding box center [723, 47] width 362 height 50
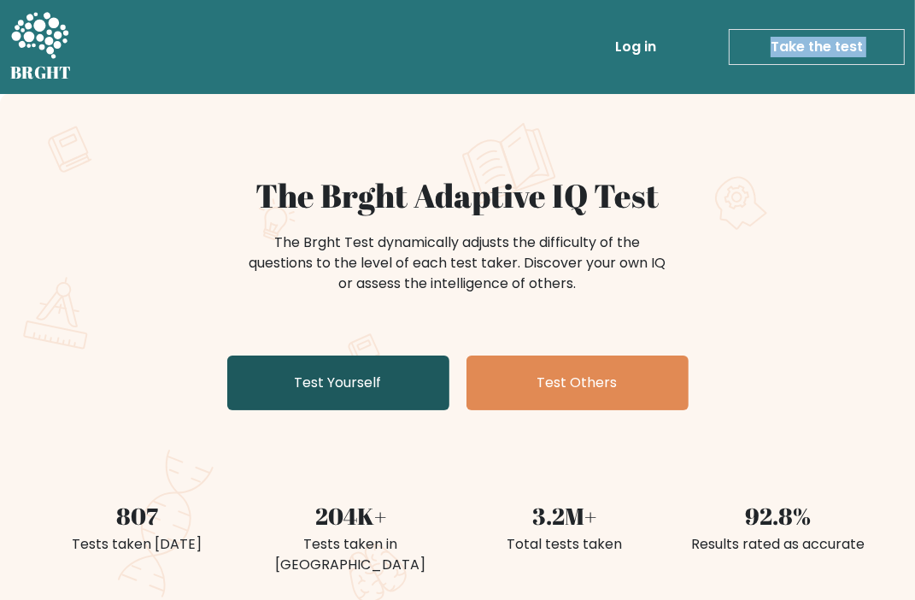
click at [371, 394] on link "Test Yourself" at bounding box center [338, 382] width 222 height 55
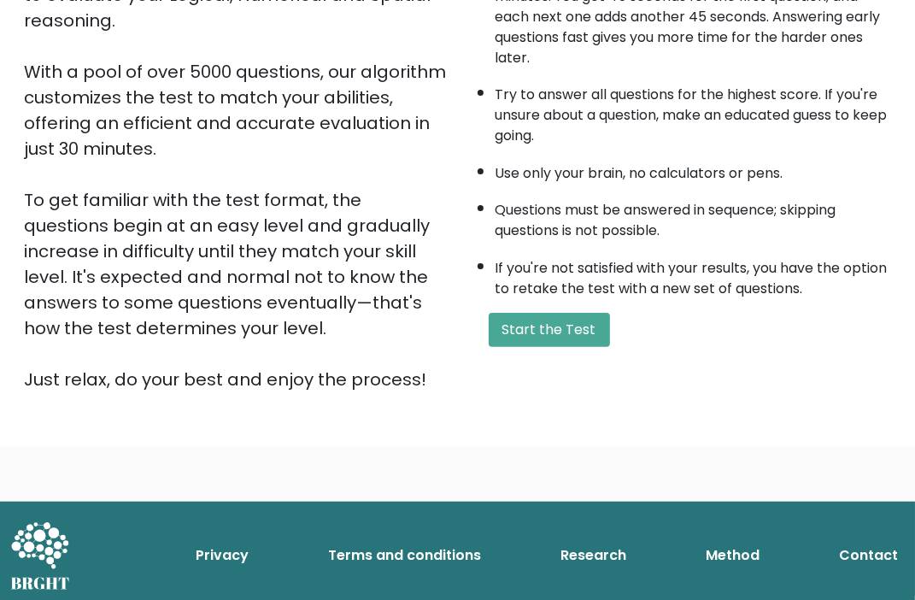
scroll to position [256, 0]
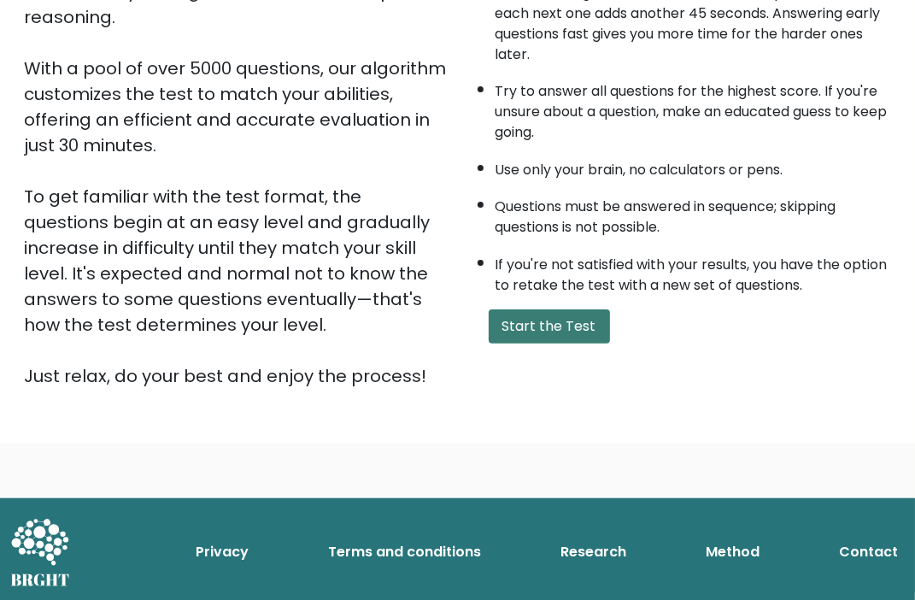
click at [560, 332] on button "Start the Test" at bounding box center [548, 326] width 121 height 34
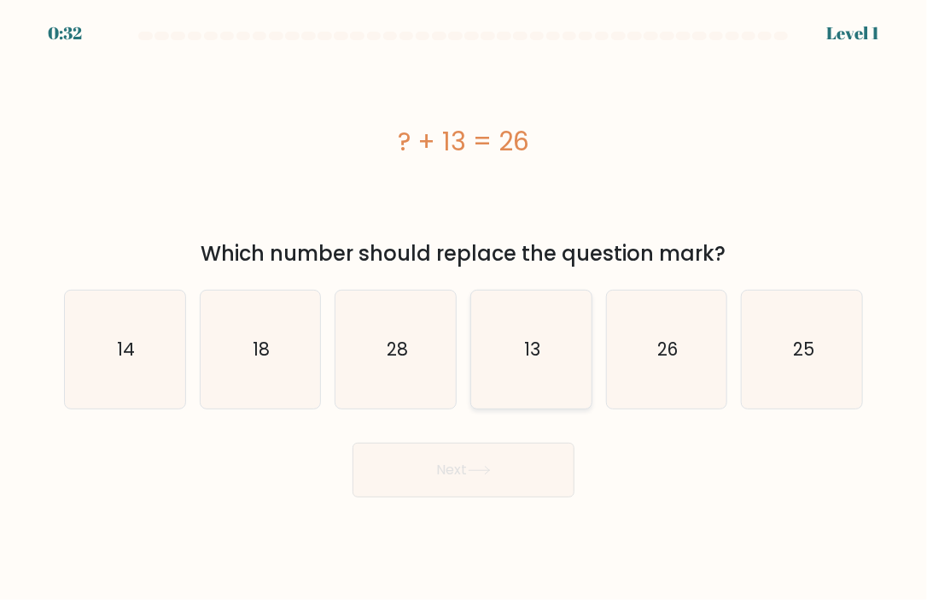
click at [545, 336] on icon "13" at bounding box center [531, 349] width 118 height 118
click at [465, 308] on input "d. 13" at bounding box center [464, 304] width 1 height 9
radio input "true"
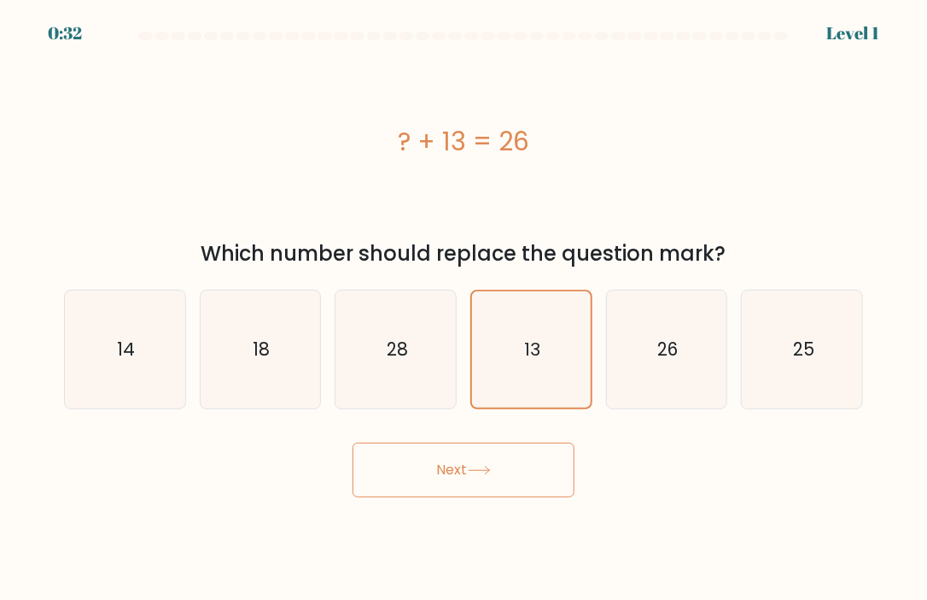
click at [501, 469] on button "Next" at bounding box center [464, 469] width 222 height 55
click at [521, 493] on button "Next" at bounding box center [464, 469] width 222 height 55
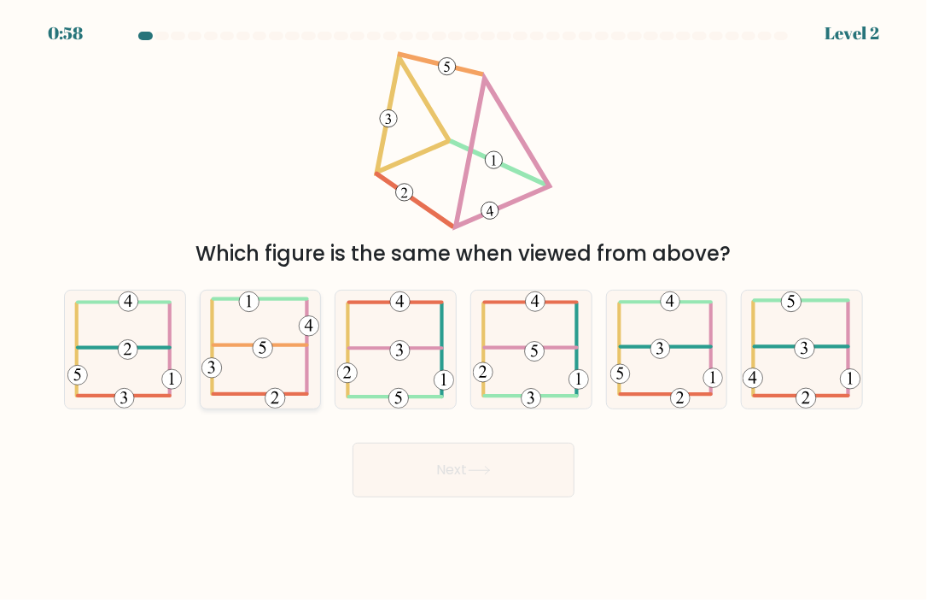
click at [251, 360] on icon at bounding box center [261, 349] width 118 height 118
click at [464, 308] on input "b." at bounding box center [464, 304] width 1 height 9
radio input "true"
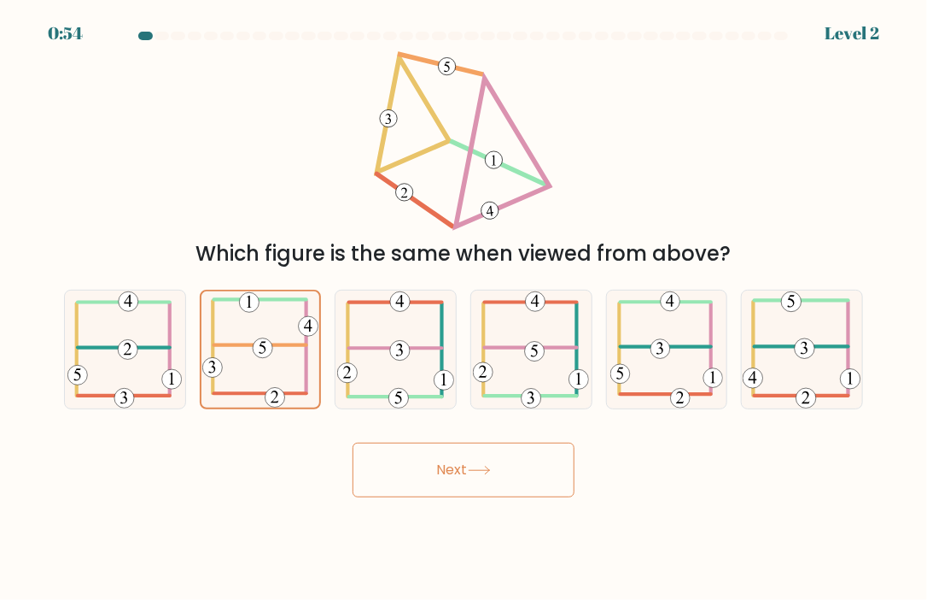
click at [457, 477] on button "Next" at bounding box center [464, 469] width 222 height 55
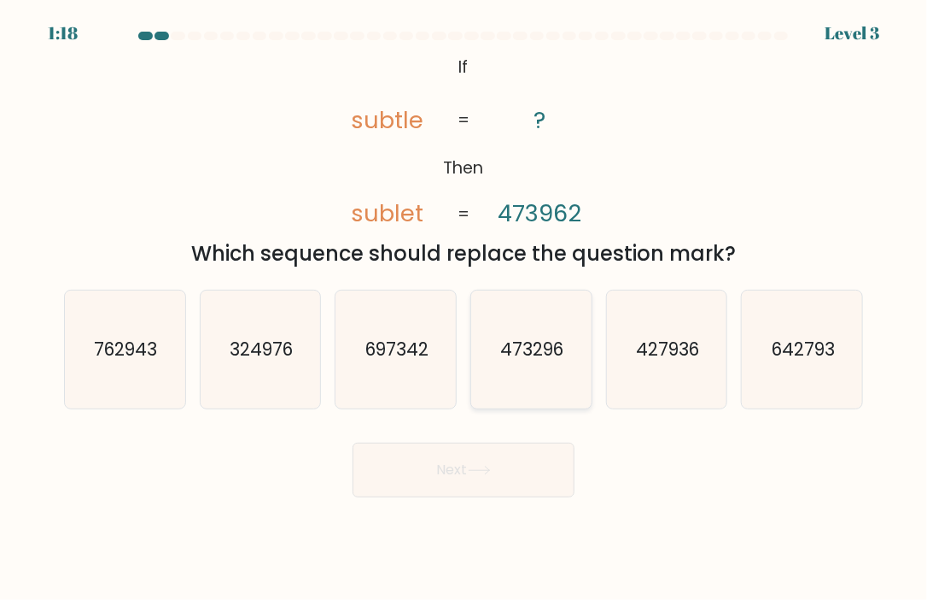
drag, startPoint x: 527, startPoint y: 348, endPoint x: 506, endPoint y: 398, distance: 53.9
click at [526, 348] on text "473296" at bounding box center [532, 348] width 63 height 25
click at [518, 386] on icon "473296" at bounding box center [531, 349] width 118 height 118
click at [465, 308] on input "d. 473296" at bounding box center [464, 304] width 1 height 9
radio input "true"
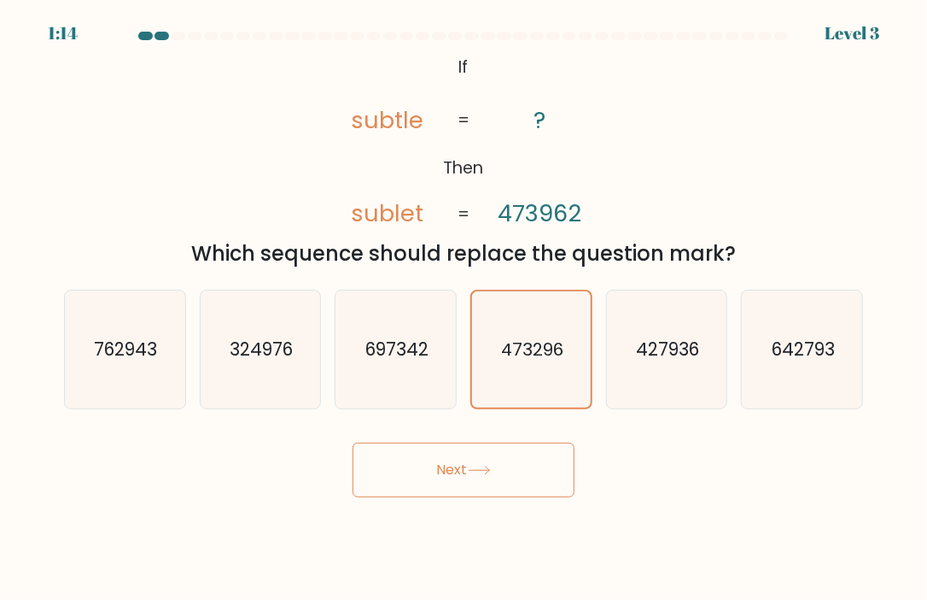
click at [462, 472] on button "Next" at bounding box center [464, 469] width 222 height 55
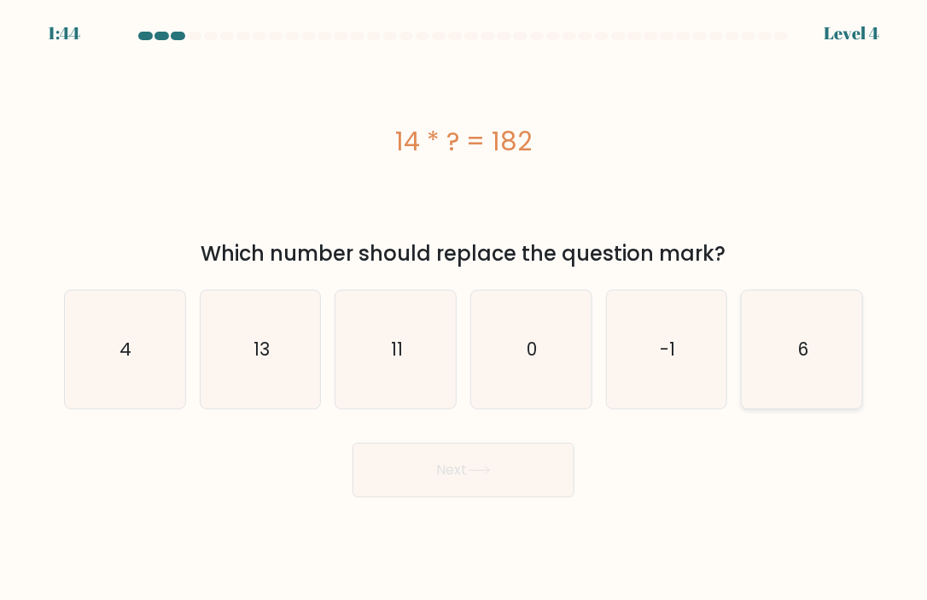
drag, startPoint x: 765, startPoint y: 365, endPoint x: 772, endPoint y: 356, distance: 10.9
click at [765, 364] on icon "6" at bounding box center [803, 349] width 118 height 118
click at [465, 308] on input "f. 6" at bounding box center [464, 304] width 1 height 9
radio input "true"
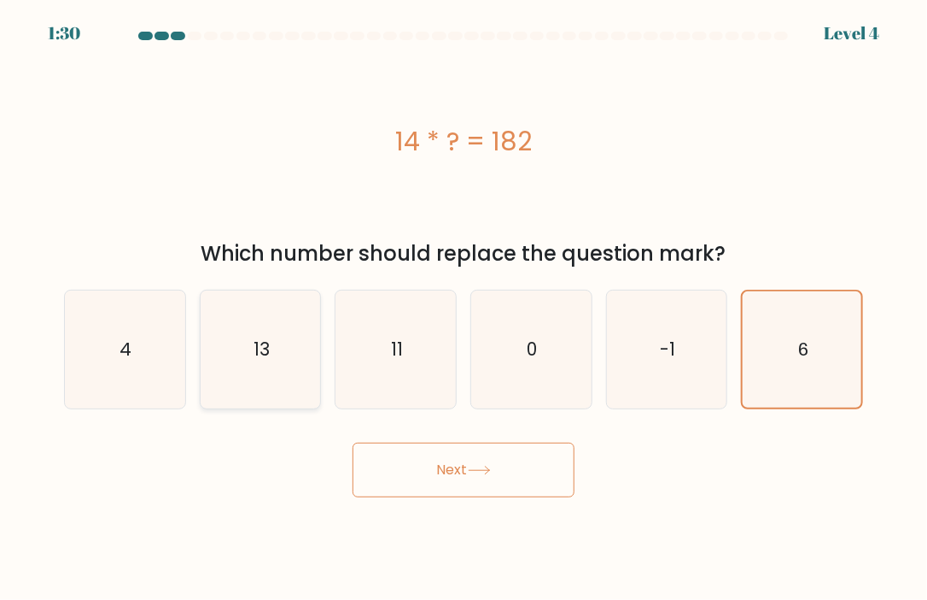
drag, startPoint x: 254, startPoint y: 321, endPoint x: 306, endPoint y: 366, distance: 68.5
click at [255, 320] on icon "13" at bounding box center [261, 349] width 118 height 118
click at [464, 308] on input "b. 13" at bounding box center [464, 304] width 1 height 9
radio input "true"
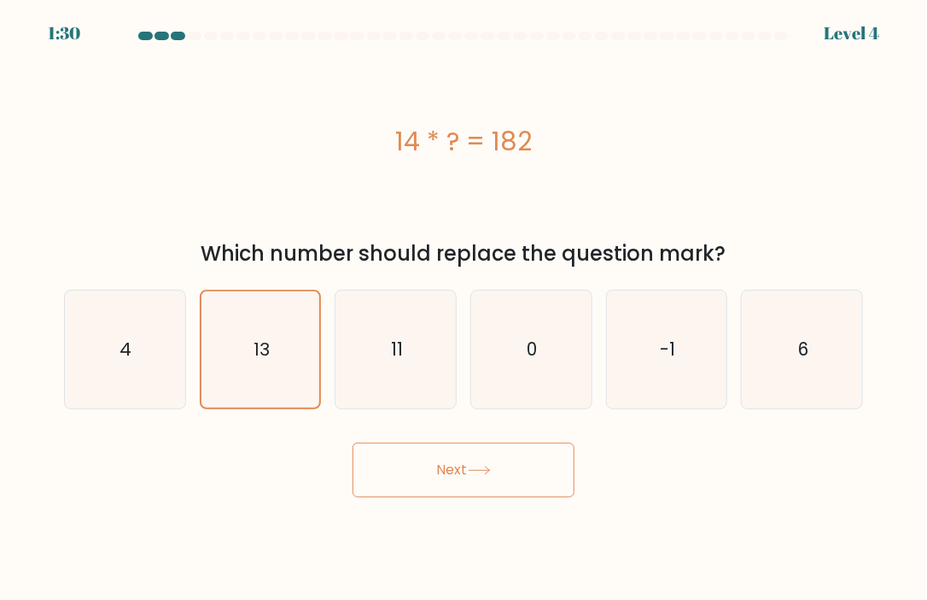
click at [450, 463] on button "Next" at bounding box center [464, 469] width 222 height 55
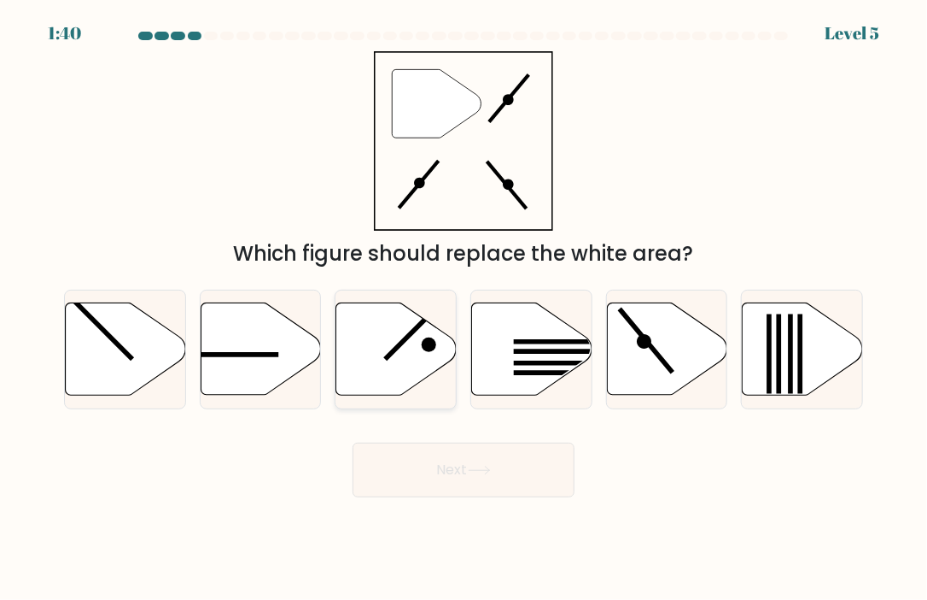
drag, startPoint x: 419, startPoint y: 347, endPoint x: 414, endPoint y: 360, distance: 13.8
click at [419, 361] on icon at bounding box center [396, 348] width 120 height 92
click at [464, 308] on input "c." at bounding box center [464, 304] width 1 height 9
radio input "true"
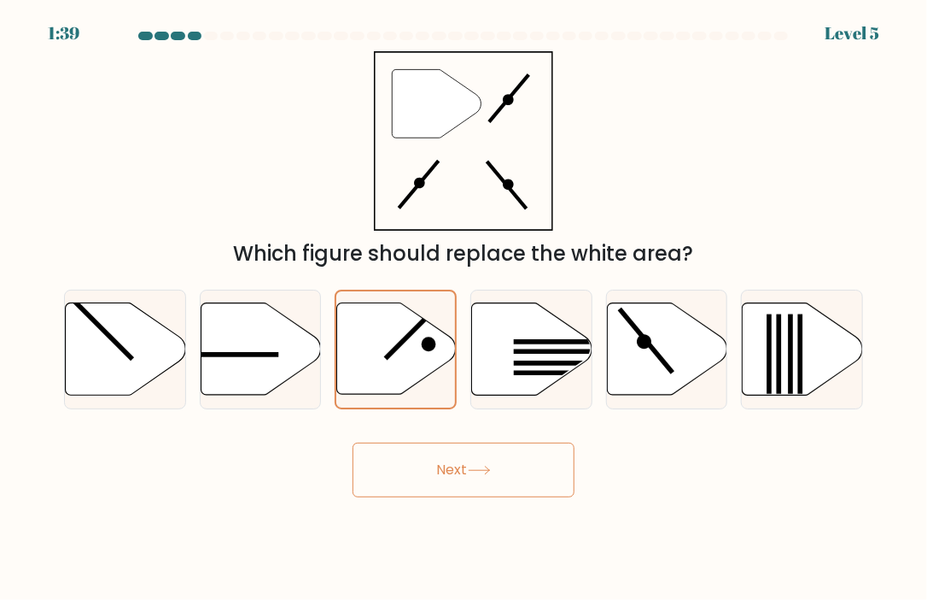
click at [499, 466] on button "Next" at bounding box center [464, 469] width 222 height 55
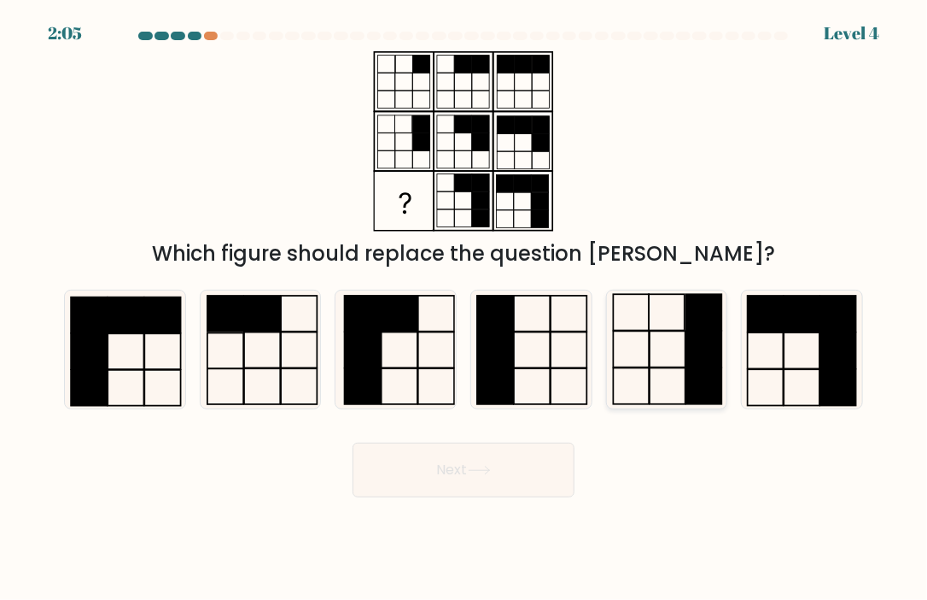
click at [672, 332] on icon at bounding box center [667, 349] width 118 height 118
click at [465, 308] on input "e." at bounding box center [464, 304] width 1 height 9
radio input "true"
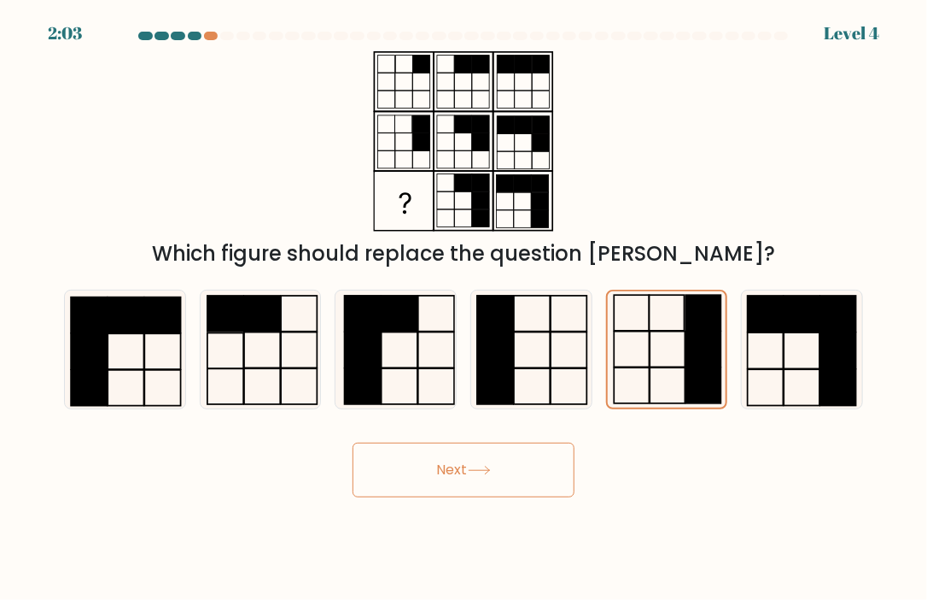
click at [486, 478] on button "Next" at bounding box center [464, 469] width 222 height 55
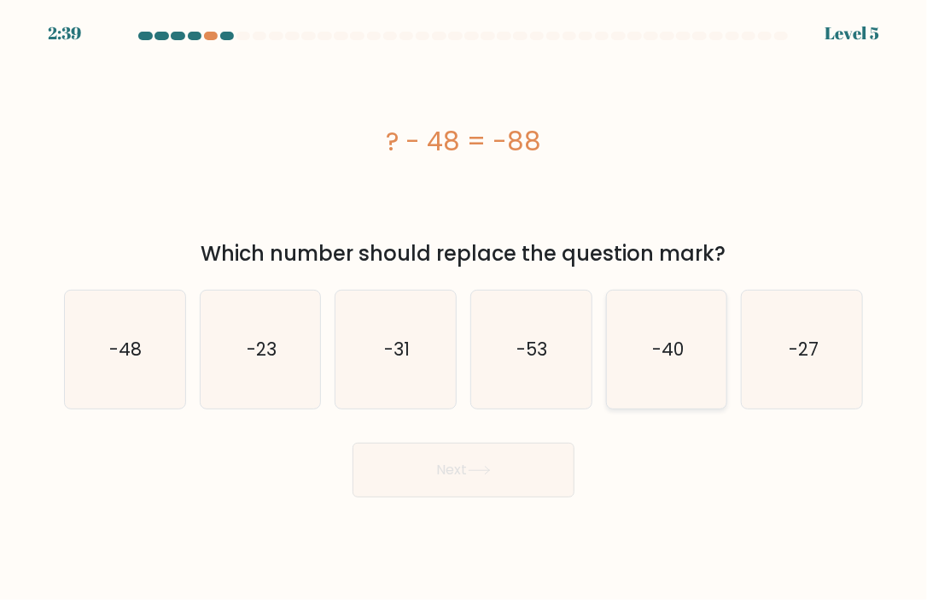
click at [672, 365] on icon "-40" at bounding box center [667, 349] width 118 height 118
click at [465, 308] on input "e. -40" at bounding box center [464, 304] width 1 height 9
radio input "true"
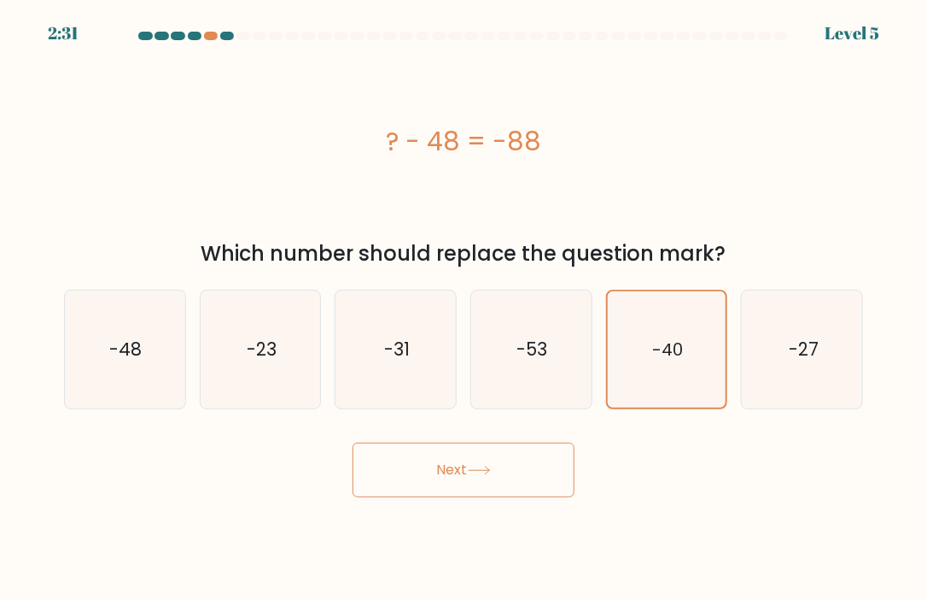
click at [519, 455] on button "Next" at bounding box center [464, 469] width 222 height 55
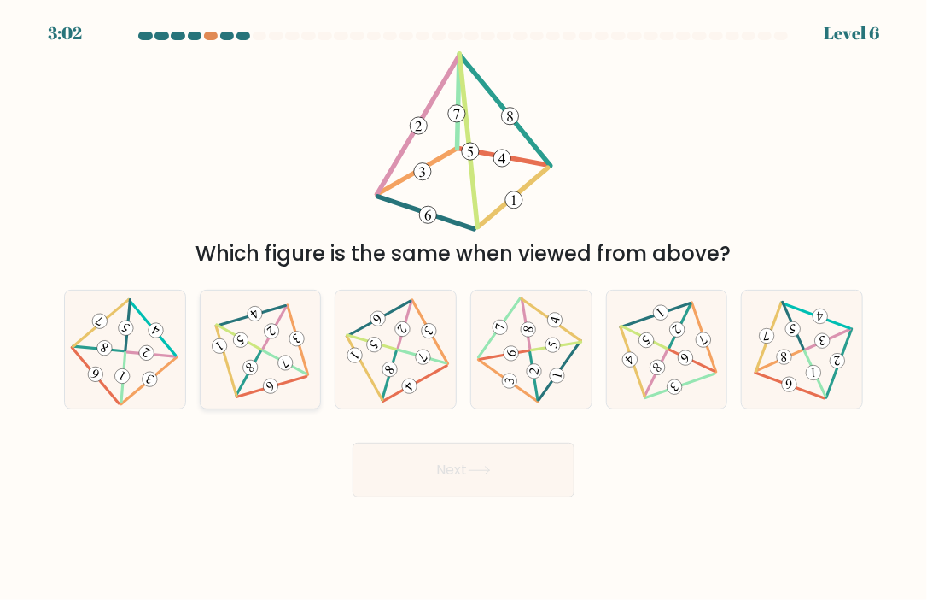
click at [272, 356] on 300 at bounding box center [285, 362] width 44 height 23
click at [464, 308] on input "b." at bounding box center [464, 304] width 1 height 9
radio input "true"
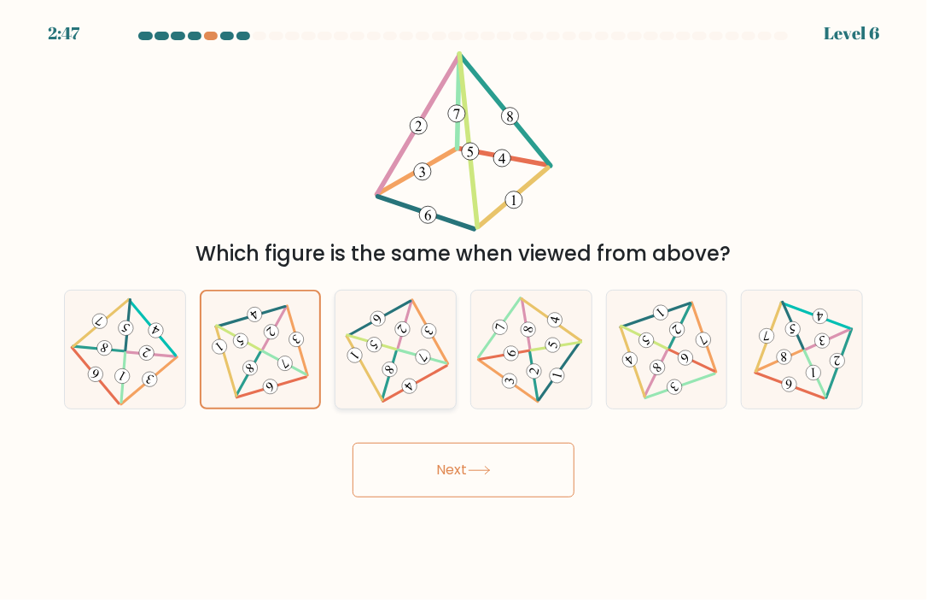
click at [395, 357] on 497 at bounding box center [390, 375] width 49 height 49
click at [464, 308] on input "c." at bounding box center [464, 304] width 1 height 9
radio input "true"
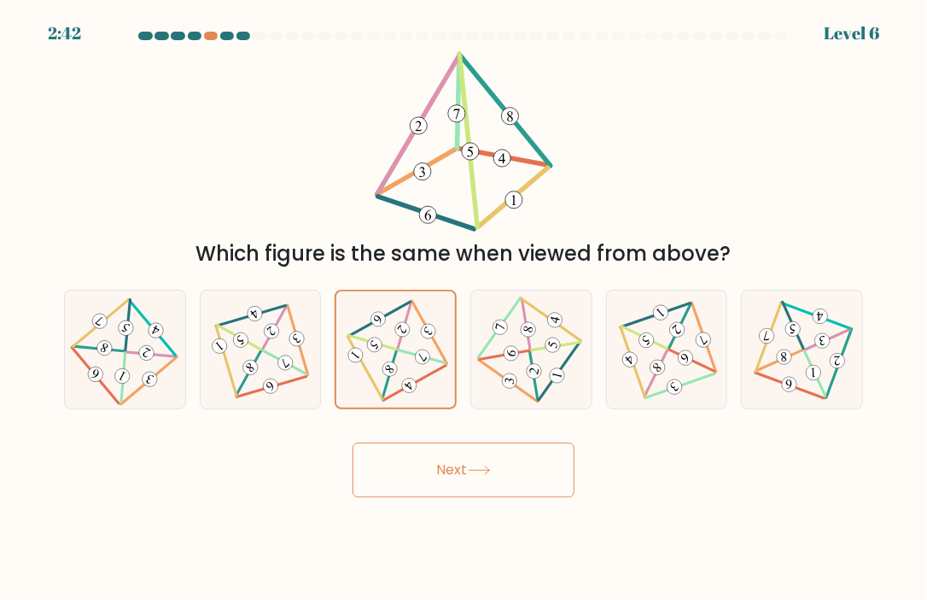
click at [448, 459] on button "Next" at bounding box center [464, 469] width 222 height 55
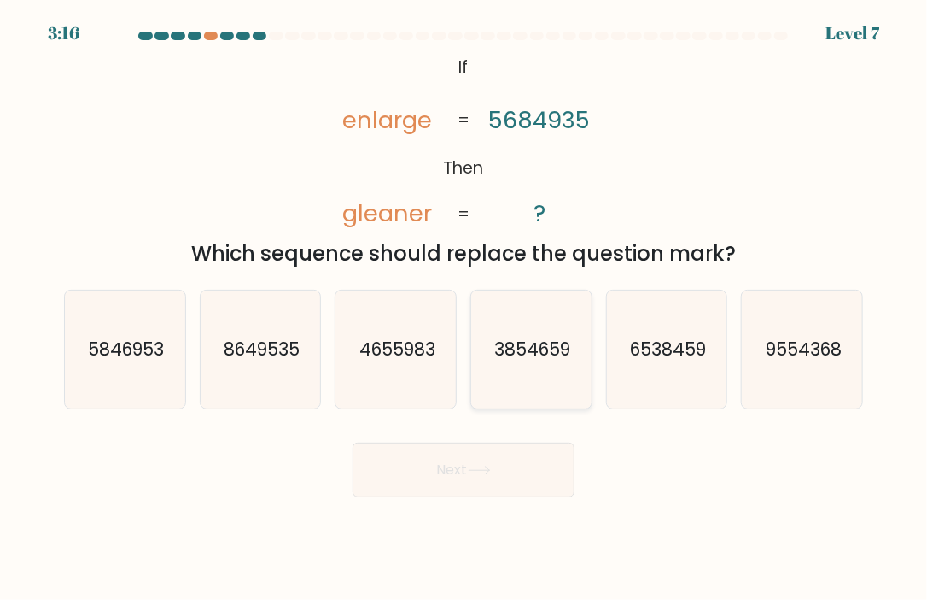
click at [543, 356] on text "3854659" at bounding box center [532, 348] width 76 height 25
click at [465, 308] on input "d. 3854659" at bounding box center [464, 304] width 1 height 9
radio input "true"
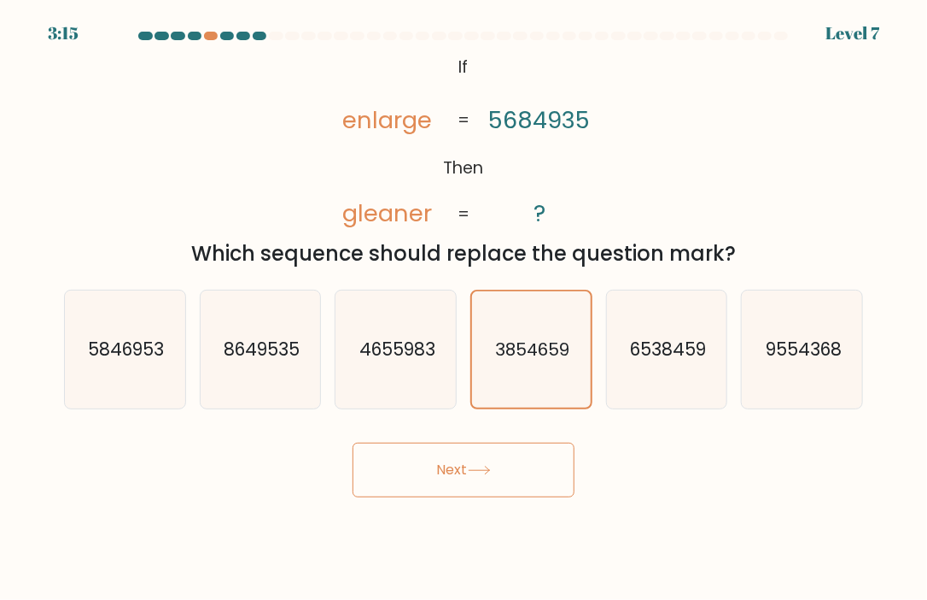
click at [515, 477] on button "Next" at bounding box center [464, 469] width 222 height 55
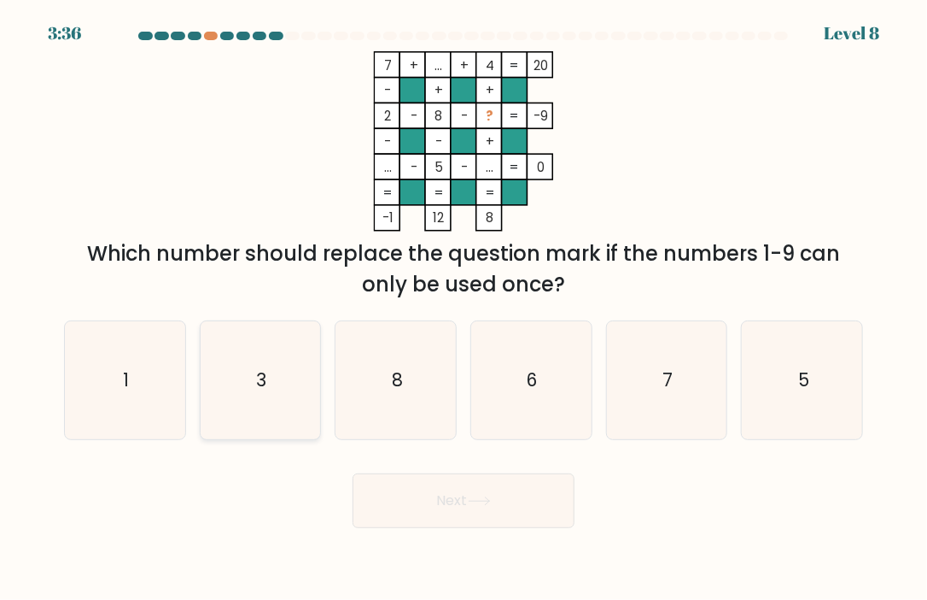
click at [287, 372] on icon "3" at bounding box center [261, 380] width 118 height 118
click at [464, 308] on input "b. 3" at bounding box center [464, 304] width 1 height 9
radio input "true"
click at [482, 500] on icon at bounding box center [479, 501] width 20 height 8
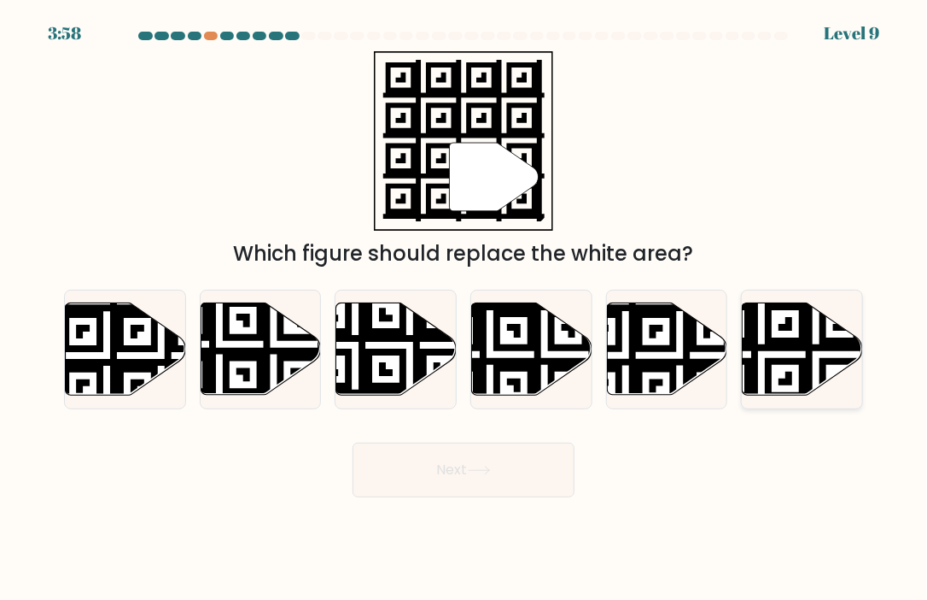
click at [803, 342] on icon at bounding box center [762, 299] width 218 height 218
click at [465, 308] on input "f." at bounding box center [464, 304] width 1 height 9
radio input "true"
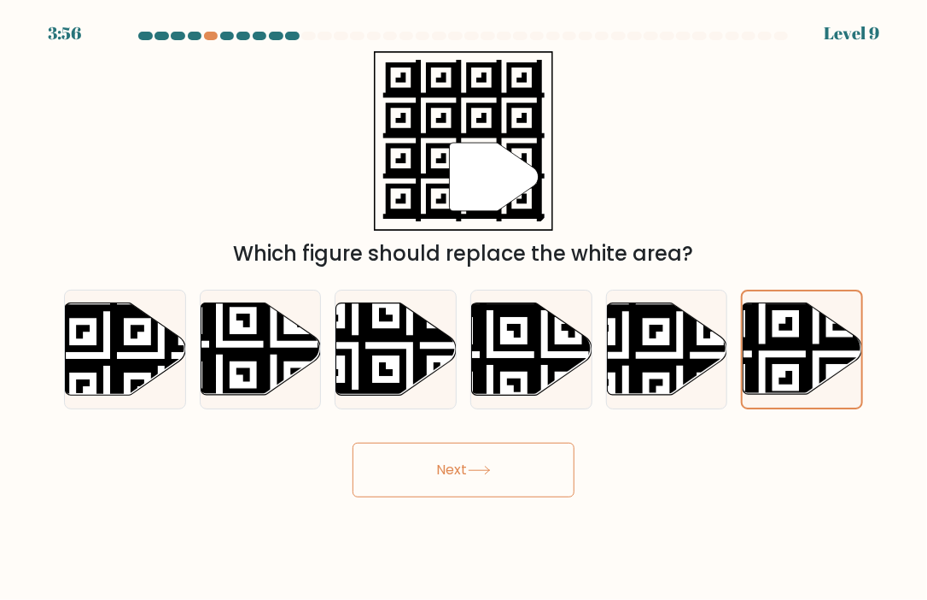
click at [462, 461] on button "Next" at bounding box center [464, 469] width 222 height 55
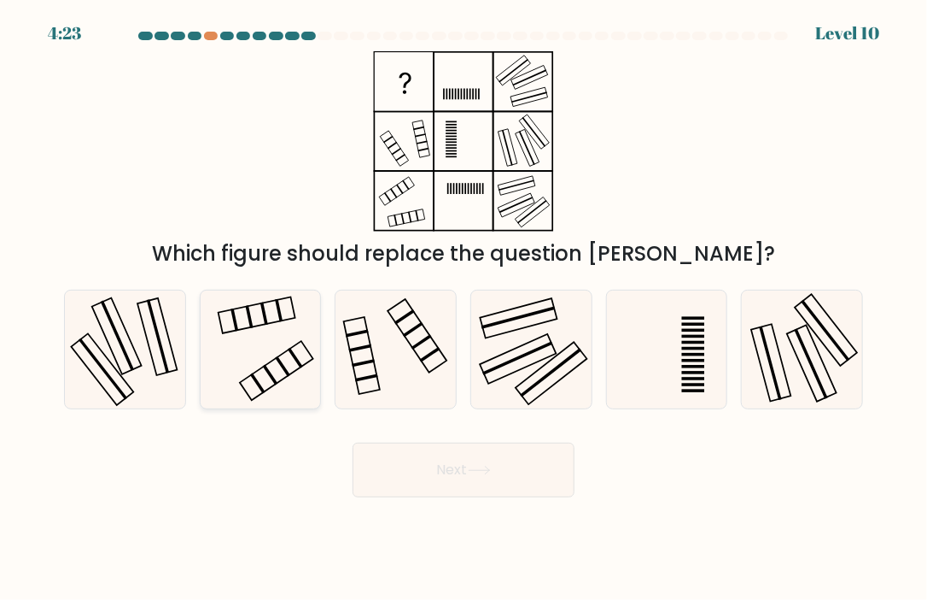
click at [286, 344] on icon at bounding box center [261, 349] width 118 height 118
click at [464, 308] on input "b." at bounding box center [464, 304] width 1 height 9
radio input "true"
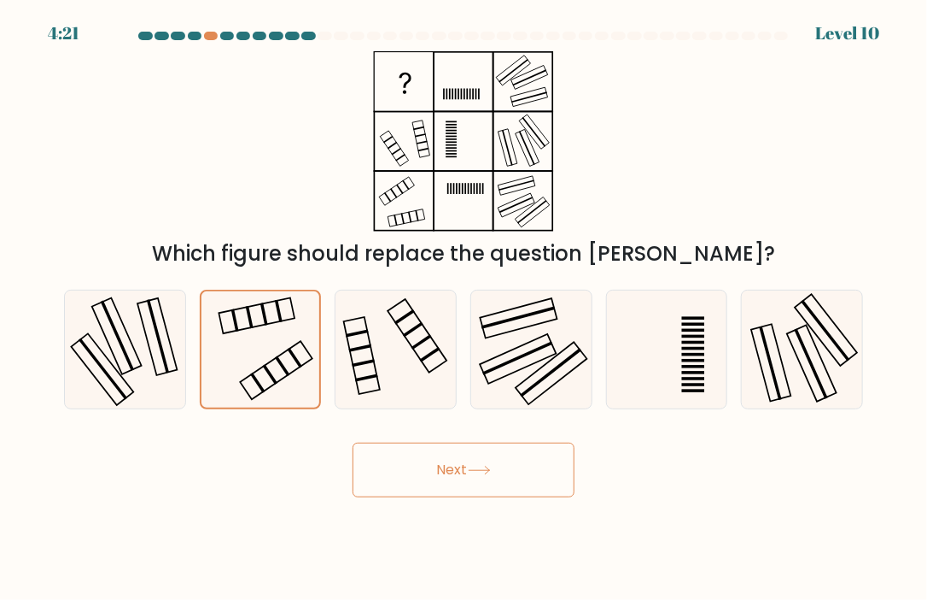
click at [477, 476] on button "Next" at bounding box center [464, 469] width 222 height 55
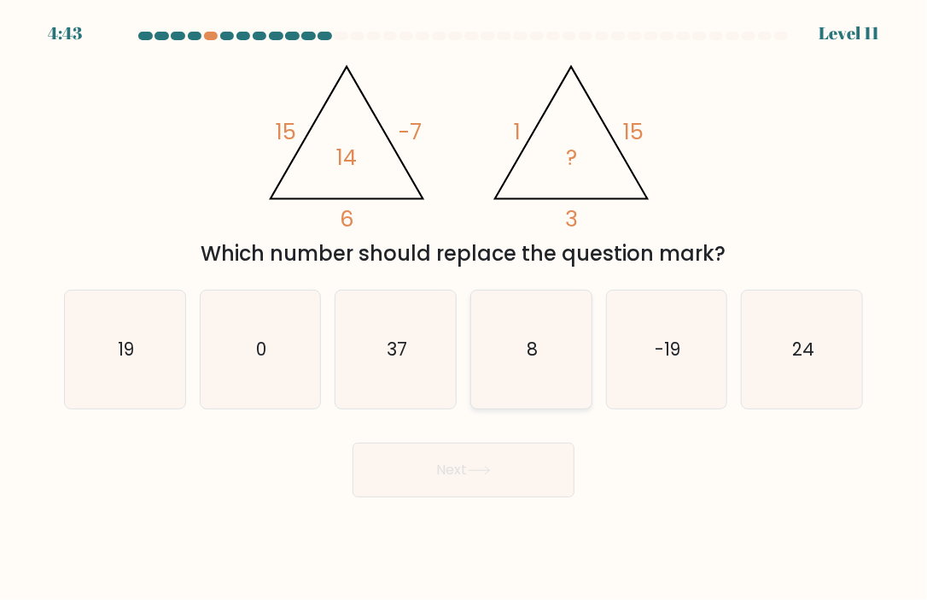
click at [534, 345] on text "8" at bounding box center [532, 348] width 11 height 25
click at [465, 308] on input "d. 8" at bounding box center [464, 304] width 1 height 9
radio input "true"
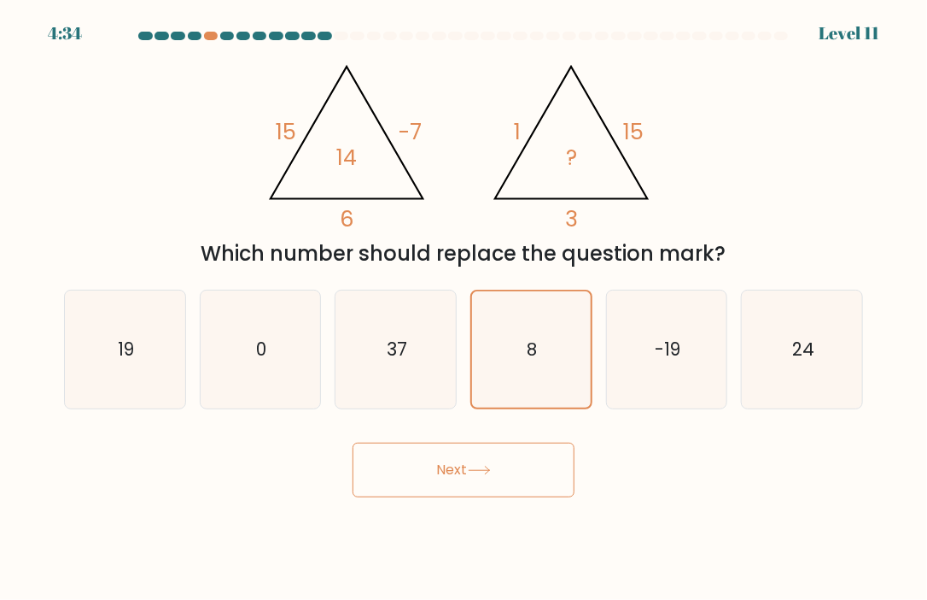
click at [456, 472] on button "Next" at bounding box center [464, 469] width 222 height 55
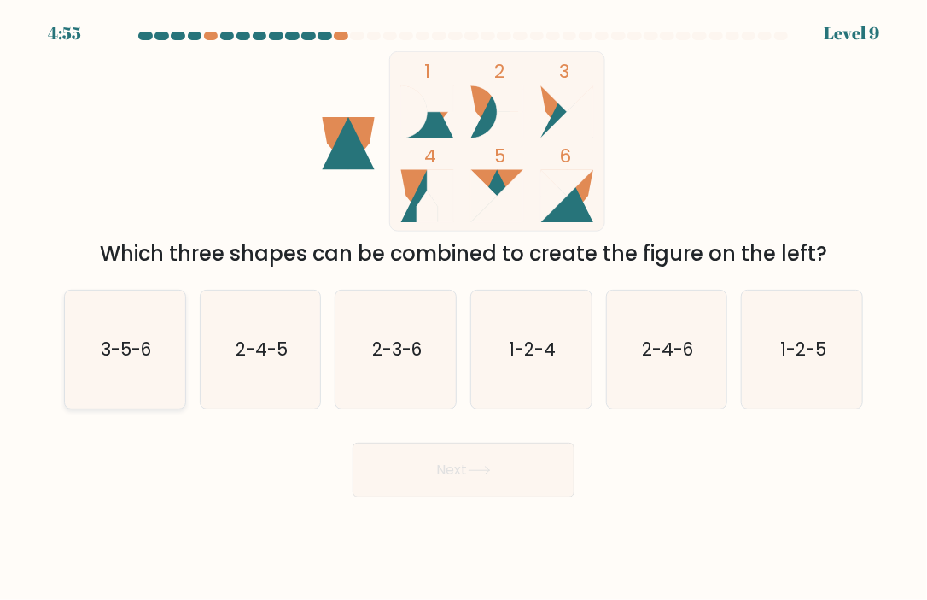
click at [135, 373] on icon "3-5-6" at bounding box center [125, 349] width 118 height 118
click at [464, 308] on input "a. 3-5-6" at bounding box center [464, 304] width 1 height 9
radio input "true"
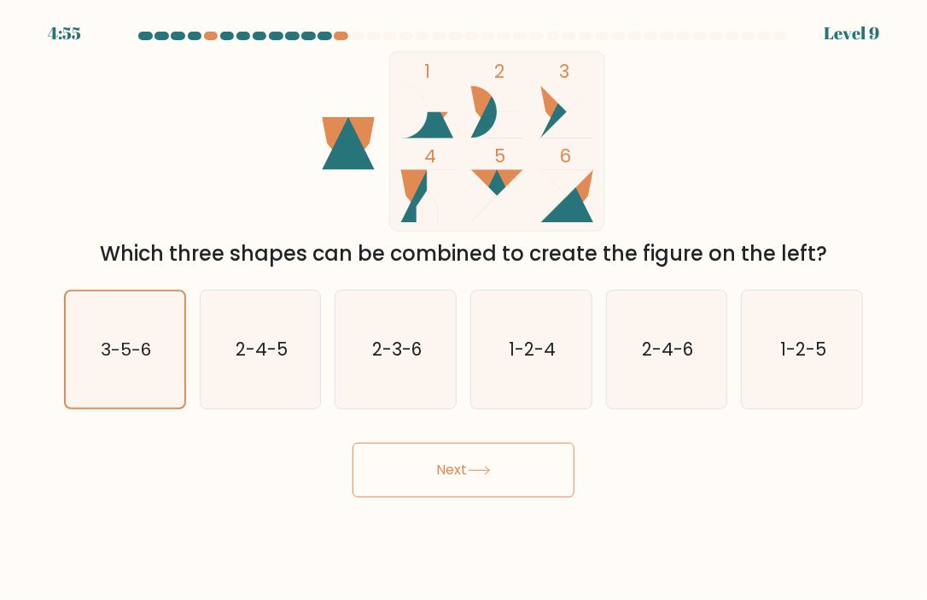
click at [512, 462] on button "Next" at bounding box center [464, 469] width 222 height 55
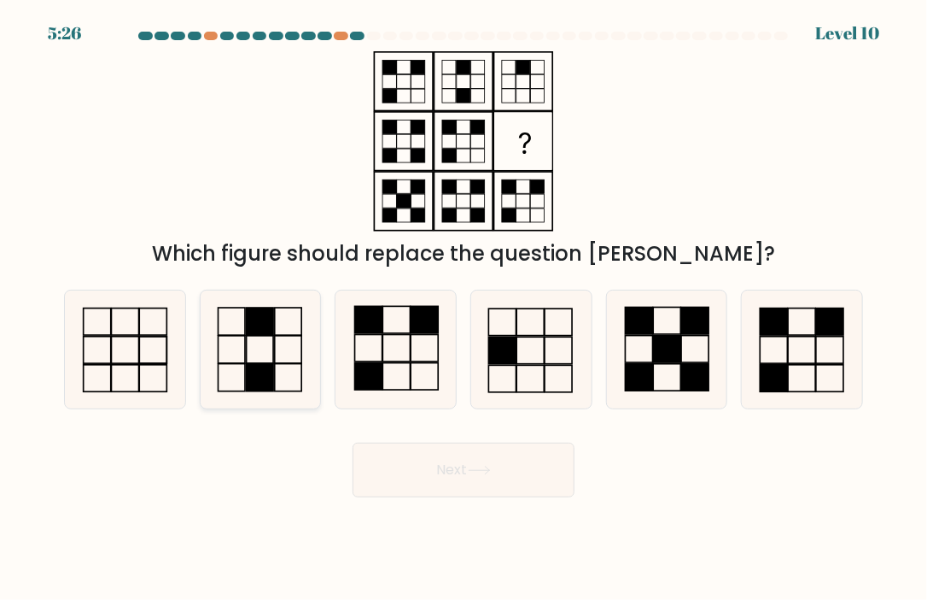
click at [272, 363] on rect at bounding box center [260, 376] width 26 height 27
click at [464, 308] on input "b." at bounding box center [464, 304] width 1 height 9
radio input "true"
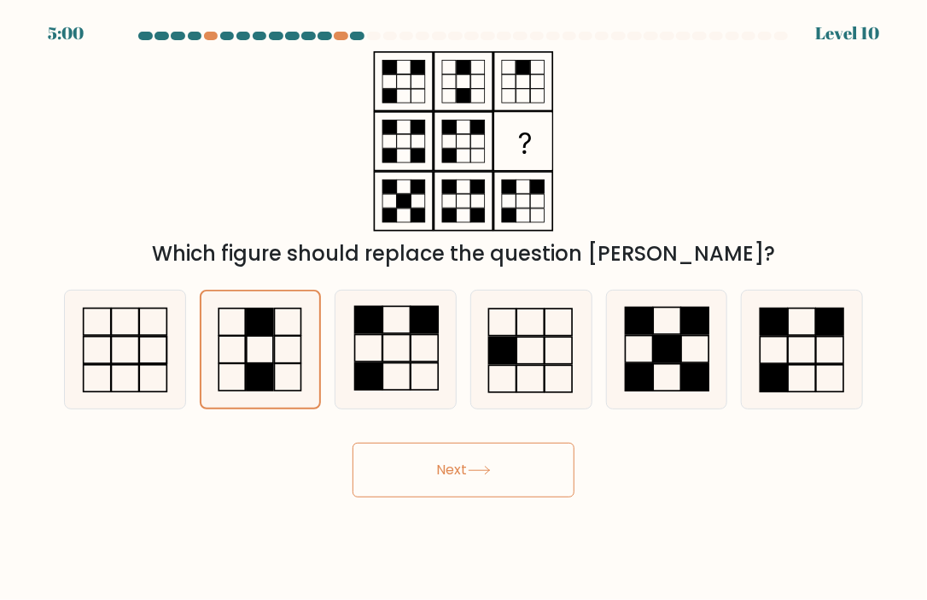
click at [453, 488] on button "Next" at bounding box center [464, 469] width 222 height 55
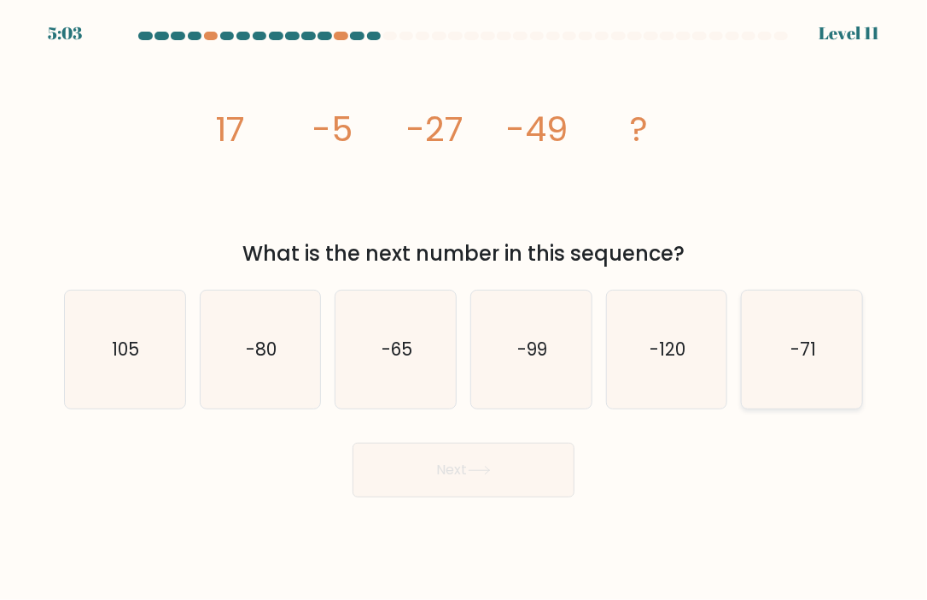
click at [826, 352] on icon "-71" at bounding box center [803, 349] width 118 height 118
click at [465, 308] on input "f. -71" at bounding box center [464, 304] width 1 height 9
radio input "true"
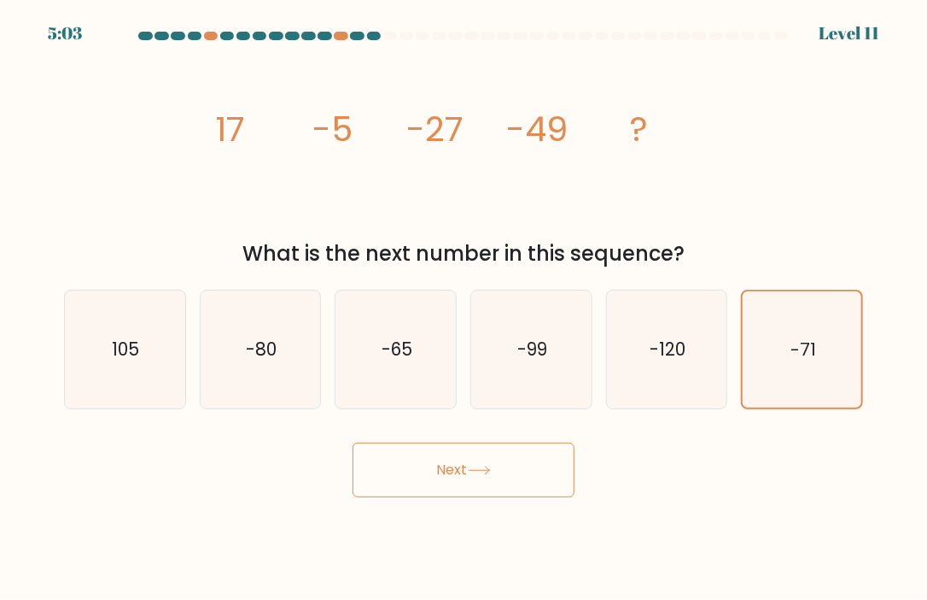
click at [533, 453] on button "Next" at bounding box center [464, 469] width 222 height 55
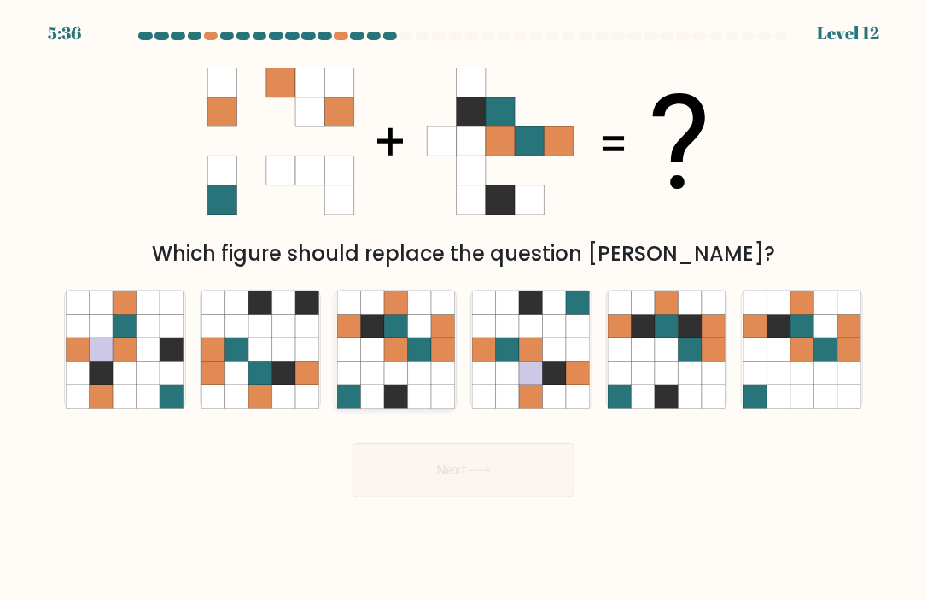
click at [410, 390] on icon at bounding box center [418, 395] width 23 height 23
click at [464, 308] on input "c." at bounding box center [464, 304] width 1 height 9
radio input "true"
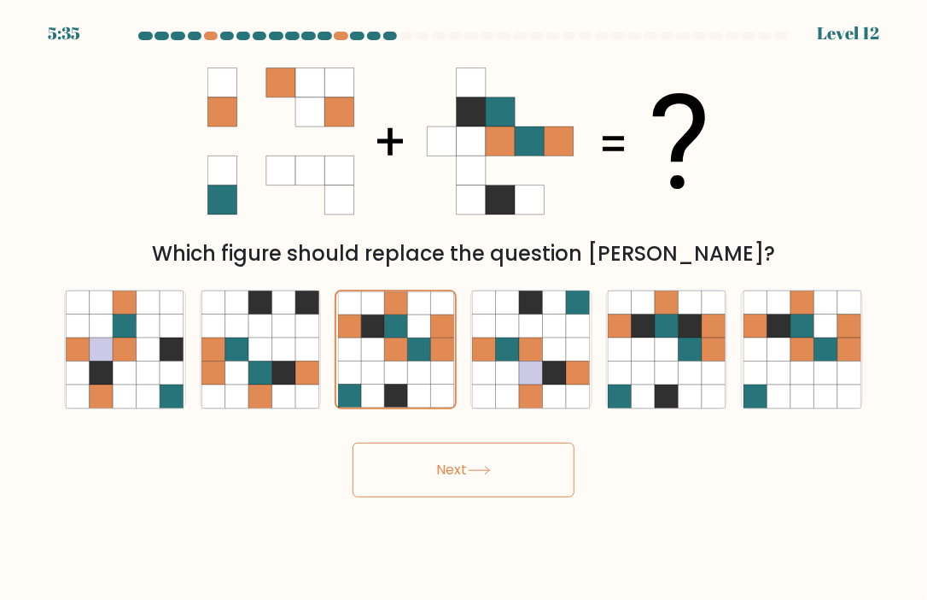
click at [491, 467] on icon at bounding box center [479, 469] width 23 height 9
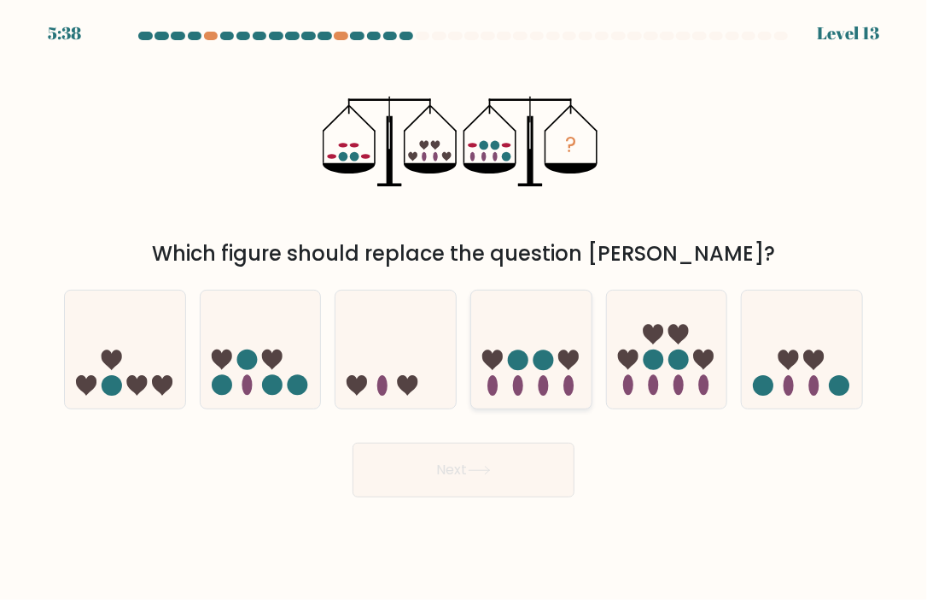
click at [535, 371] on icon at bounding box center [531, 349] width 120 height 100
click at [465, 308] on input "d." at bounding box center [464, 304] width 1 height 9
radio input "true"
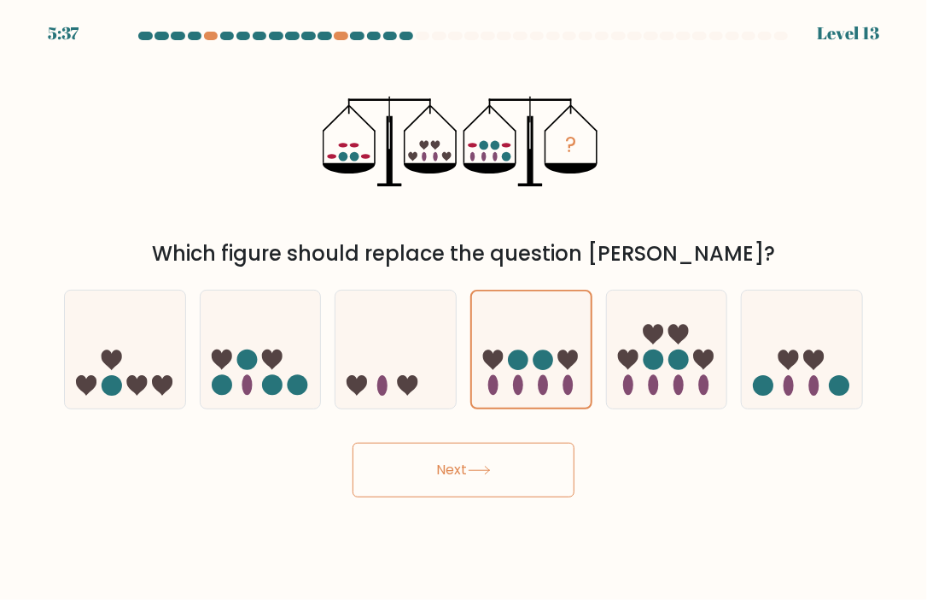
click at [468, 472] on button "Next" at bounding box center [464, 469] width 222 height 55
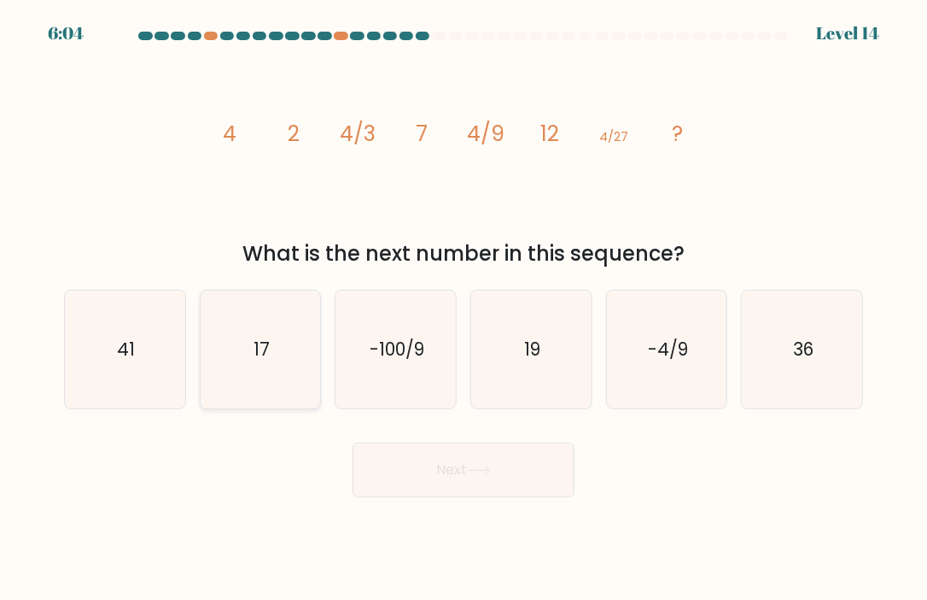
click at [257, 371] on icon "17" at bounding box center [261, 349] width 118 height 118
click at [464, 308] on input "b. 17" at bounding box center [464, 304] width 1 height 9
radio input "true"
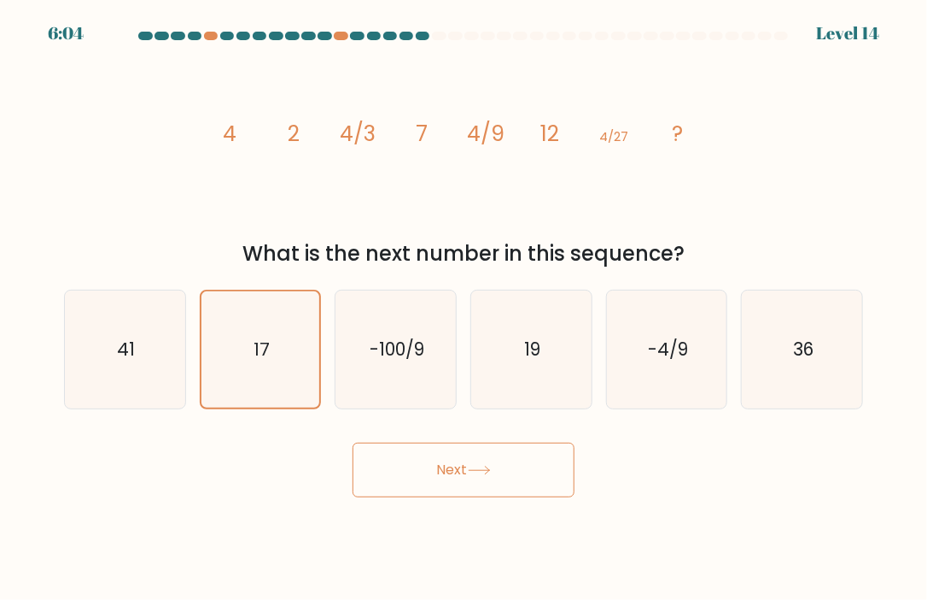
click at [444, 465] on button "Next" at bounding box center [464, 469] width 222 height 55
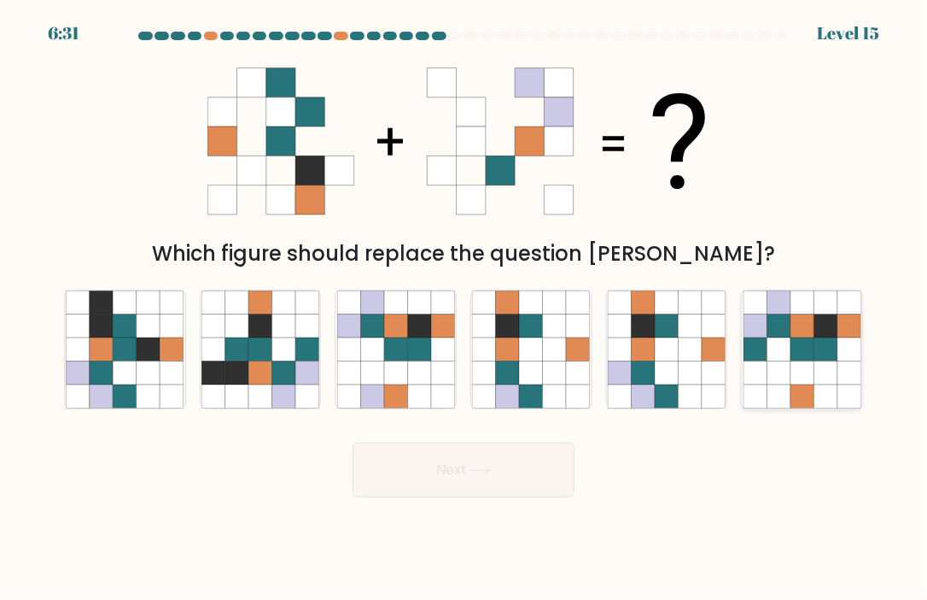
click at [793, 359] on icon at bounding box center [802, 348] width 23 height 23
click at [465, 308] on input "f." at bounding box center [464, 304] width 1 height 9
radio input "true"
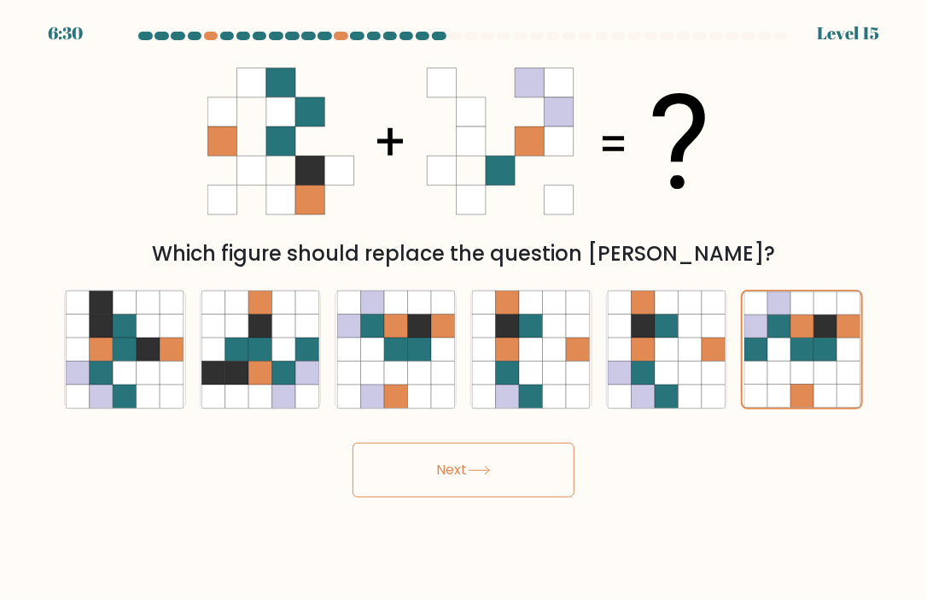
click at [509, 476] on button "Next" at bounding box center [464, 469] width 222 height 55
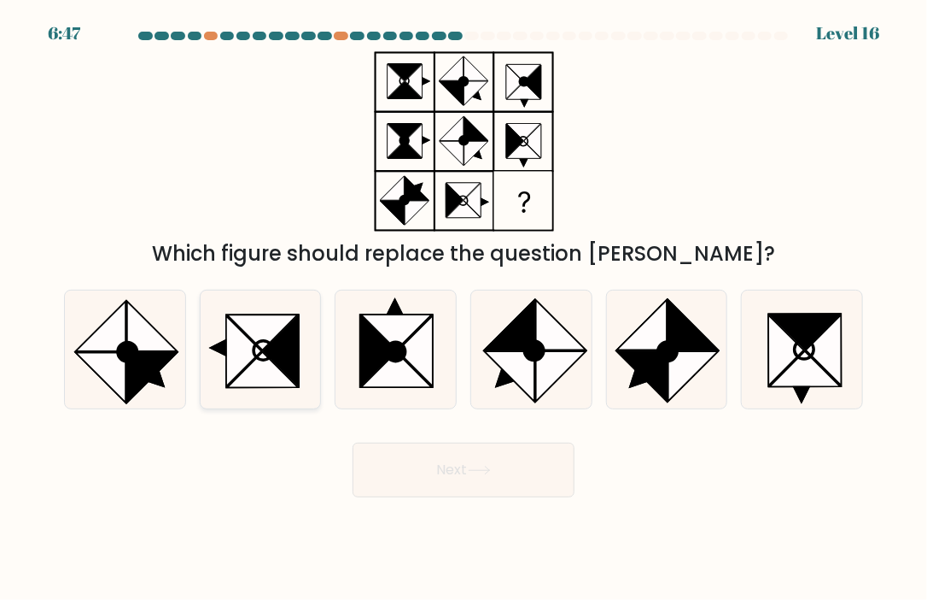
click at [270, 348] on icon at bounding box center [281, 350] width 35 height 71
click at [464, 308] on input "b." at bounding box center [464, 304] width 1 height 9
radio input "true"
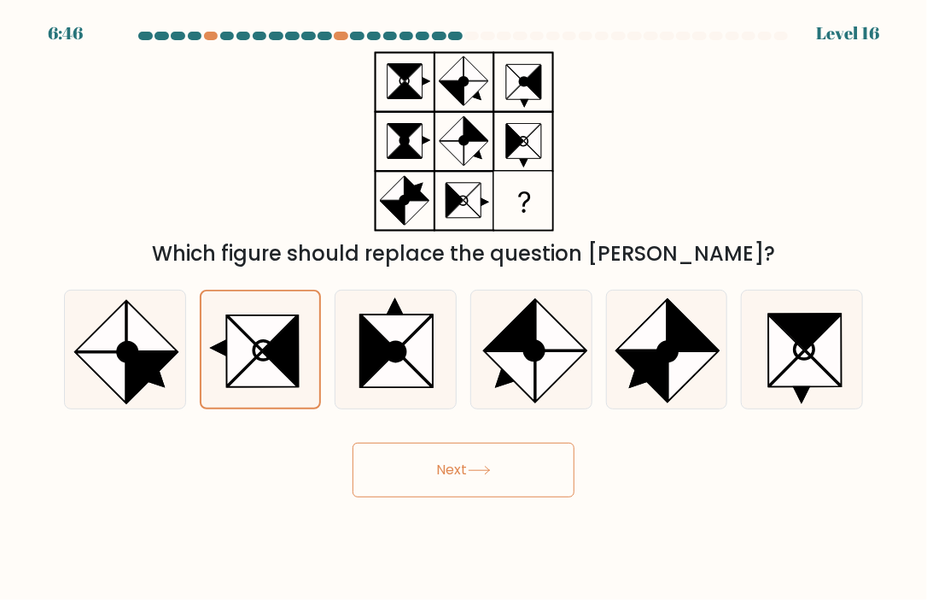
click at [458, 465] on button "Next" at bounding box center [464, 469] width 222 height 55
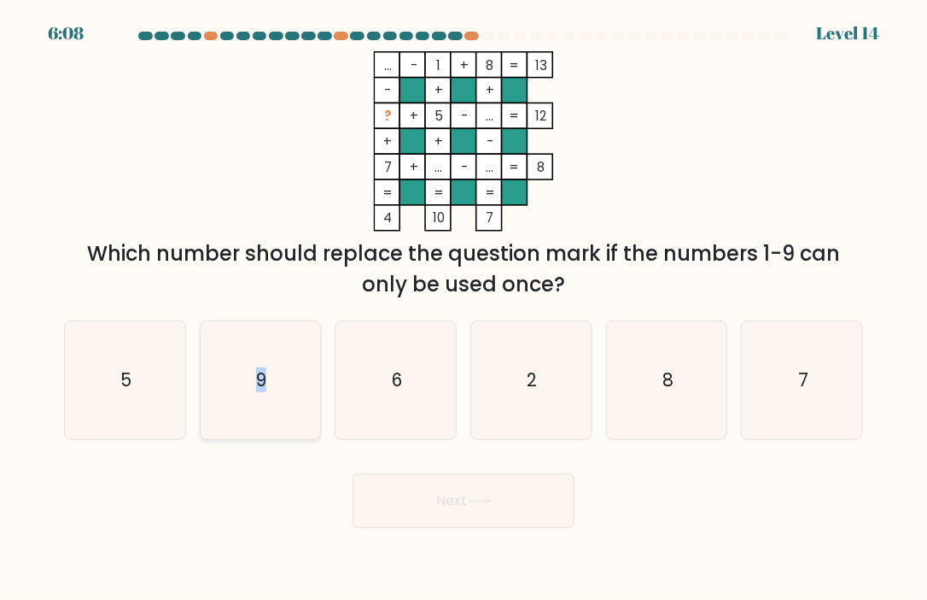
click at [262, 371] on text "9" at bounding box center [261, 379] width 10 height 25
click at [317, 507] on div "Next" at bounding box center [464, 493] width 820 height 67
click at [278, 393] on icon "9" at bounding box center [261, 380] width 118 height 118
click at [464, 308] on input "b. 9" at bounding box center [464, 304] width 1 height 9
radio input "true"
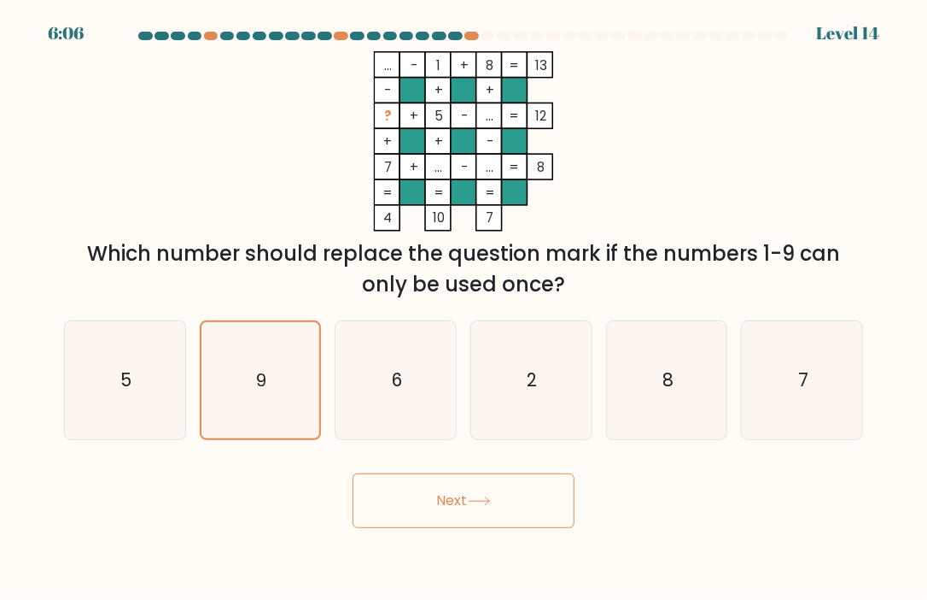
click at [446, 506] on button "Next" at bounding box center [464, 500] width 222 height 55
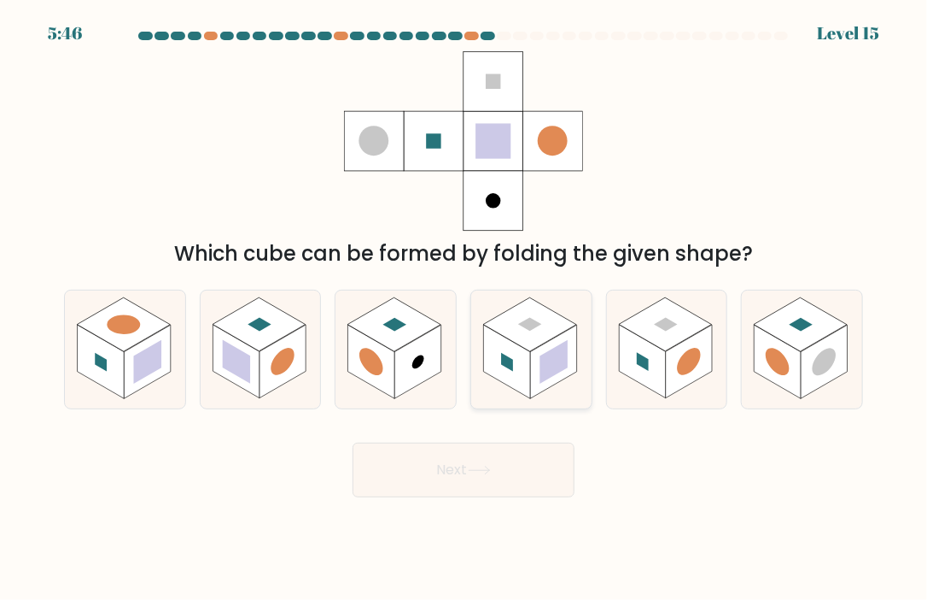
click at [542, 363] on rect at bounding box center [555, 361] width 28 height 44
click at [465, 308] on input "d." at bounding box center [464, 304] width 1 height 9
radio input "true"
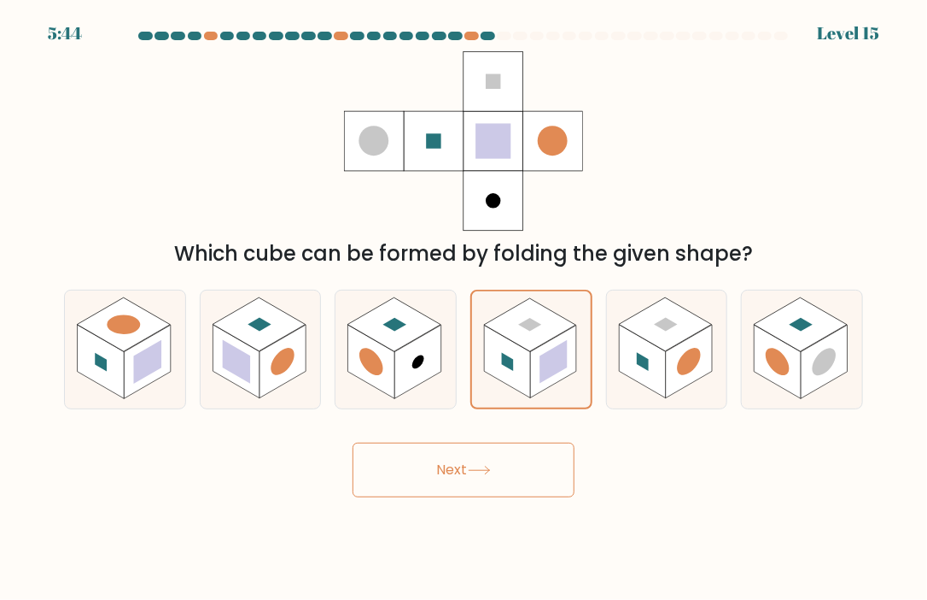
click at [518, 483] on button "Next" at bounding box center [464, 469] width 222 height 55
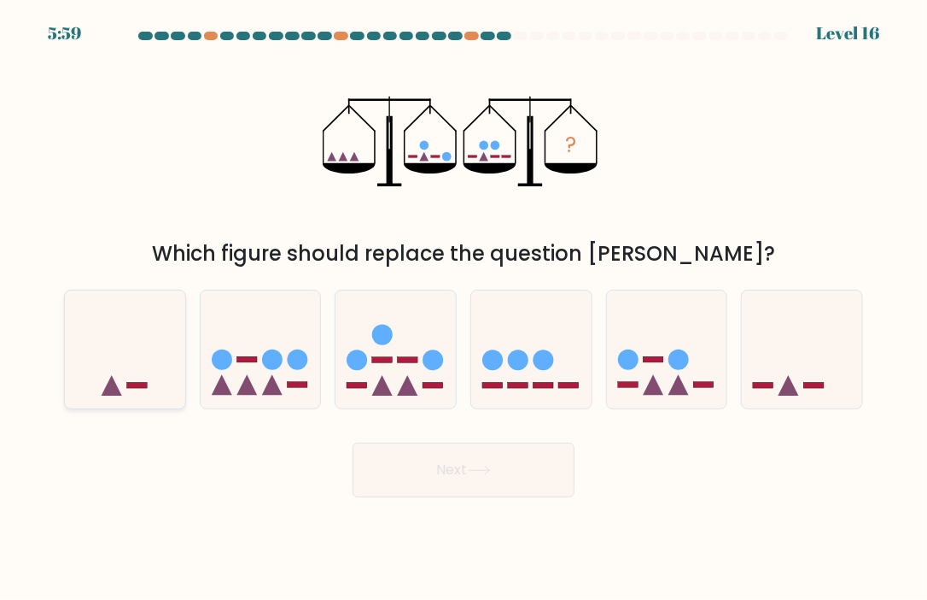
click at [171, 353] on icon at bounding box center [125, 349] width 120 height 100
click at [464, 308] on input "a." at bounding box center [464, 304] width 1 height 9
radio input "true"
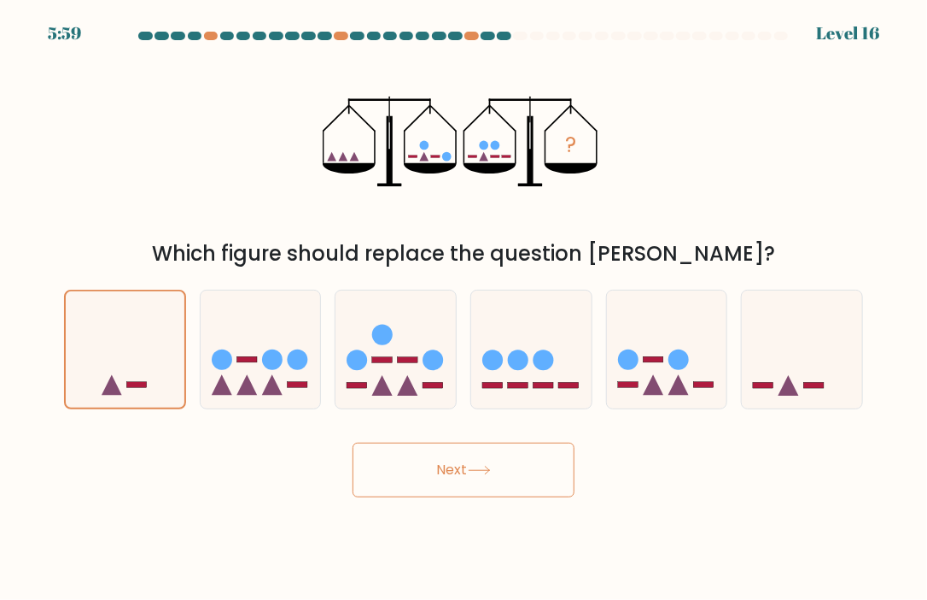
click at [496, 472] on button "Next" at bounding box center [464, 469] width 222 height 55
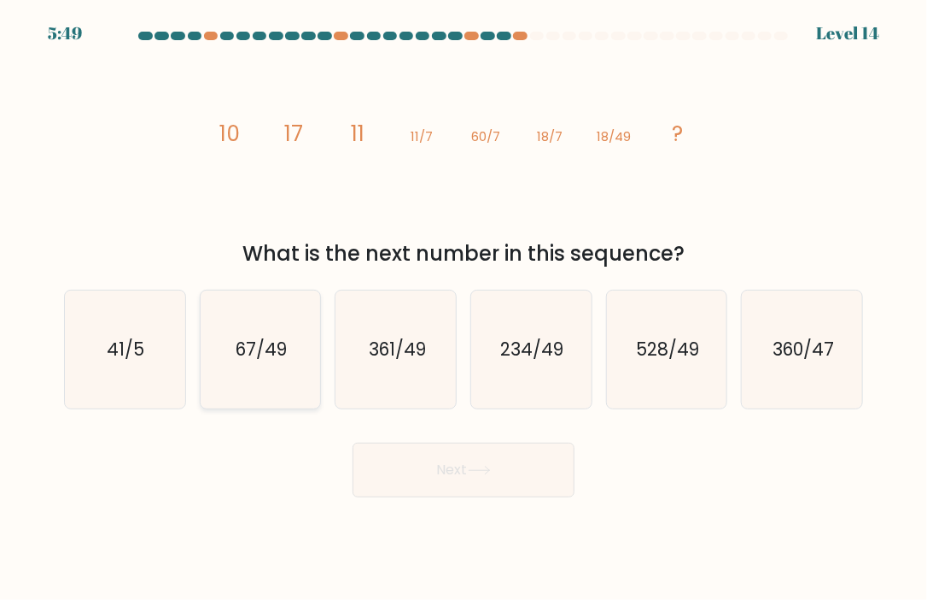
click at [300, 346] on icon "67/49" at bounding box center [261, 349] width 118 height 118
click at [464, 308] on input "b. 67/49" at bounding box center [464, 304] width 1 height 9
radio input "true"
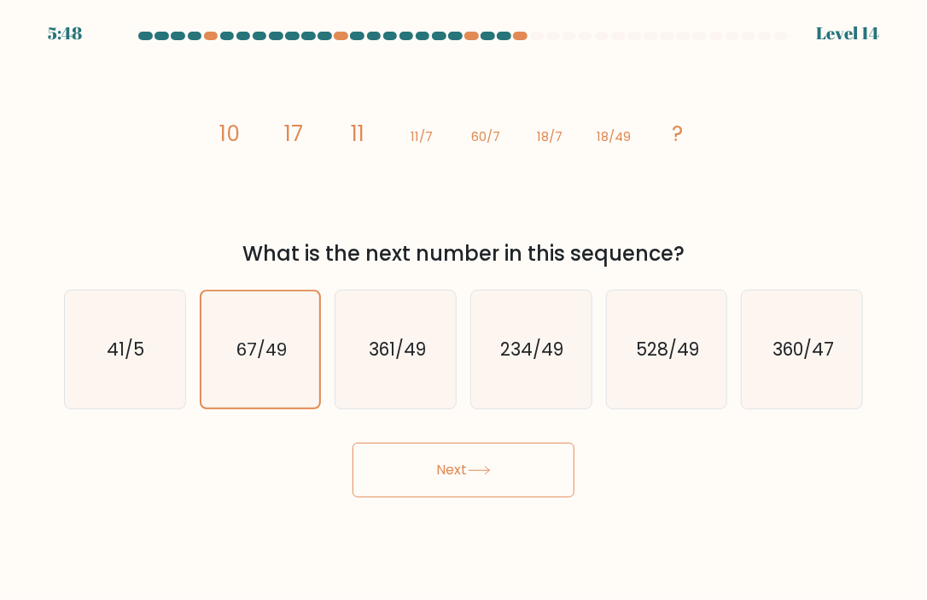
click at [437, 486] on button "Next" at bounding box center [464, 469] width 222 height 55
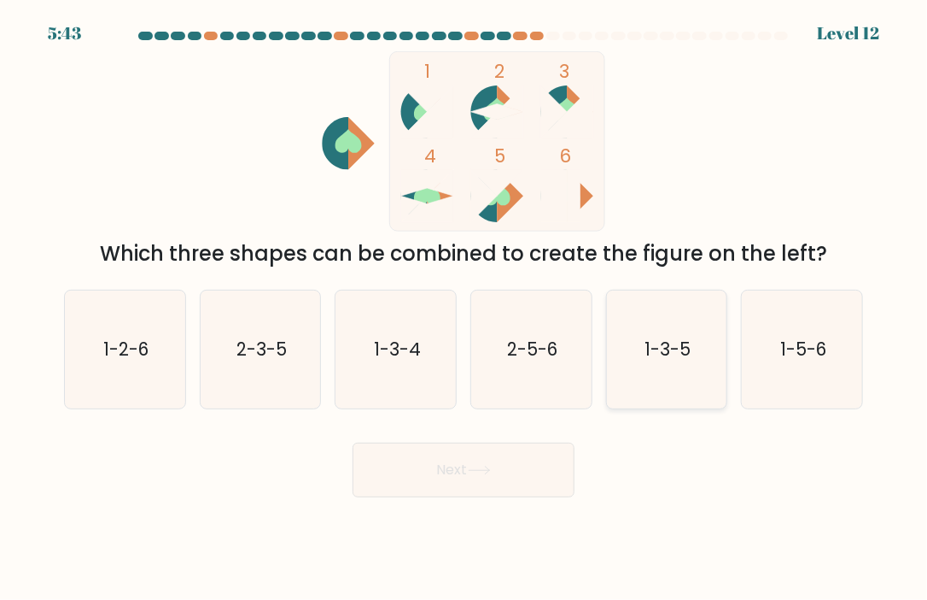
click at [655, 336] on text "1-3-5" at bounding box center [668, 348] width 46 height 25
click at [465, 308] on input "e. 1-3-5" at bounding box center [464, 304] width 1 height 9
radio input "true"
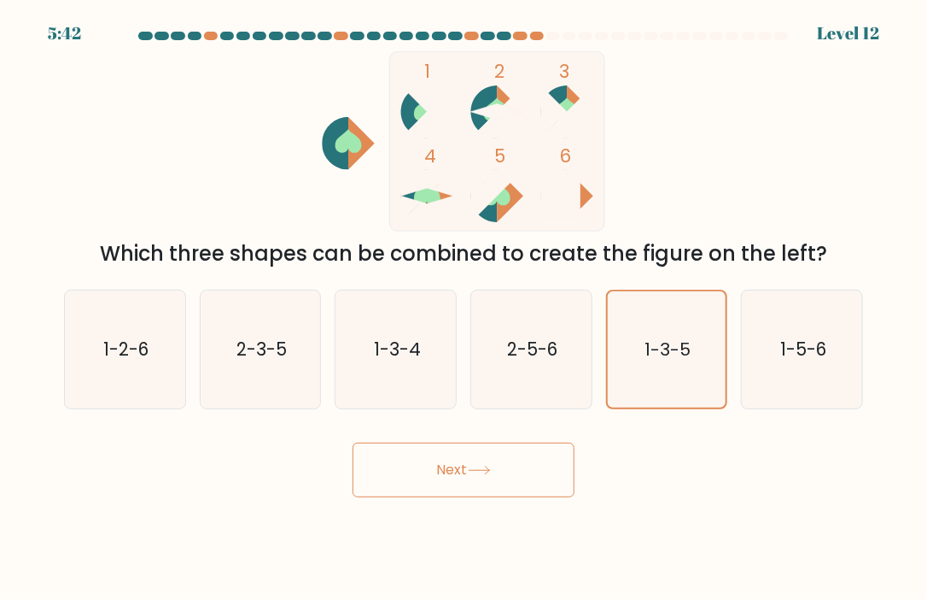
click at [491, 472] on icon at bounding box center [479, 469] width 23 height 9
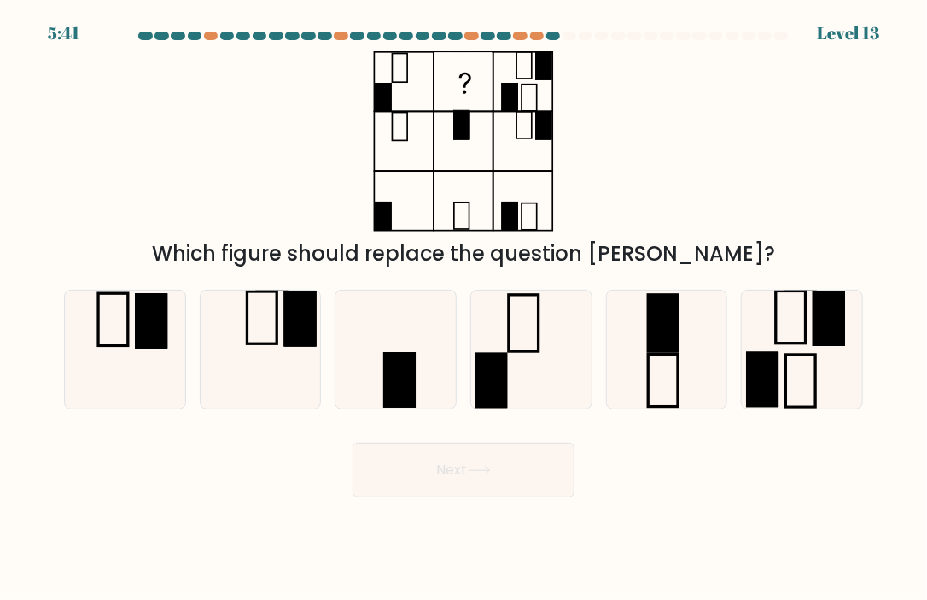
click at [466, 343] on div "d." at bounding box center [532, 350] width 136 height 120
click at [547, 353] on icon at bounding box center [531, 349] width 118 height 118
click at [465, 308] on input "d." at bounding box center [464, 304] width 1 height 9
radio input "true"
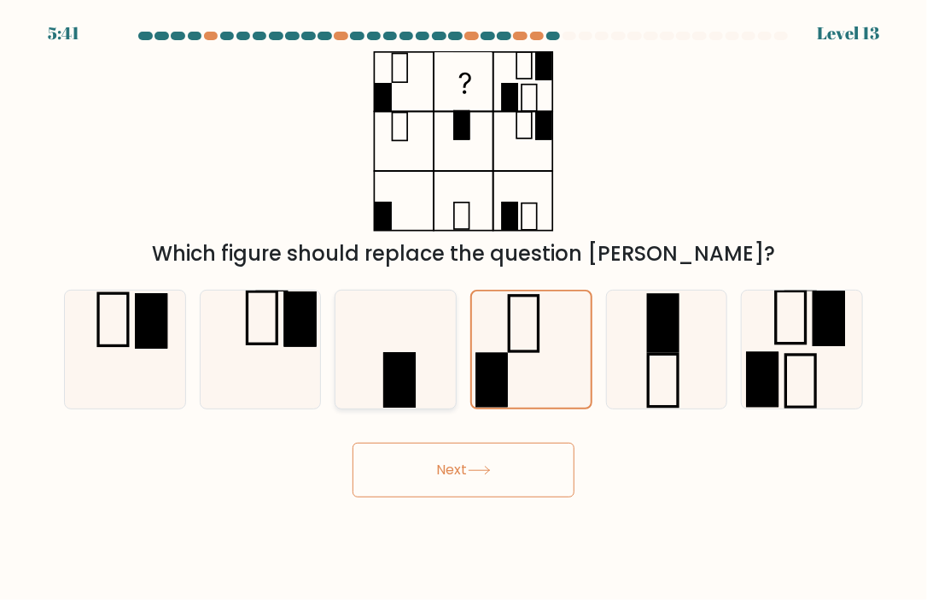
click at [384, 339] on icon at bounding box center [396, 349] width 118 height 118
click at [464, 308] on input "c." at bounding box center [464, 304] width 1 height 9
radio input "true"
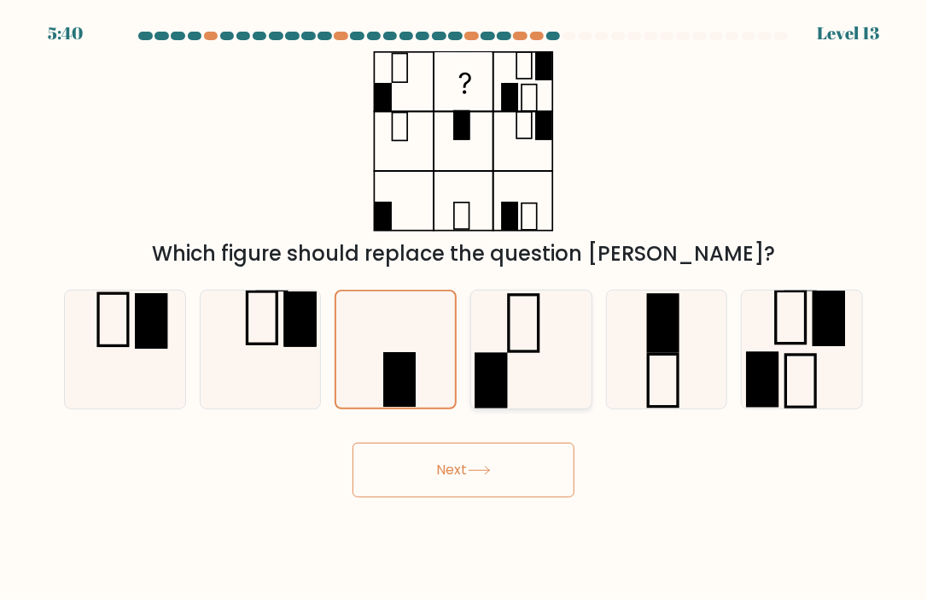
click at [538, 330] on rect at bounding box center [524, 323] width 30 height 56
click at [465, 308] on input "d." at bounding box center [464, 304] width 1 height 9
radio input "true"
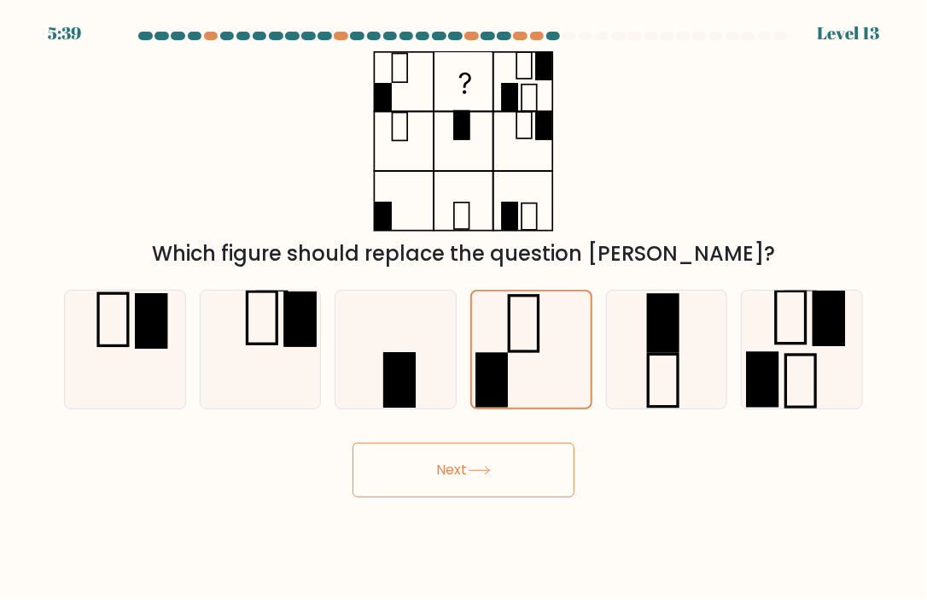
click at [522, 471] on button "Next" at bounding box center [464, 469] width 222 height 55
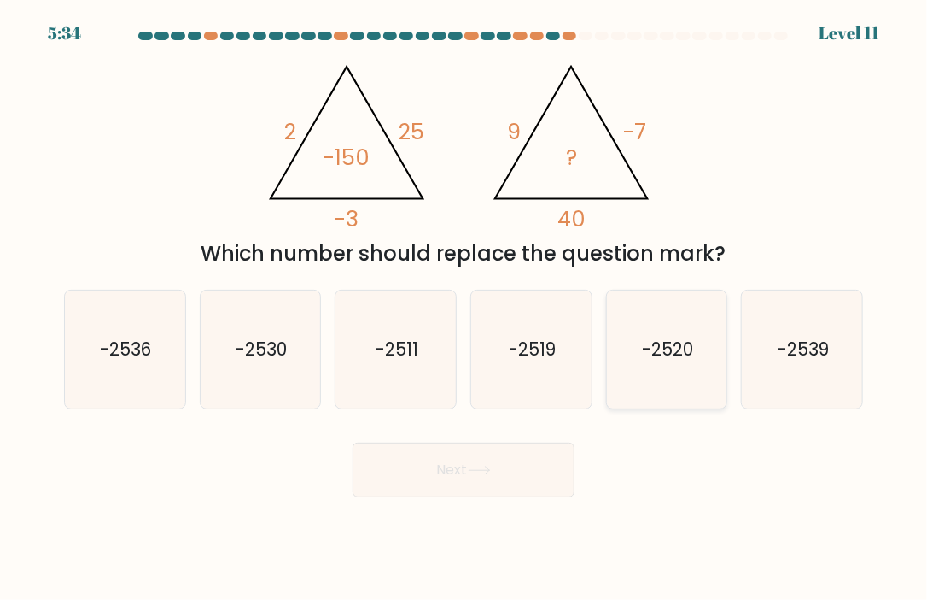
click at [660, 358] on text "-2520" at bounding box center [667, 348] width 51 height 25
click at [465, 308] on input "e. -2520" at bounding box center [464, 304] width 1 height 9
radio input "true"
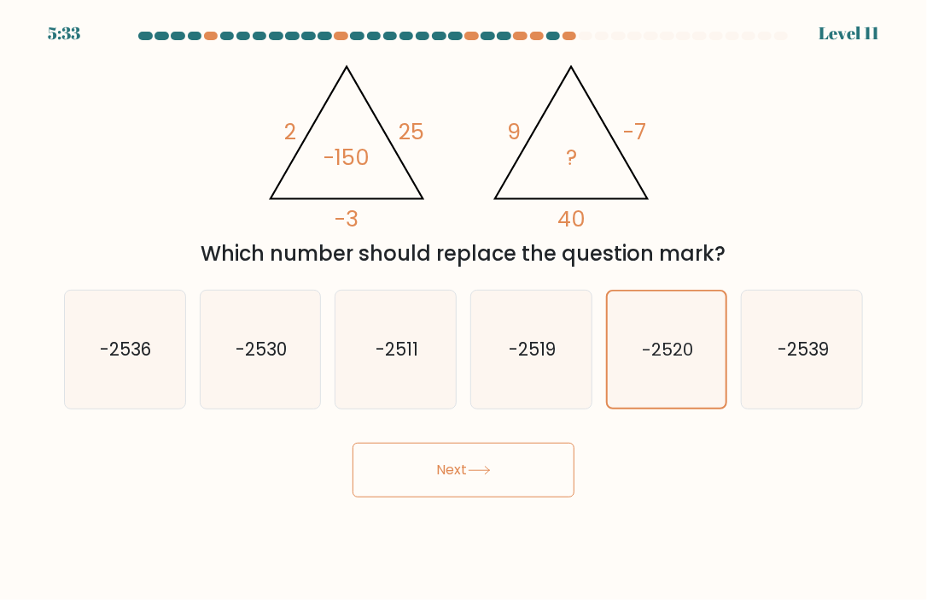
click at [506, 478] on button "Next" at bounding box center [464, 469] width 222 height 55
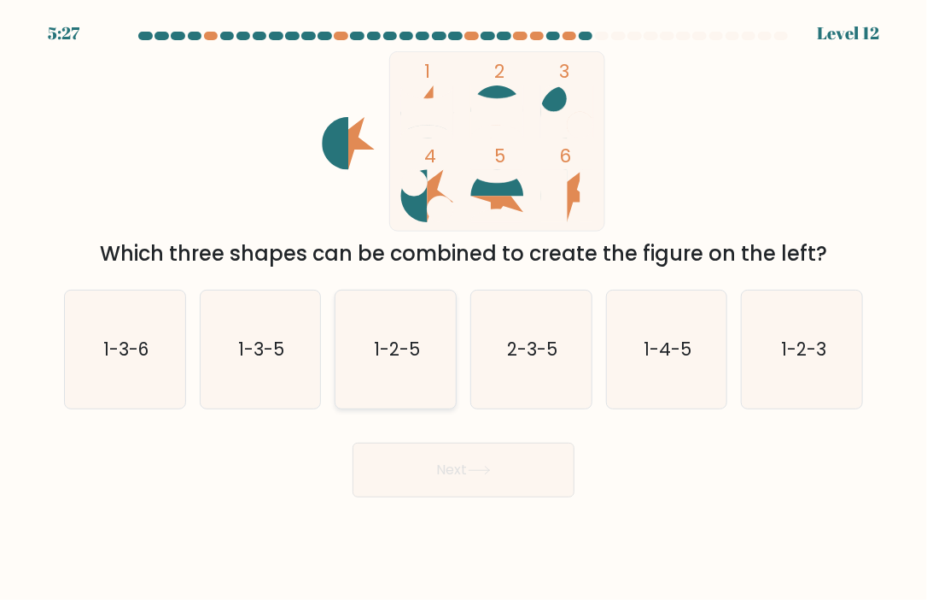
click at [396, 344] on text "1-2-5" at bounding box center [397, 348] width 46 height 25
click at [464, 308] on input "c. 1-2-5" at bounding box center [464, 304] width 1 height 9
radio input "true"
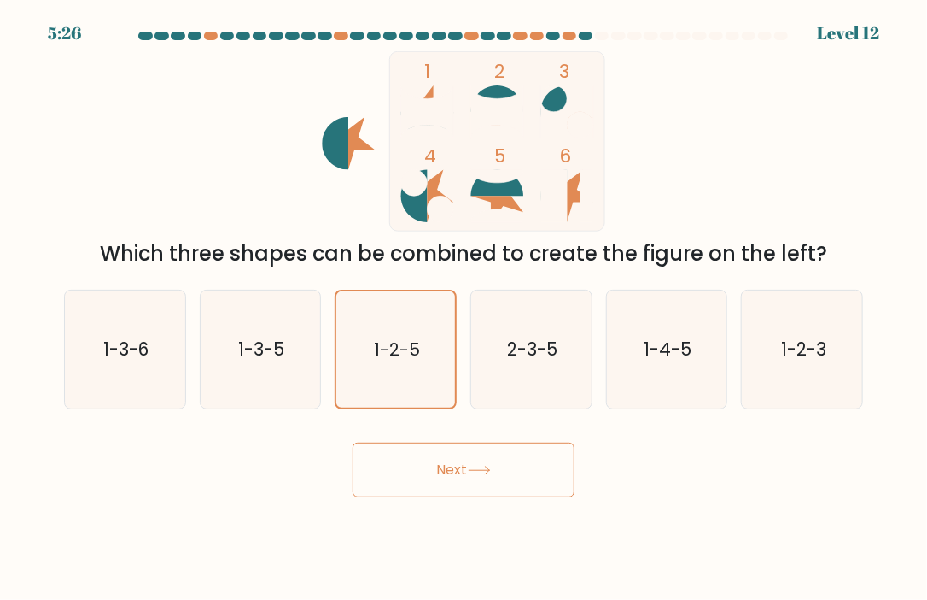
click at [471, 464] on button "Next" at bounding box center [464, 469] width 222 height 55
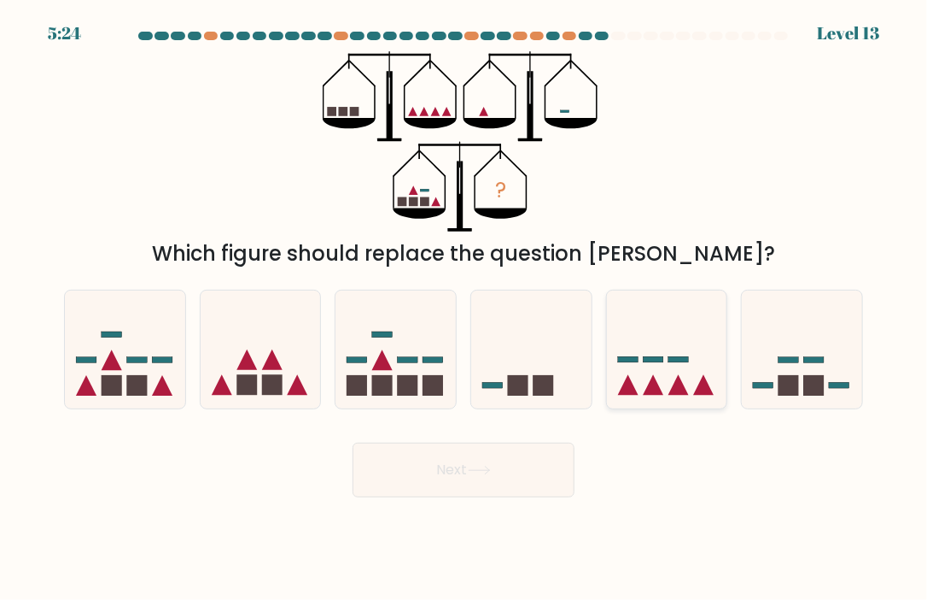
click at [698, 343] on icon at bounding box center [667, 349] width 120 height 100
click at [465, 308] on input "e." at bounding box center [464, 304] width 1 height 9
radio input "true"
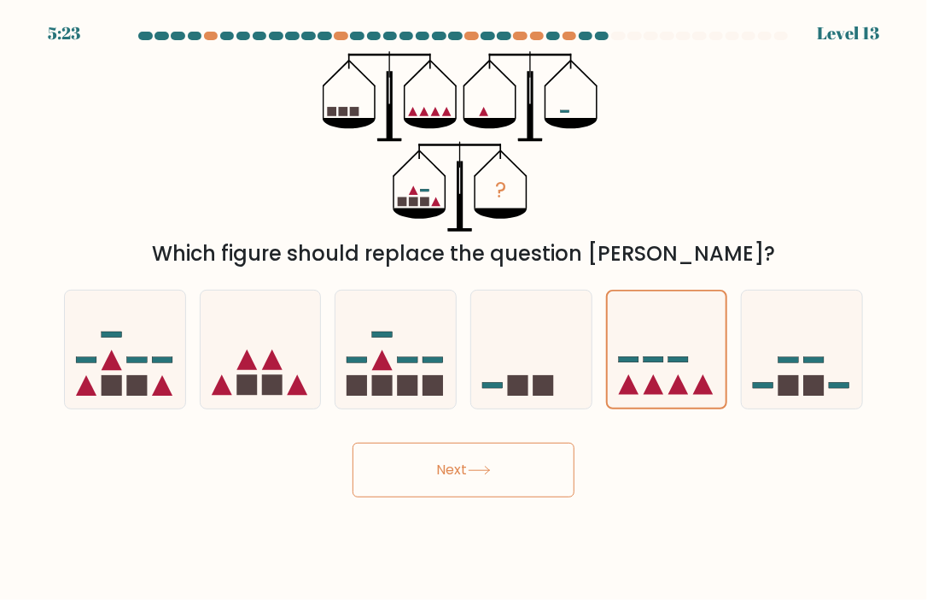
click at [544, 462] on button "Next" at bounding box center [464, 469] width 222 height 55
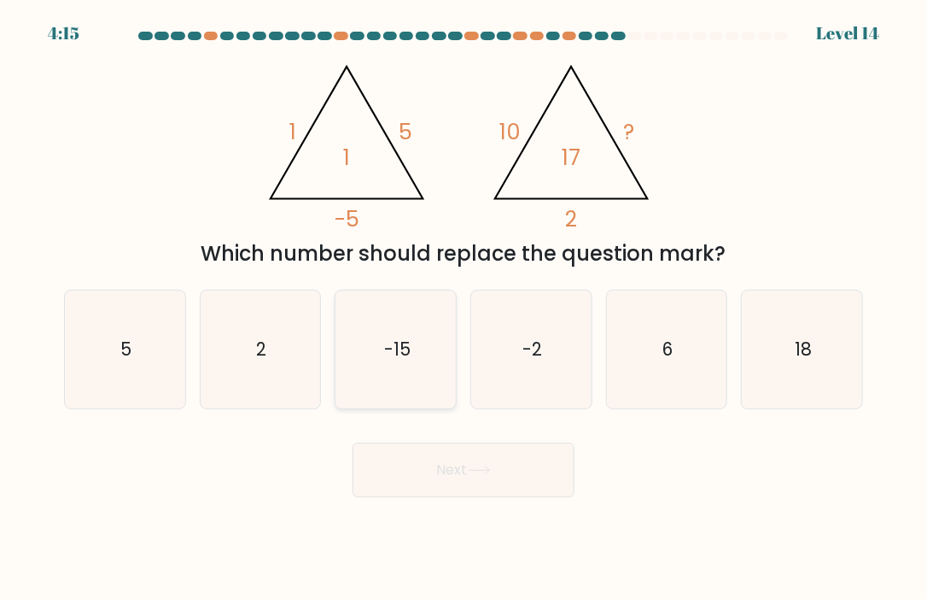
click at [411, 342] on icon "-15" at bounding box center [396, 349] width 118 height 118
click at [464, 308] on input "c. -15" at bounding box center [464, 304] width 1 height 9
radio input "true"
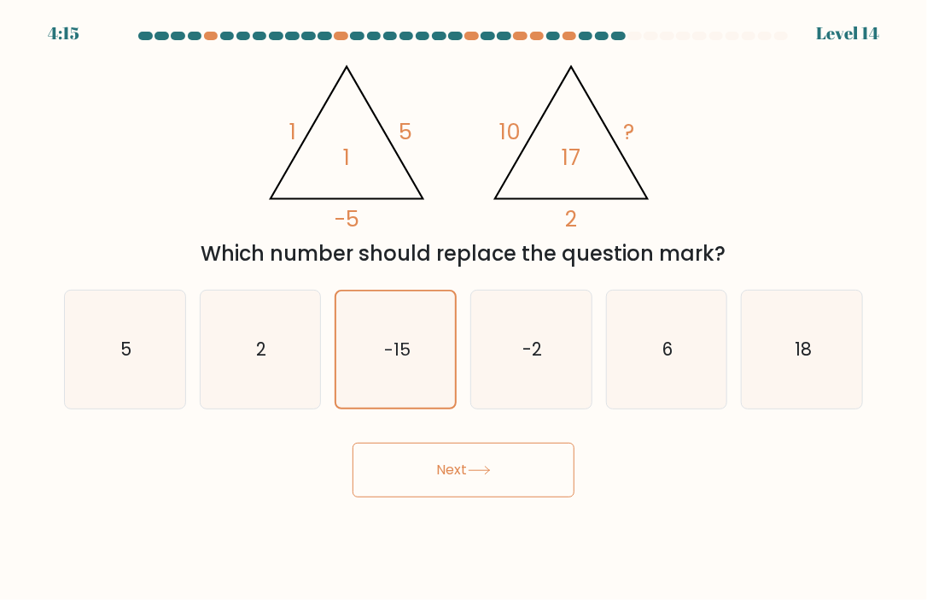
click at [500, 462] on button "Next" at bounding box center [464, 469] width 222 height 55
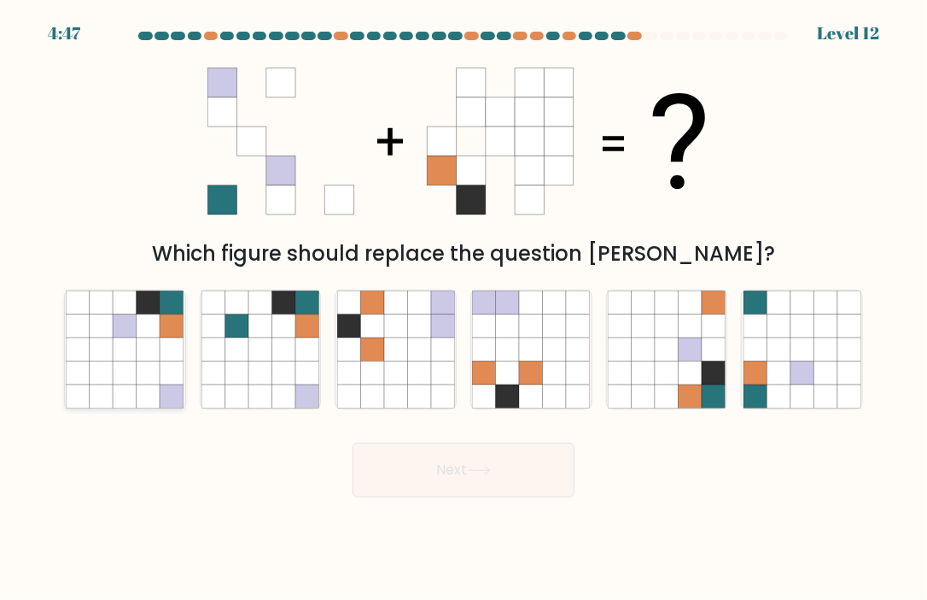
click at [152, 352] on icon at bounding box center [148, 348] width 23 height 23
click at [464, 308] on input "a." at bounding box center [464, 304] width 1 height 9
radio input "true"
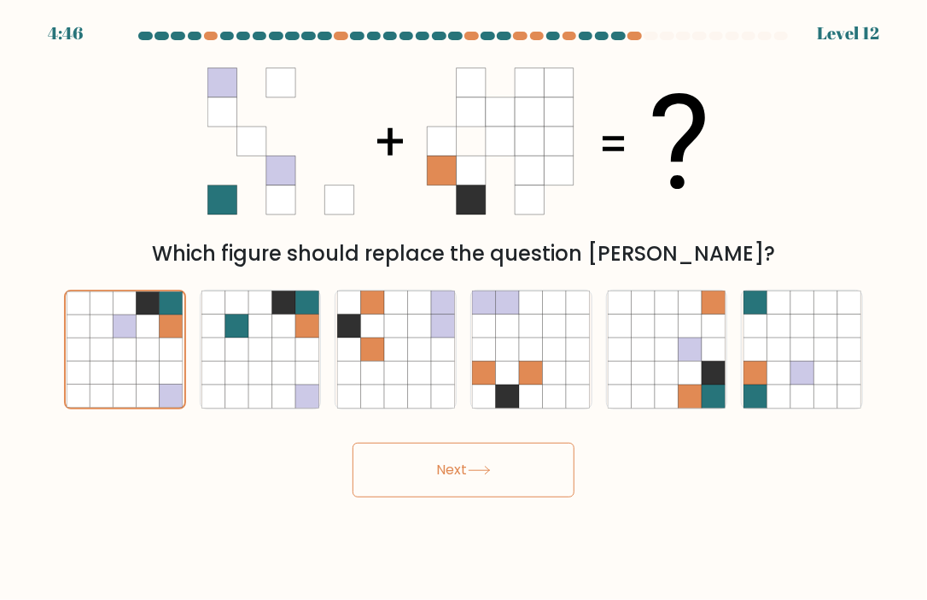
click at [500, 467] on button "Next" at bounding box center [464, 469] width 222 height 55
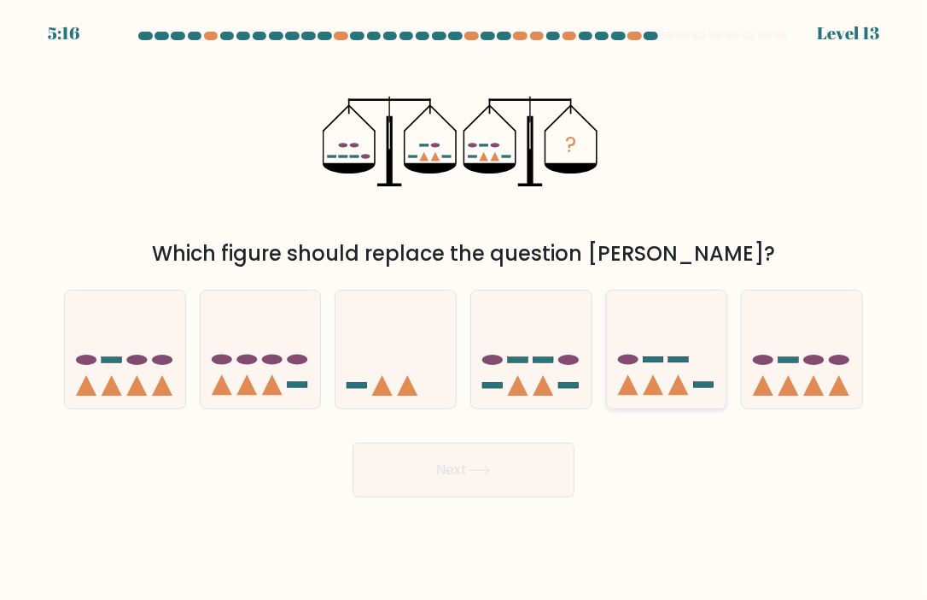
click at [650, 326] on icon at bounding box center [667, 349] width 120 height 100
click at [465, 308] on input "e." at bounding box center [464, 304] width 1 height 9
radio input "true"
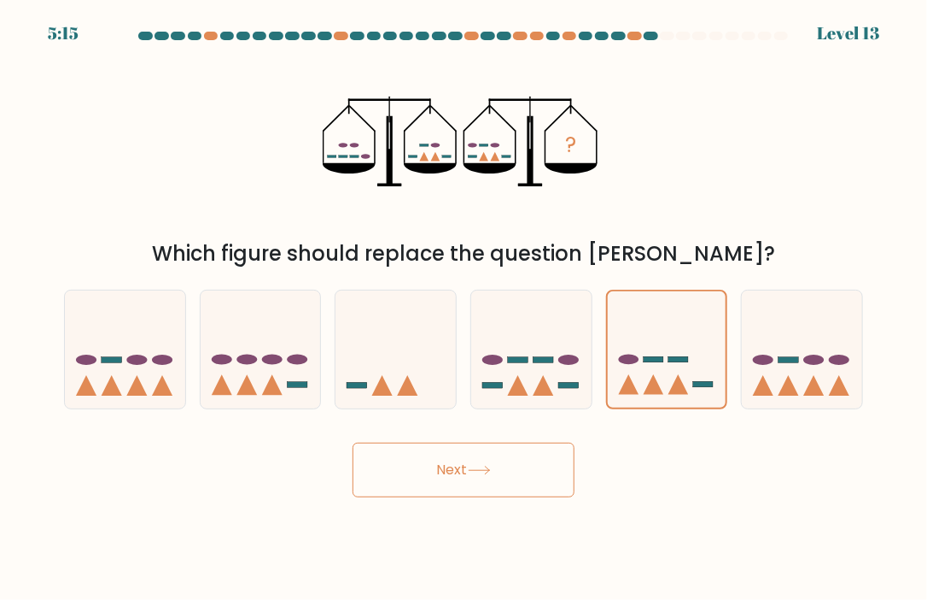
click at [478, 471] on icon at bounding box center [479, 469] width 23 height 9
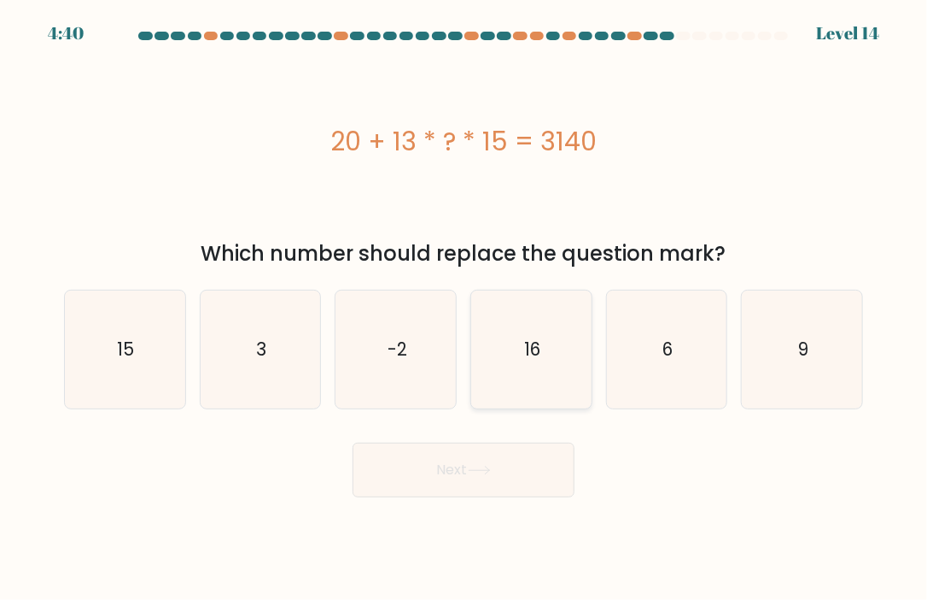
click at [512, 339] on icon "16" at bounding box center [531, 349] width 118 height 118
click at [465, 308] on input "d. 16" at bounding box center [464, 304] width 1 height 9
radio input "true"
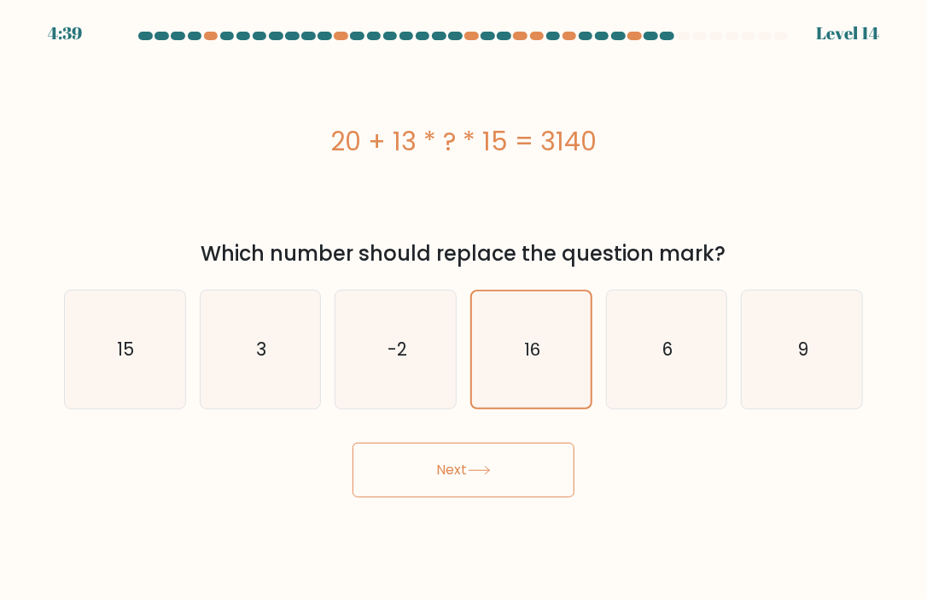
click at [545, 465] on button "Next" at bounding box center [464, 469] width 222 height 55
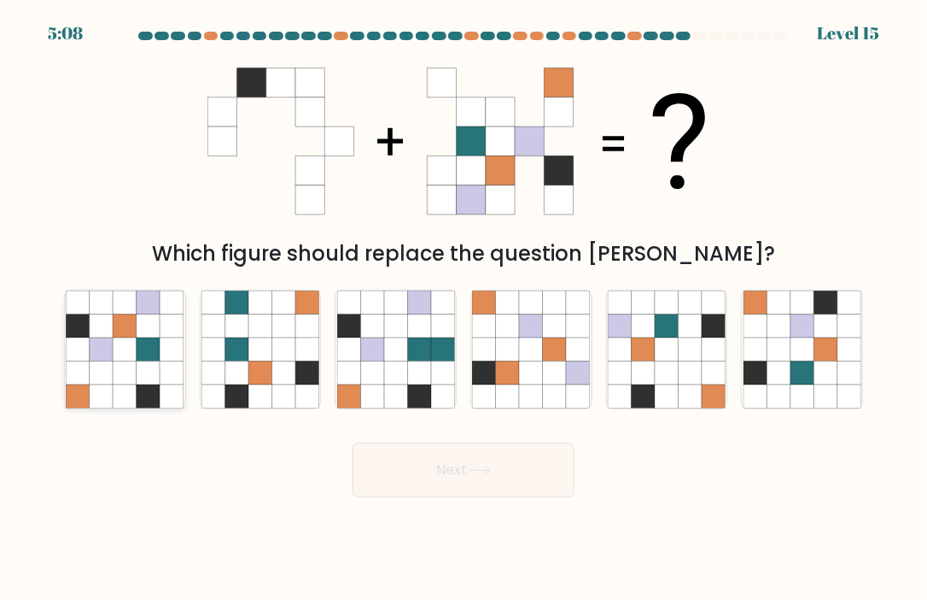
click at [130, 365] on icon at bounding box center [125, 371] width 23 height 23
click at [464, 308] on input "a." at bounding box center [464, 304] width 1 height 9
radio input "true"
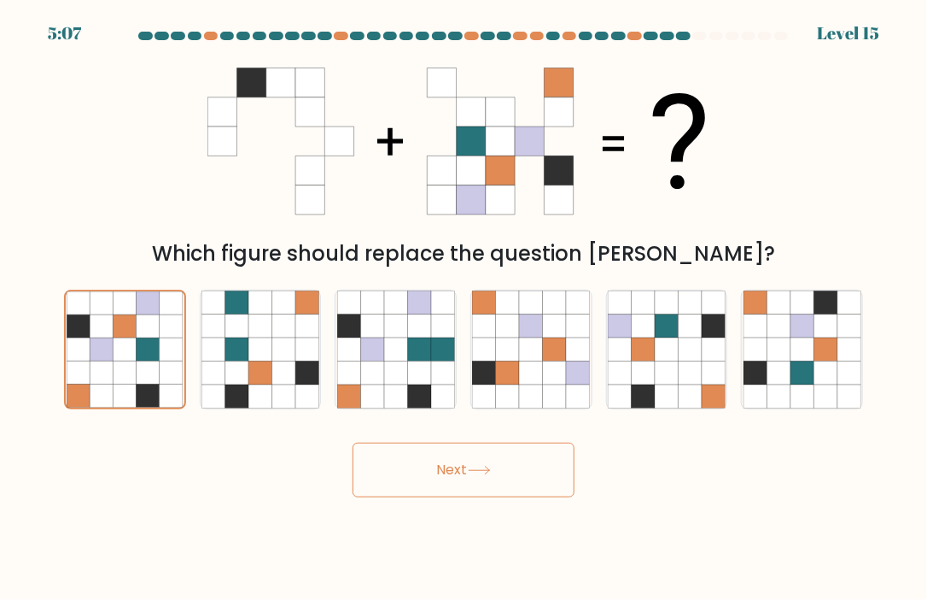
click at [473, 465] on icon at bounding box center [479, 469] width 23 height 9
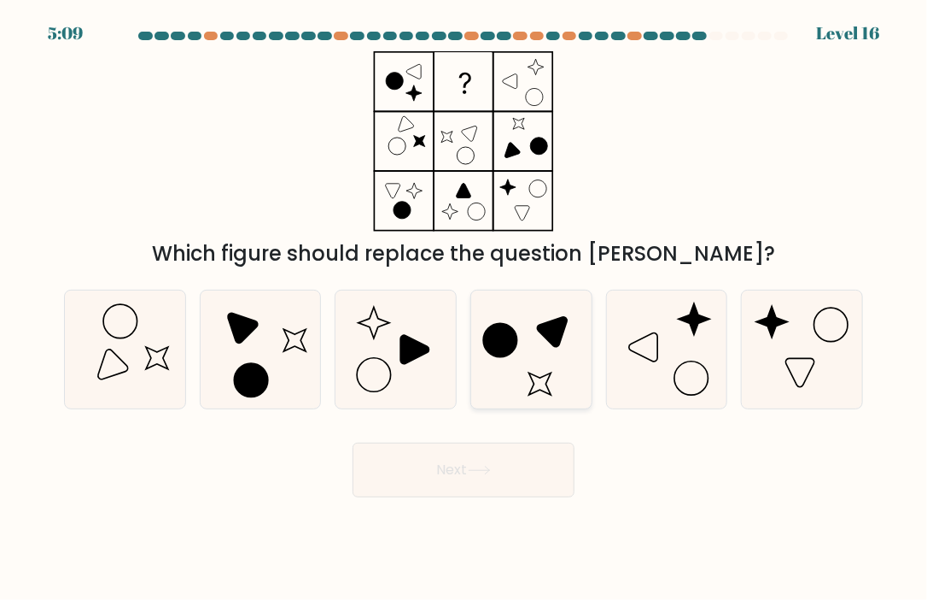
click at [535, 363] on icon at bounding box center [531, 349] width 118 height 118
click at [465, 308] on input "d." at bounding box center [464, 304] width 1 height 9
radio input "true"
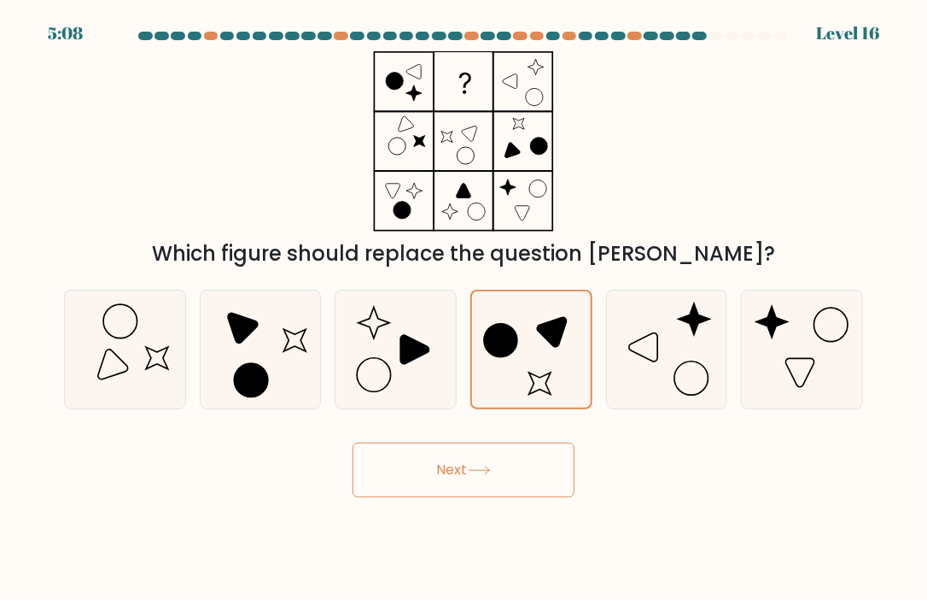
click at [514, 468] on button "Next" at bounding box center [464, 469] width 222 height 55
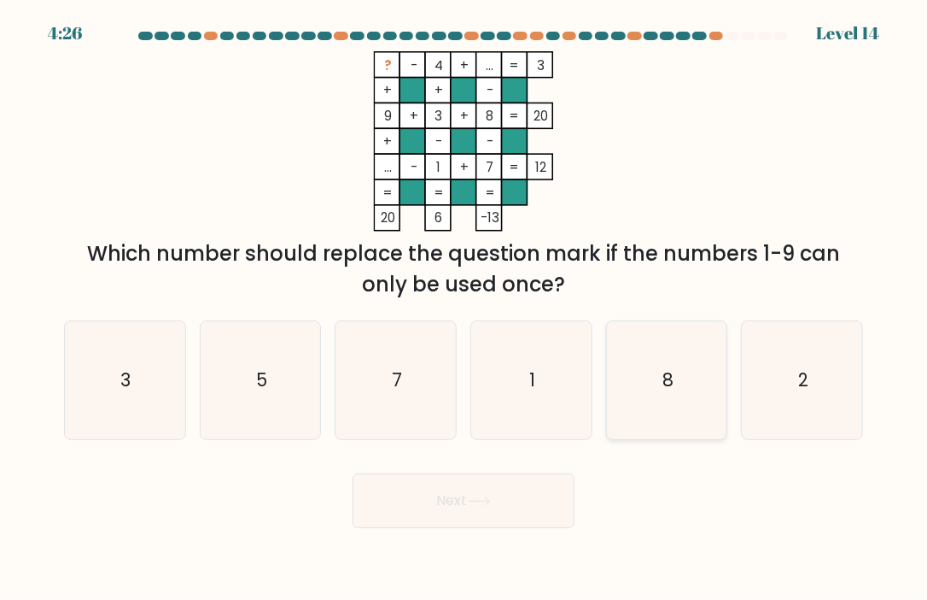
click at [682, 361] on icon "8" at bounding box center [667, 380] width 118 height 118
click at [465, 308] on input "e. 8" at bounding box center [464, 304] width 1 height 9
radio input "true"
click at [492, 486] on button "Next" at bounding box center [464, 500] width 222 height 55
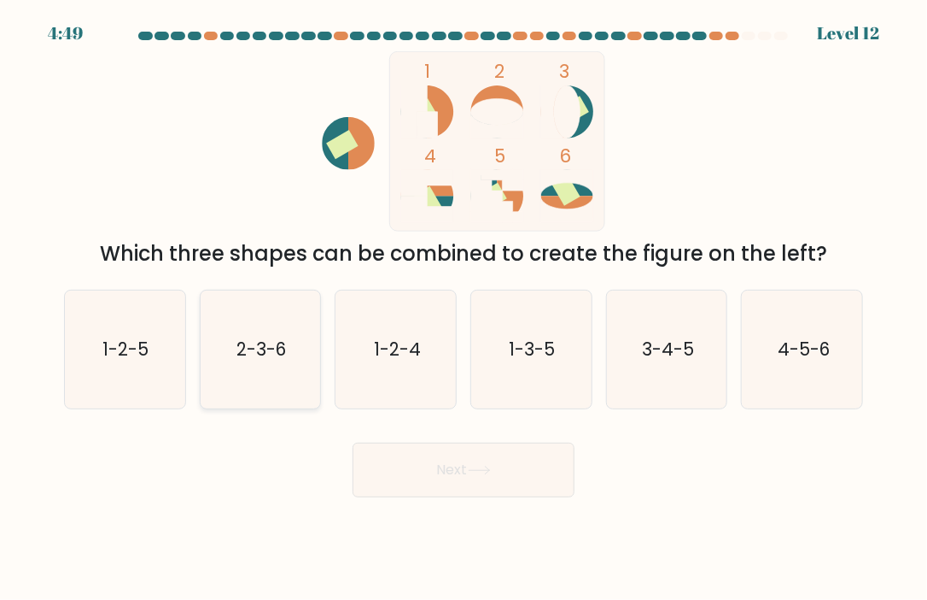
click at [294, 347] on icon "2-3-6" at bounding box center [261, 349] width 118 height 118
click at [464, 308] on input "b. 2-3-6" at bounding box center [464, 304] width 1 height 9
radio input "true"
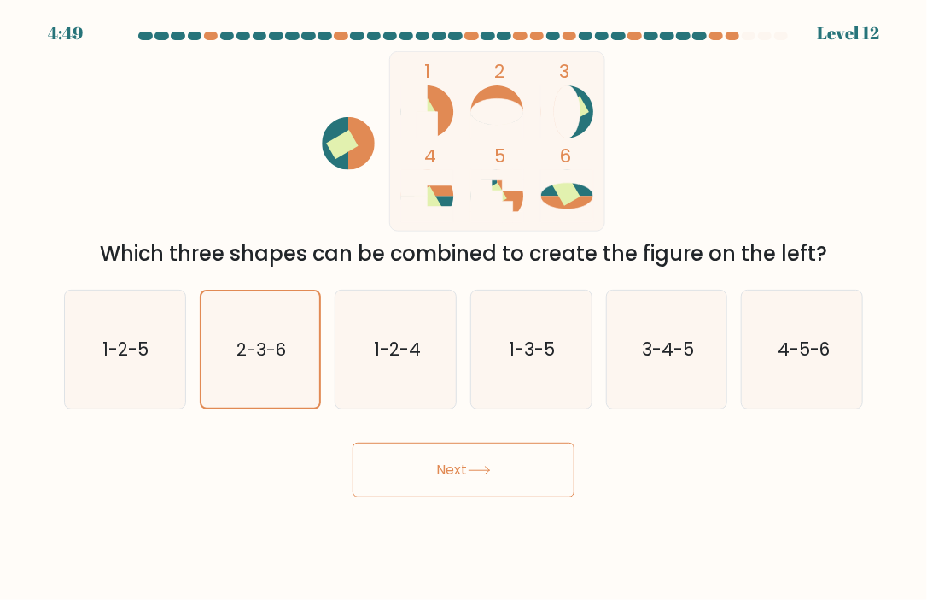
click at [468, 471] on button "Next" at bounding box center [464, 469] width 222 height 55
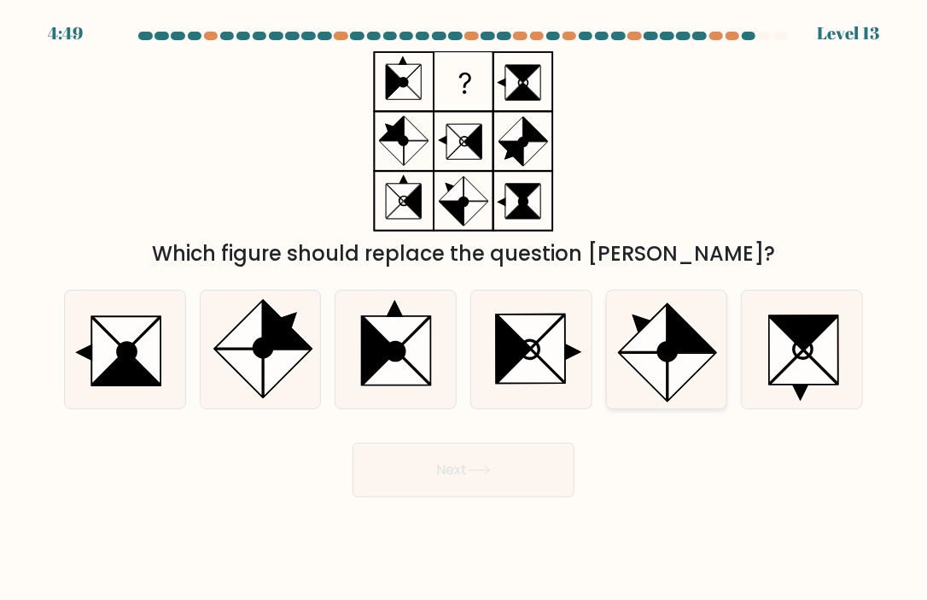
click at [674, 333] on icon at bounding box center [692, 327] width 47 height 47
click at [465, 308] on input "e." at bounding box center [464, 304] width 1 height 9
radio input "true"
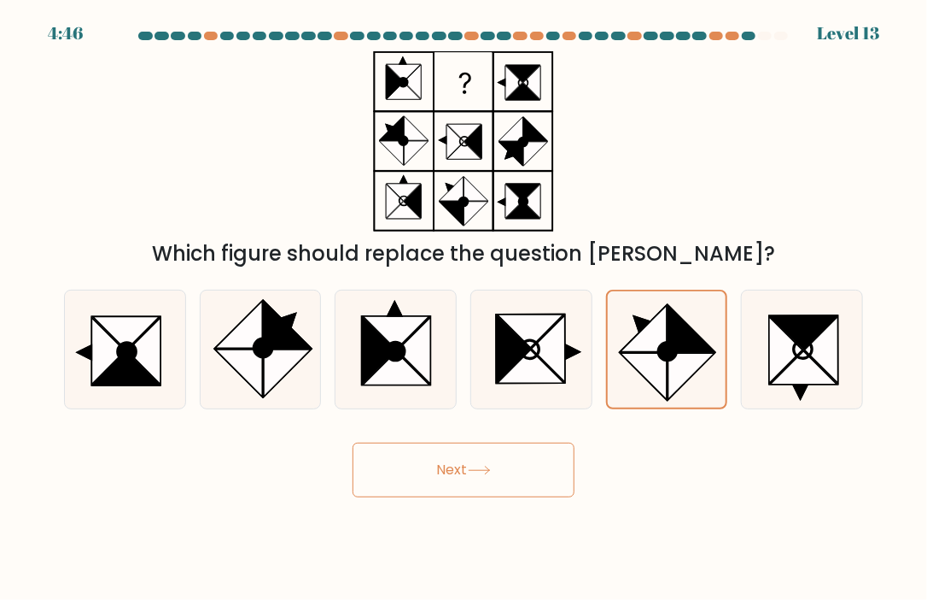
click at [506, 465] on button "Next" at bounding box center [464, 469] width 222 height 55
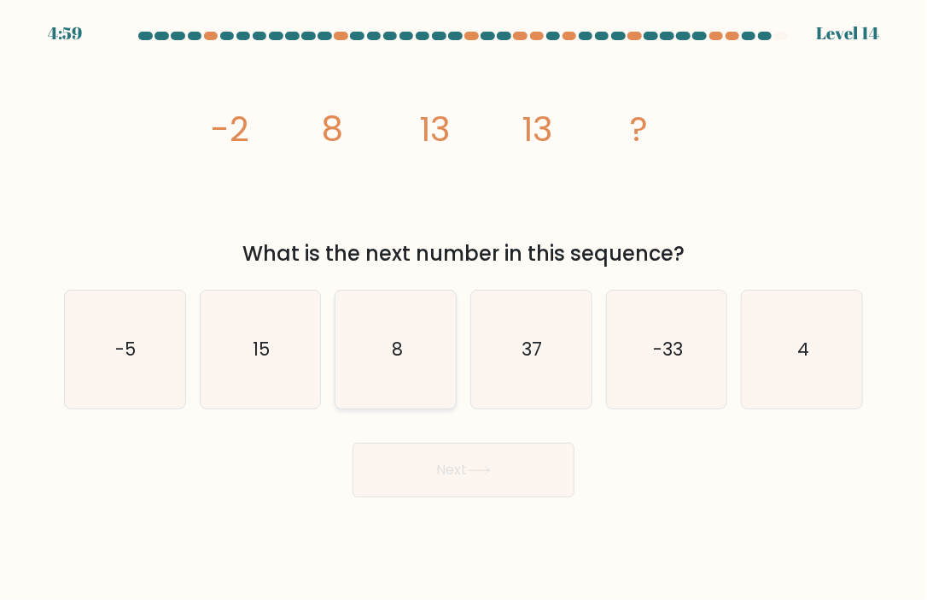
click at [400, 366] on icon "8" at bounding box center [396, 349] width 118 height 118
click at [464, 308] on input "c. 8" at bounding box center [464, 304] width 1 height 9
radio input "true"
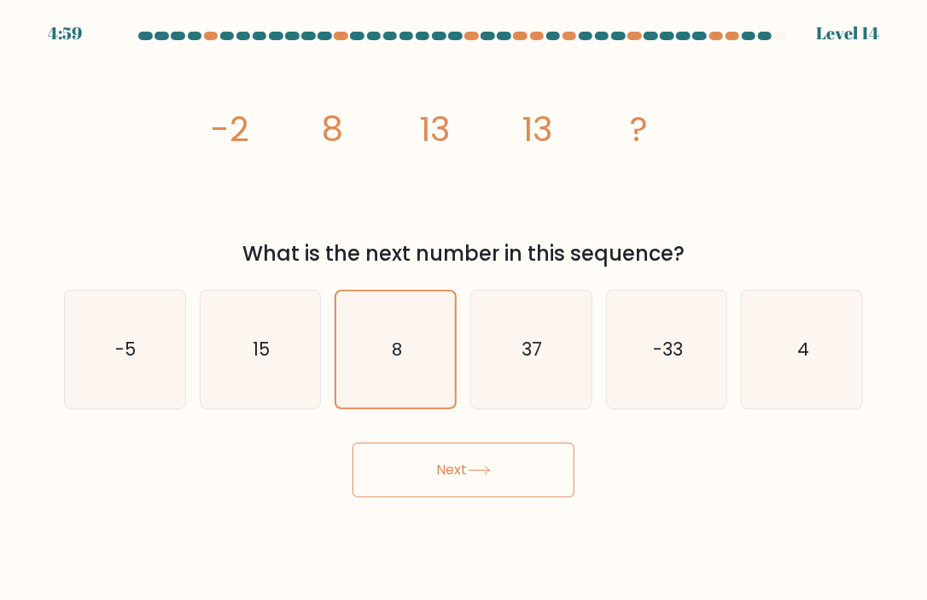
click at [467, 473] on button "Next" at bounding box center [464, 469] width 222 height 55
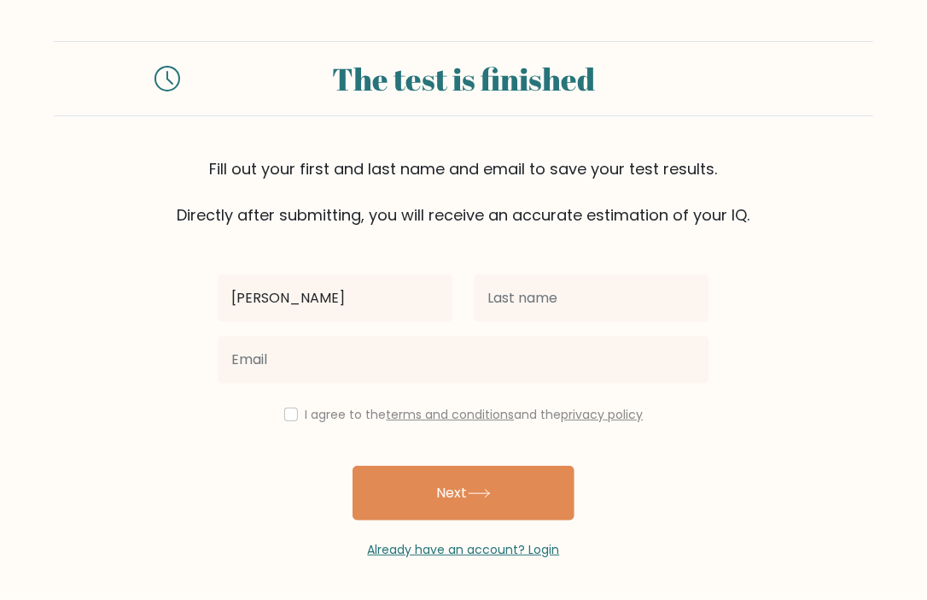
type input "[PERSON_NAME]"
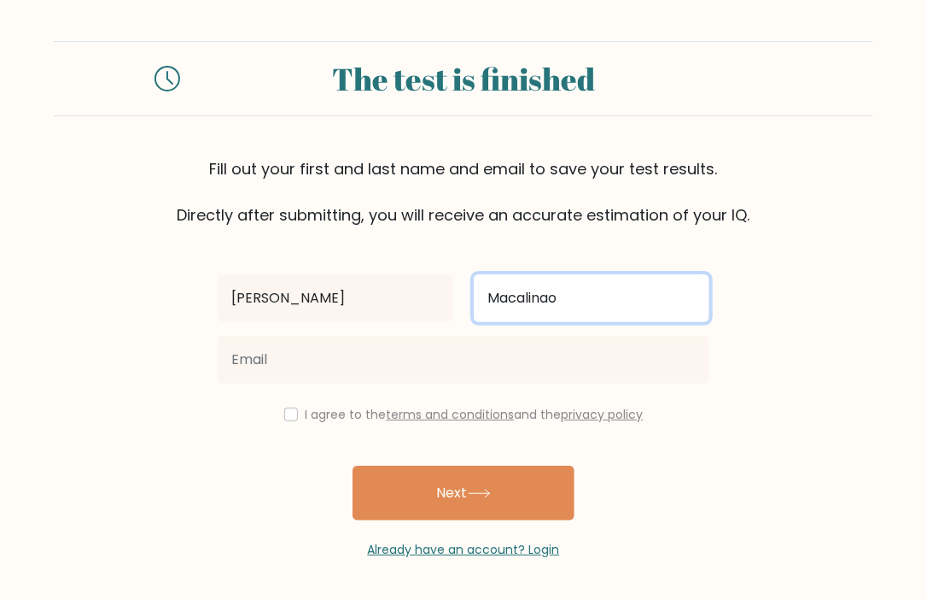
type input "Macalinao"
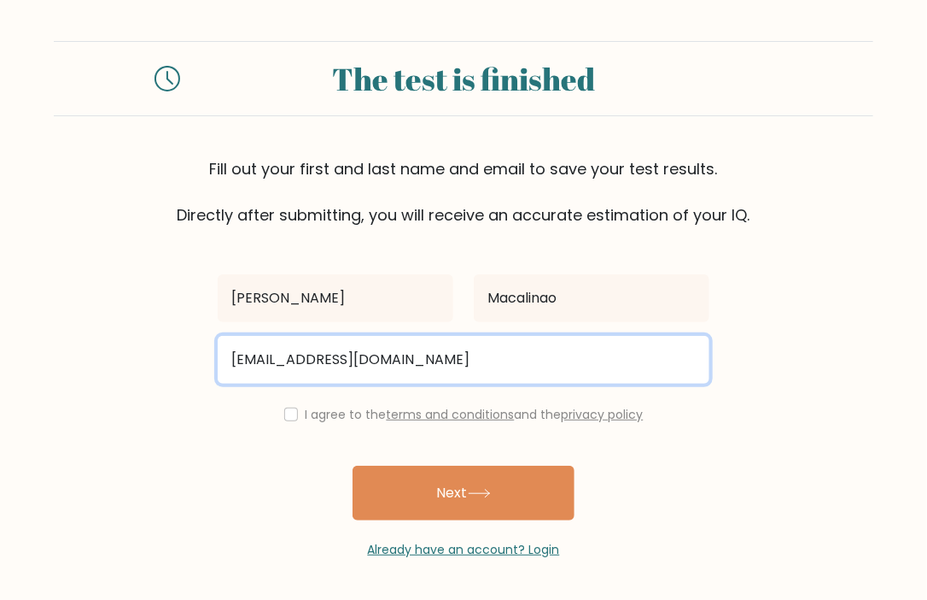
type input "[EMAIL_ADDRESS][DOMAIN_NAME]"
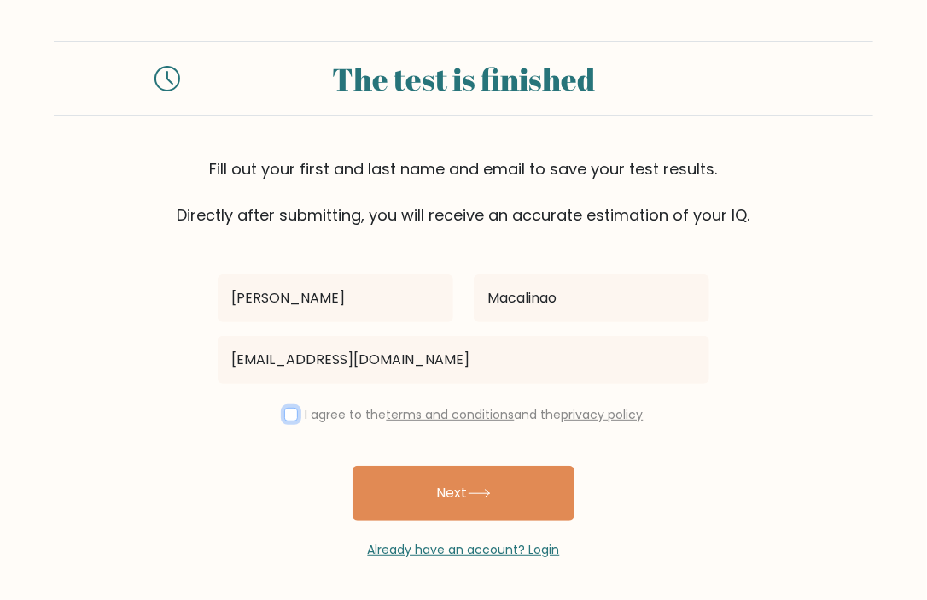
click at [284, 418] on input "checkbox" at bounding box center [291, 414] width 14 height 14
checkbox input "true"
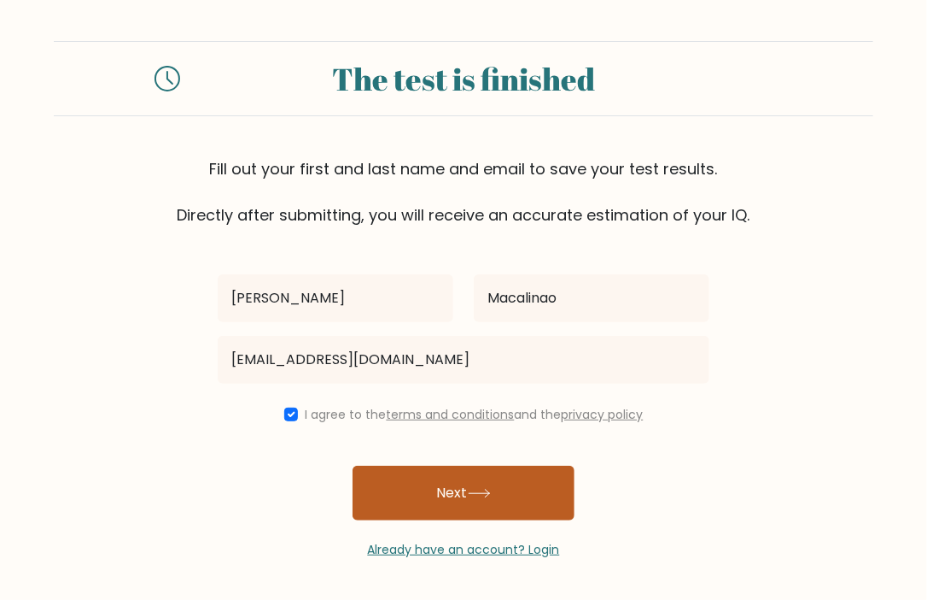
click at [395, 490] on button "Next" at bounding box center [464, 492] width 222 height 55
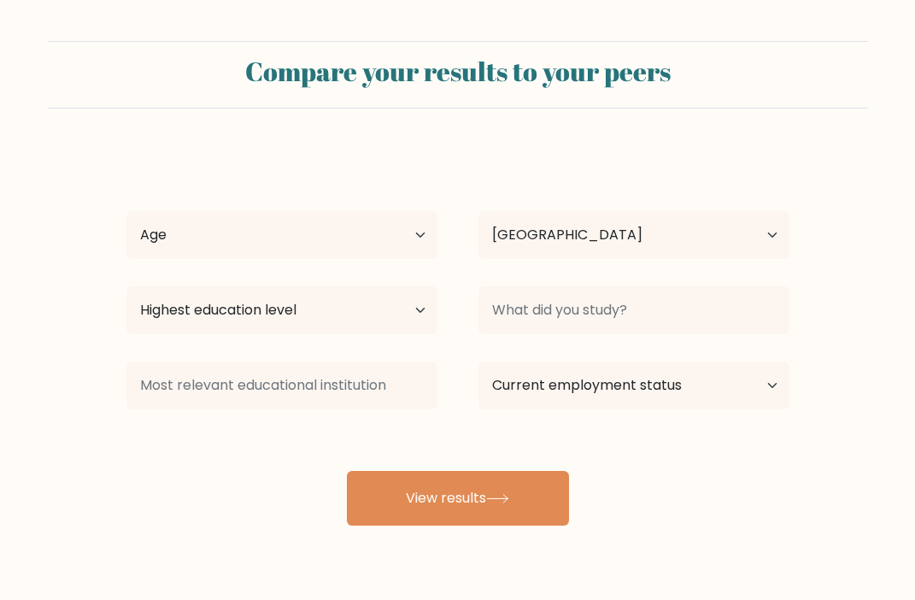
select select "PH"
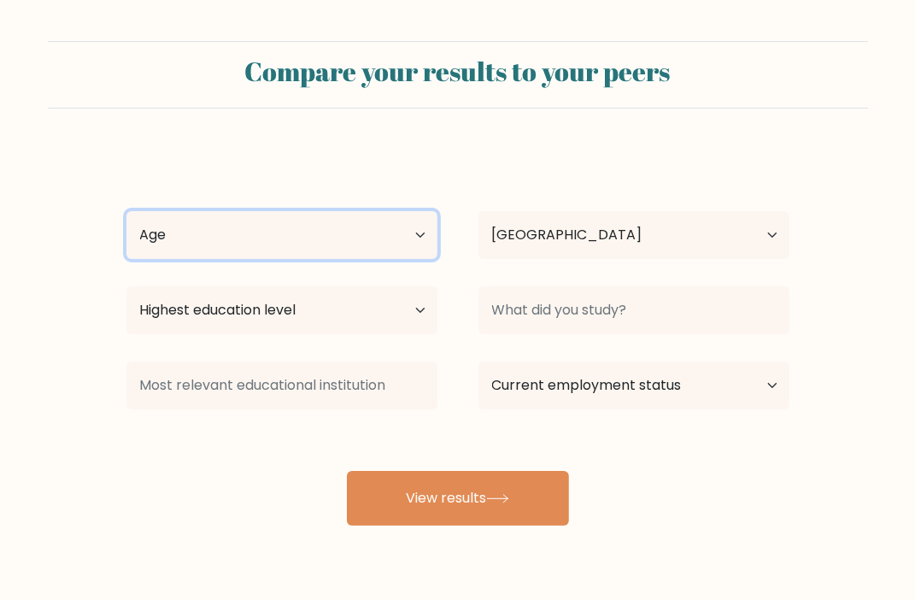
click at [389, 233] on select "Age Under [DEMOGRAPHIC_DATA] [DEMOGRAPHIC_DATA] [DEMOGRAPHIC_DATA] [DEMOGRAPHIC…" at bounding box center [281, 235] width 311 height 48
select select "25_34"
click at [126, 211] on select "Age Under [DEMOGRAPHIC_DATA] [DEMOGRAPHIC_DATA] [DEMOGRAPHIC_DATA] [DEMOGRAPHIC…" at bounding box center [281, 235] width 311 height 48
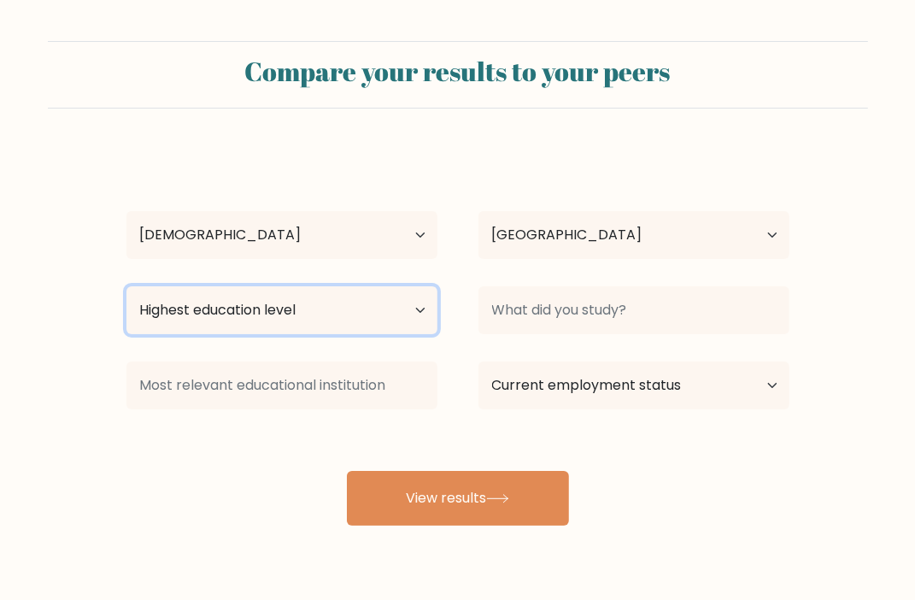
click at [375, 305] on select "Highest education level No schooling Primary Lower Secondary Upper Secondary Oc…" at bounding box center [281, 310] width 311 height 48
select select "bachelors_degree"
click at [126, 286] on select "Highest education level No schooling Primary Lower Secondary Upper Secondary Oc…" at bounding box center [281, 310] width 311 height 48
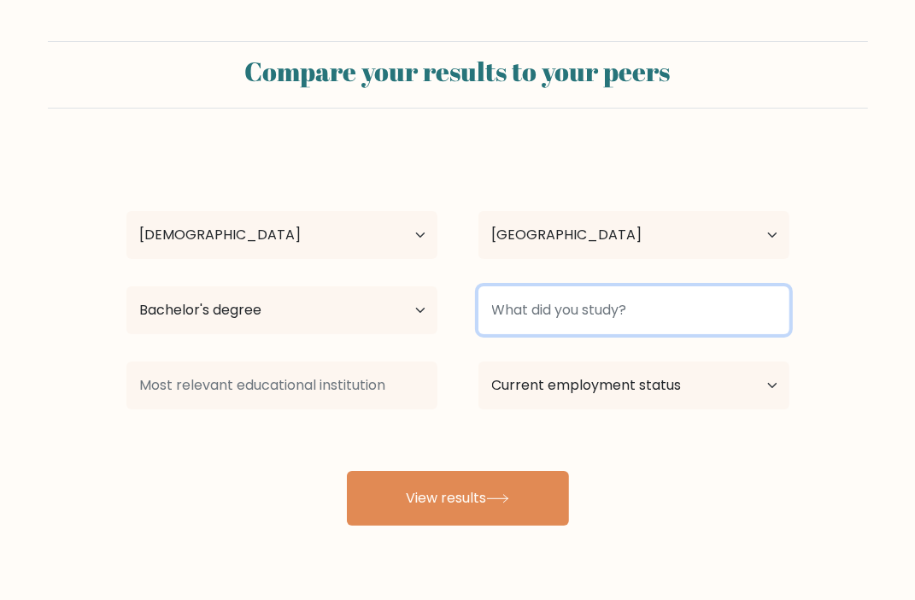
click at [576, 313] on input at bounding box center [633, 310] width 311 height 48
type input "B"
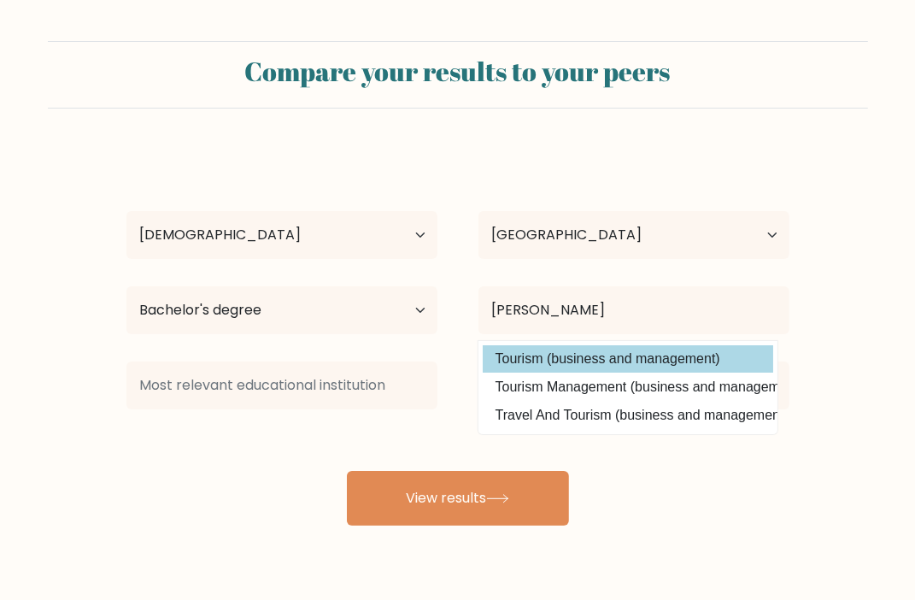
click at [625, 360] on option "Tourism (business and management)" at bounding box center [628, 358] width 290 height 27
type input "Tourism"
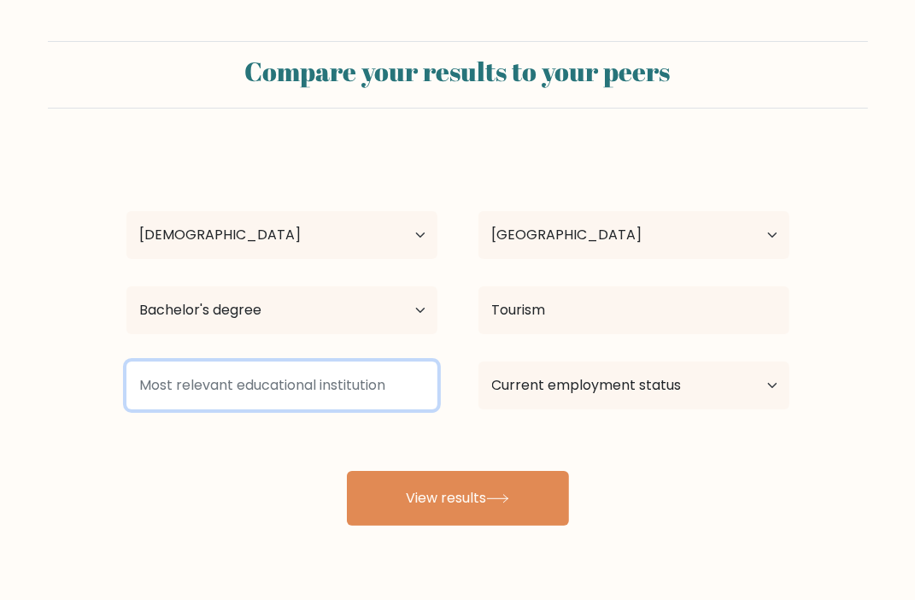
click at [284, 394] on input at bounding box center [281, 385] width 311 height 48
click at [288, 383] on input at bounding box center [281, 385] width 311 height 48
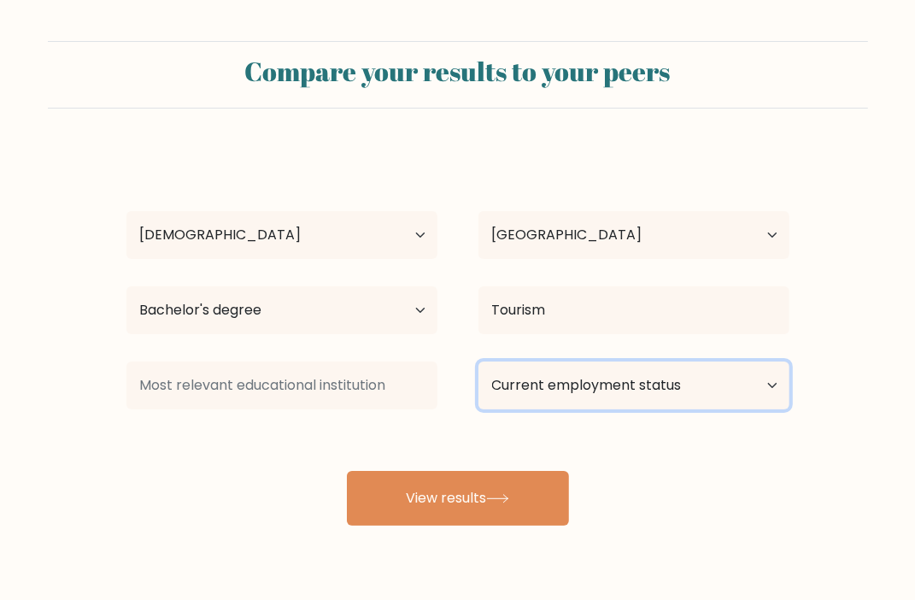
click at [550, 389] on select "Current employment status Employed Student Retired Other / prefer not to answer" at bounding box center [633, 385] width 311 height 48
select select "other"
click at [478, 361] on select "Current employment status Employed Student Retired Other / prefer not to answer" at bounding box center [633, 385] width 311 height 48
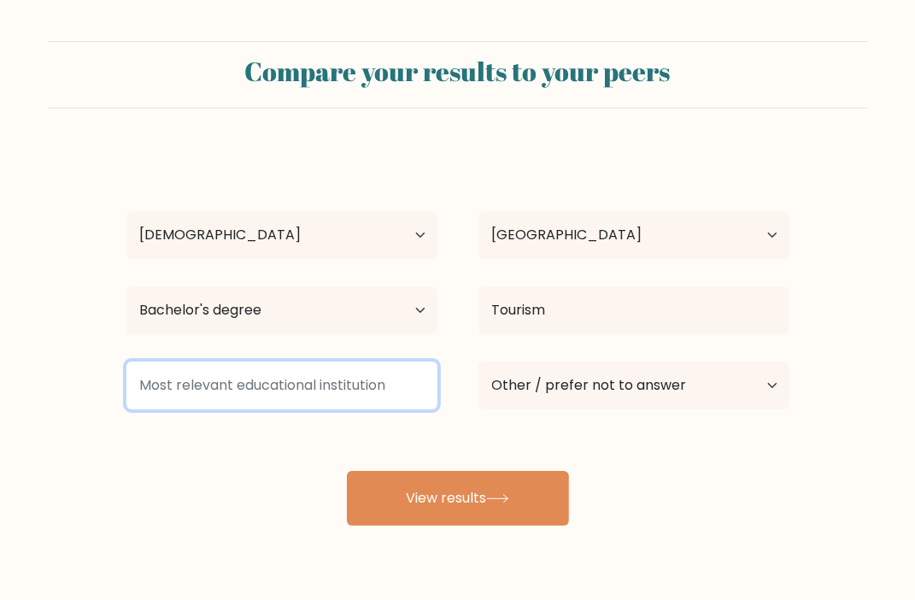
click at [299, 375] on input at bounding box center [281, 385] width 311 height 48
type input "m"
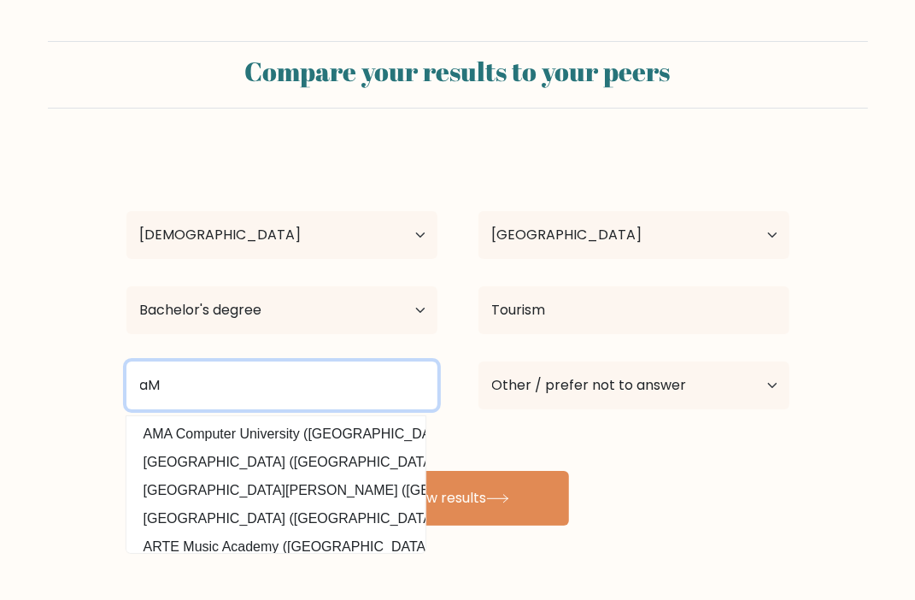
type input "a"
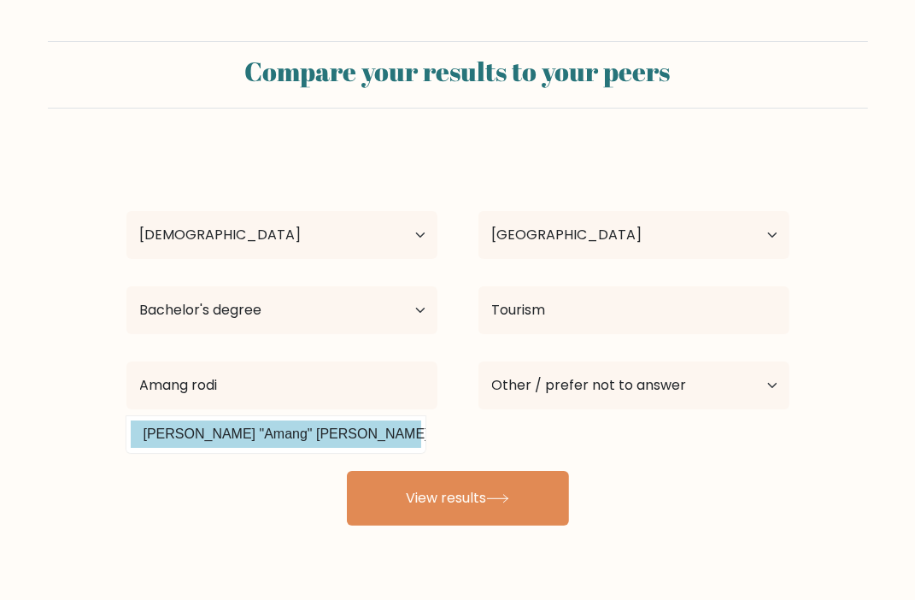
click at [273, 438] on option "Eulogio "Amang" Rodriguez Institute of Science and Technology (Philippines)" at bounding box center [276, 433] width 290 height 27
type input "[PERSON_NAME] "Amang" [PERSON_NAME] Institute of Science and Technology"
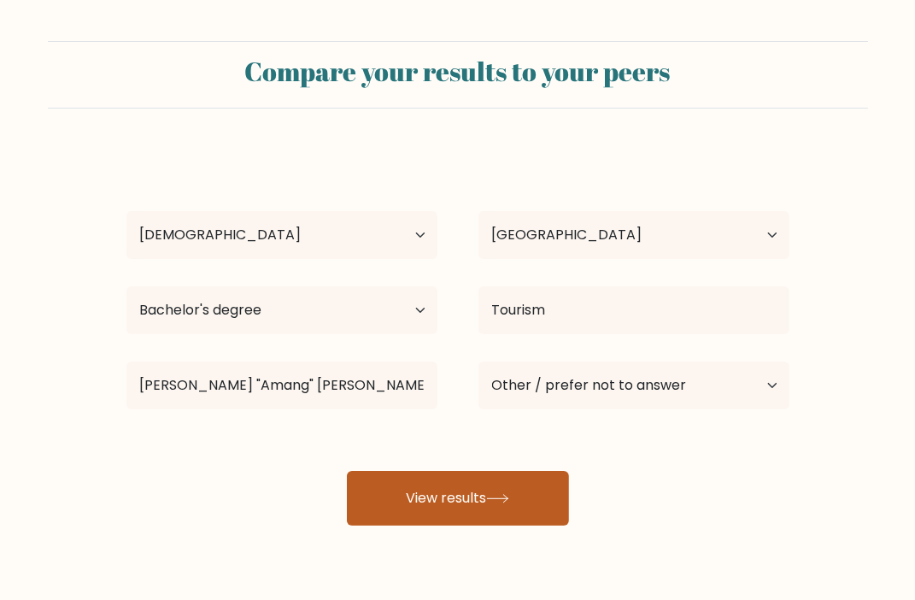
click at [508, 496] on icon at bounding box center [497, 498] width 23 height 9
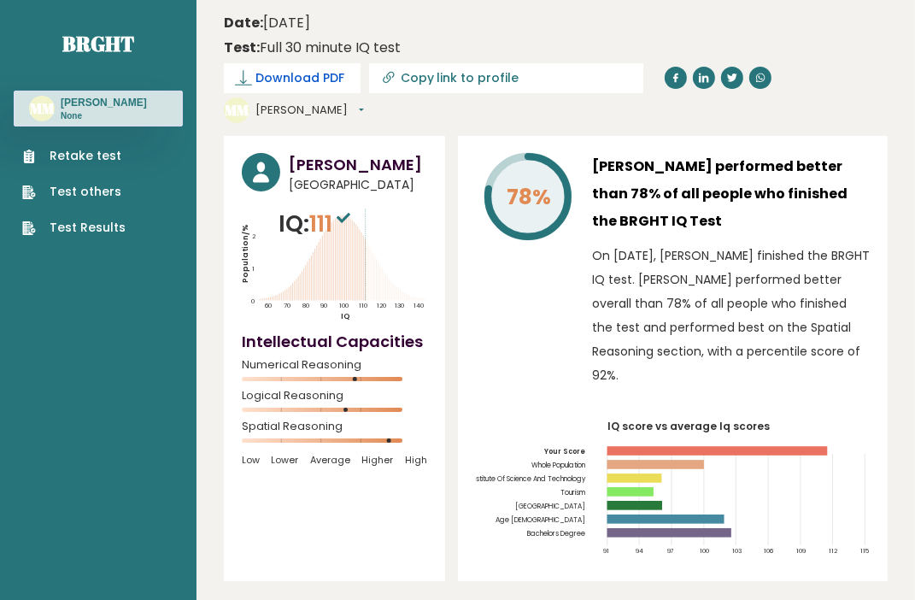
click at [321, 82] on span "Download PDF" at bounding box center [299, 78] width 89 height 18
